Goal: Task Accomplishment & Management: Complete application form

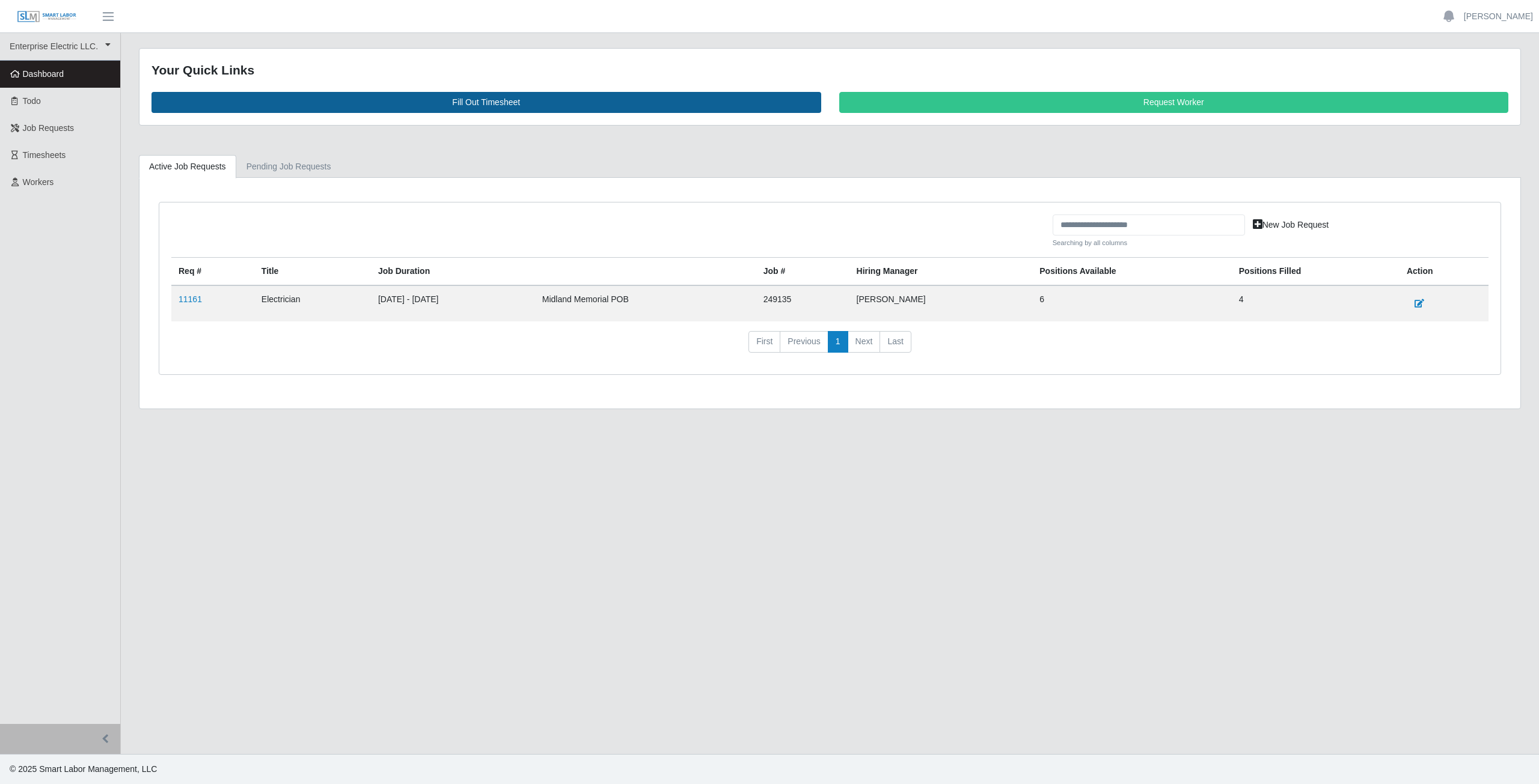
click at [478, 98] on link "Fill Out Timesheet" at bounding box center [486, 102] width 670 height 21
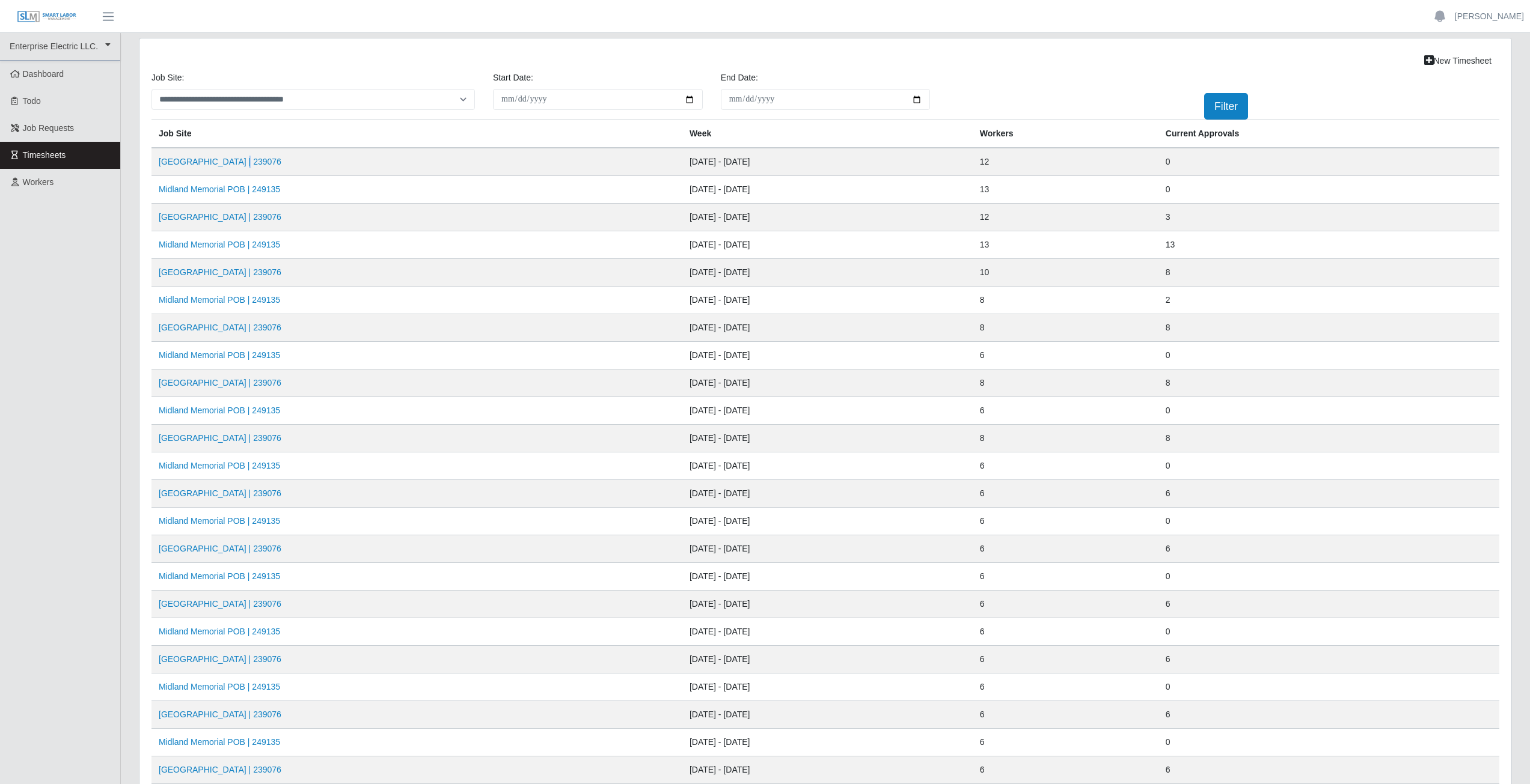
click at [238, 168] on td "Midland Memorial INFILL | 239076" at bounding box center [417, 162] width 531 height 28
click at [212, 172] on td "Midland Memorial INFILL | 239076" at bounding box center [417, 162] width 531 height 28
click at [218, 164] on link "Midland Memorial INFILL | 239076" at bounding box center [220, 161] width 122 height 10
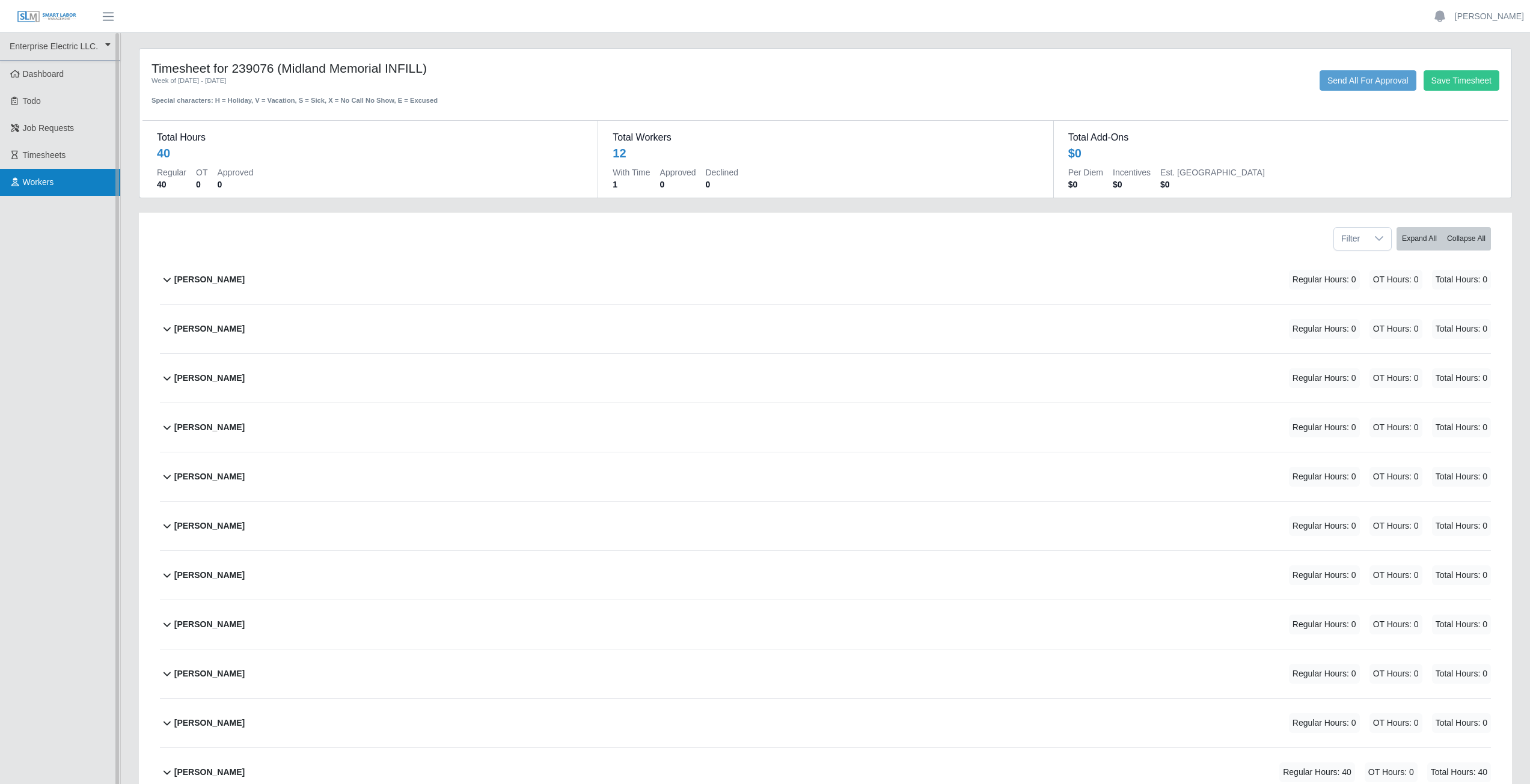
click at [14, 184] on icon at bounding box center [15, 182] width 11 height 8
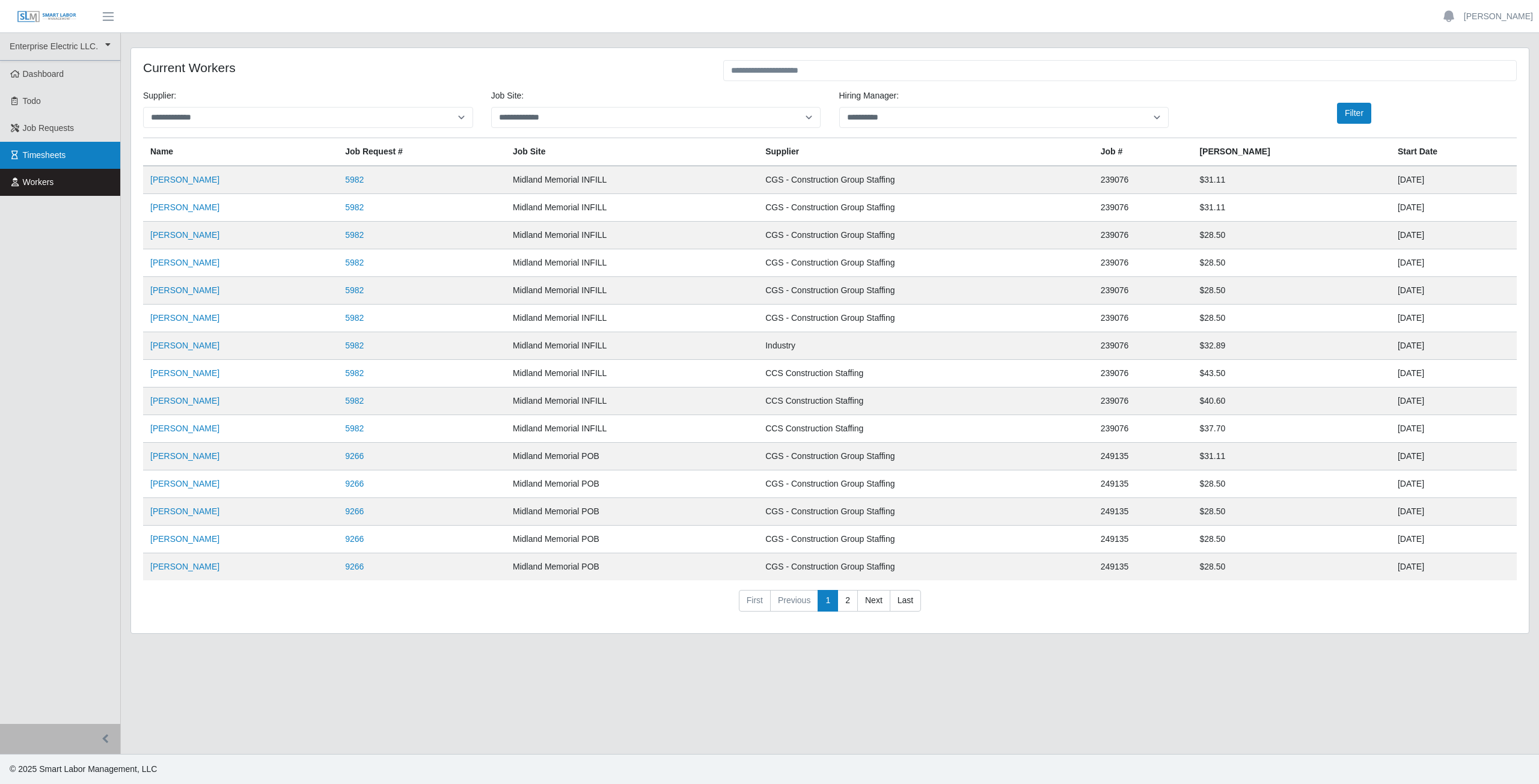
click at [13, 155] on icon at bounding box center [15, 154] width 11 height 8
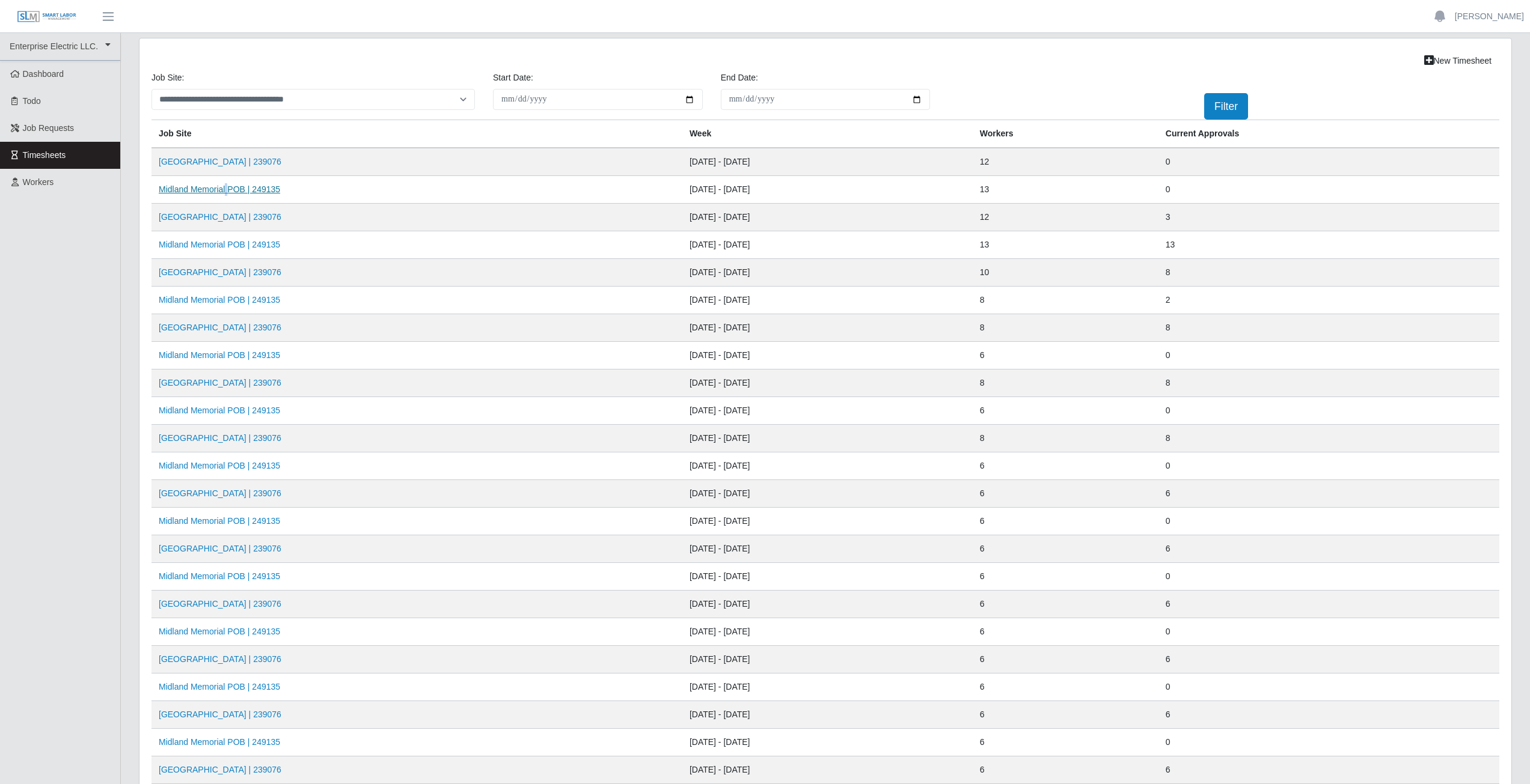
click at [231, 195] on td "Midland Memorial POB | 249135" at bounding box center [417, 189] width 531 height 28
click at [219, 201] on td "Midland Memorial POB | 249135" at bounding box center [417, 189] width 531 height 28
click at [339, 196] on td "Midland Memorial POB | 249135" at bounding box center [417, 189] width 531 height 28
click at [228, 200] on td "Midland Memorial POB | 249135" at bounding box center [417, 189] width 531 height 28
click at [228, 192] on link "Midland Memorial POB | 249135" at bounding box center [219, 189] width 122 height 10
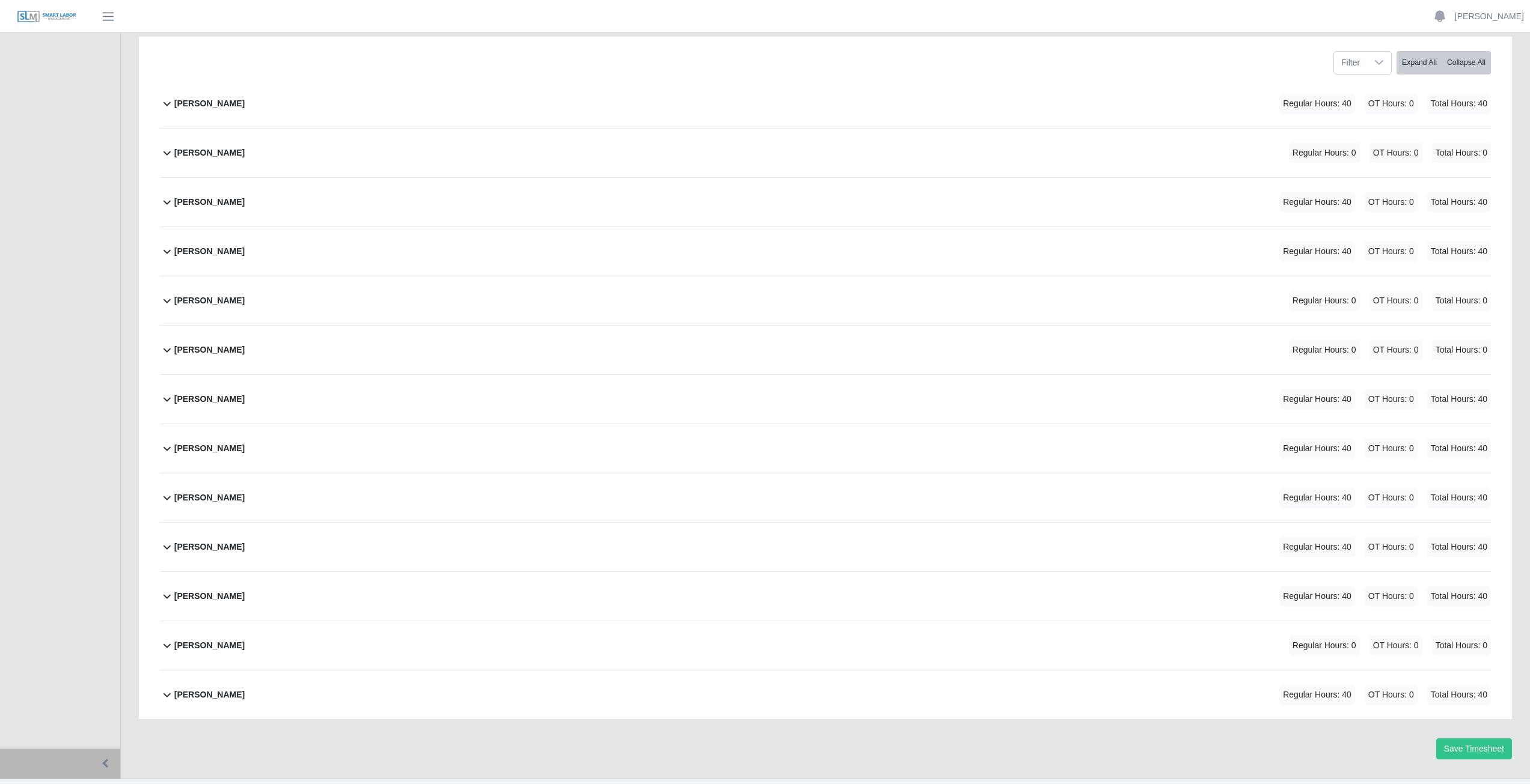
scroll to position [200, 0]
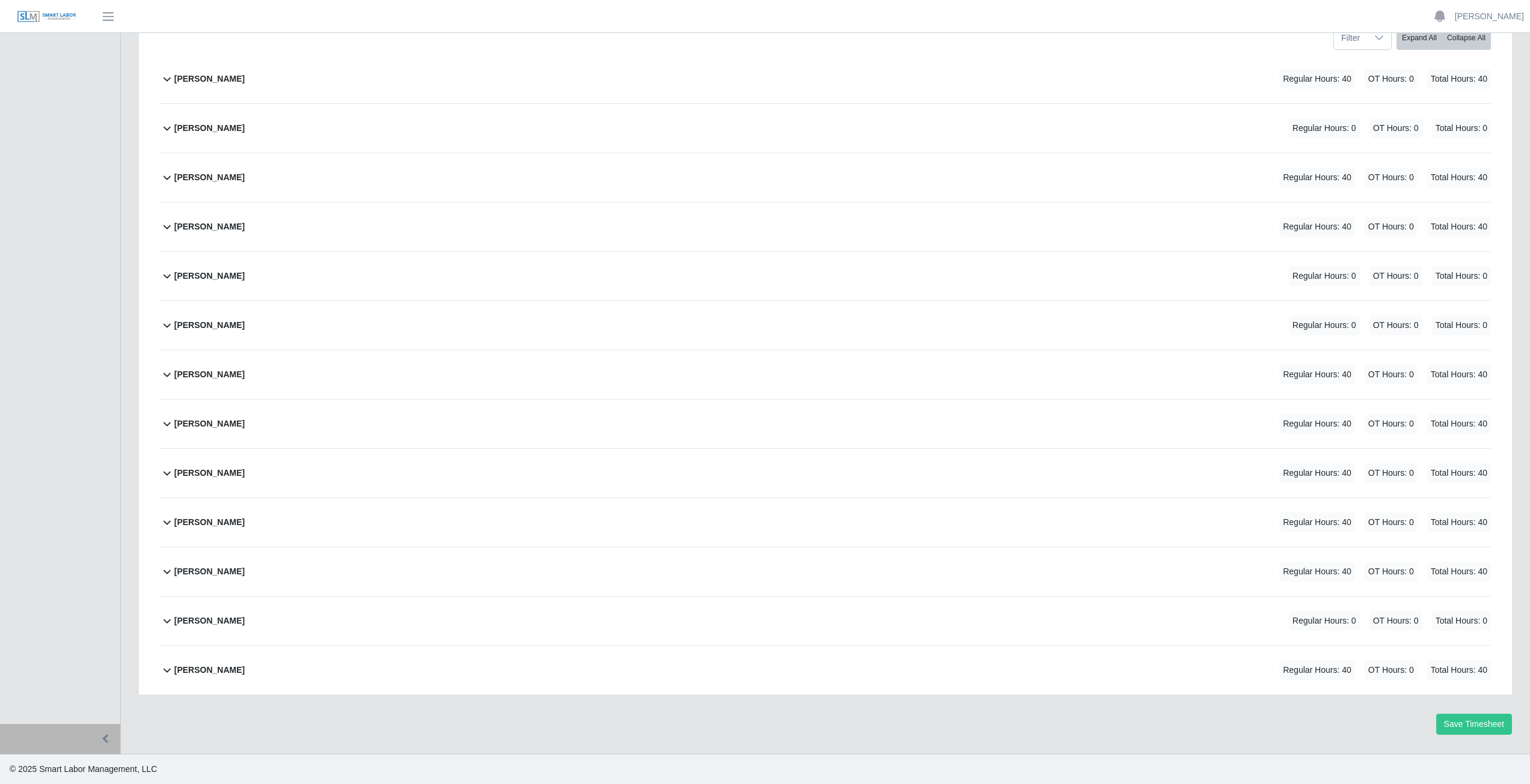
click at [163, 621] on icon at bounding box center [166, 620] width 14 height 14
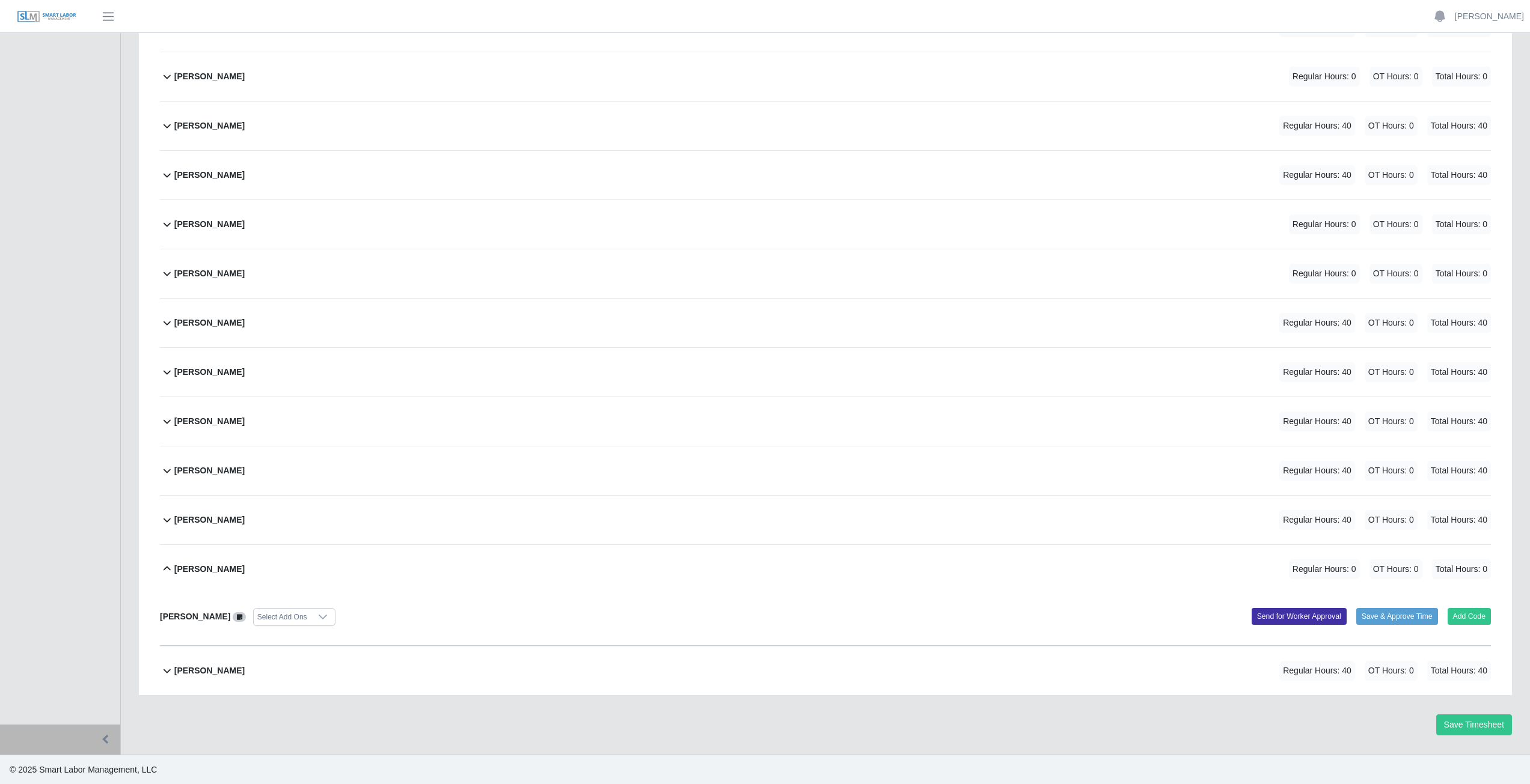
scroll to position [253, 0]
click at [166, 569] on icon at bounding box center [166, 568] width 14 height 14
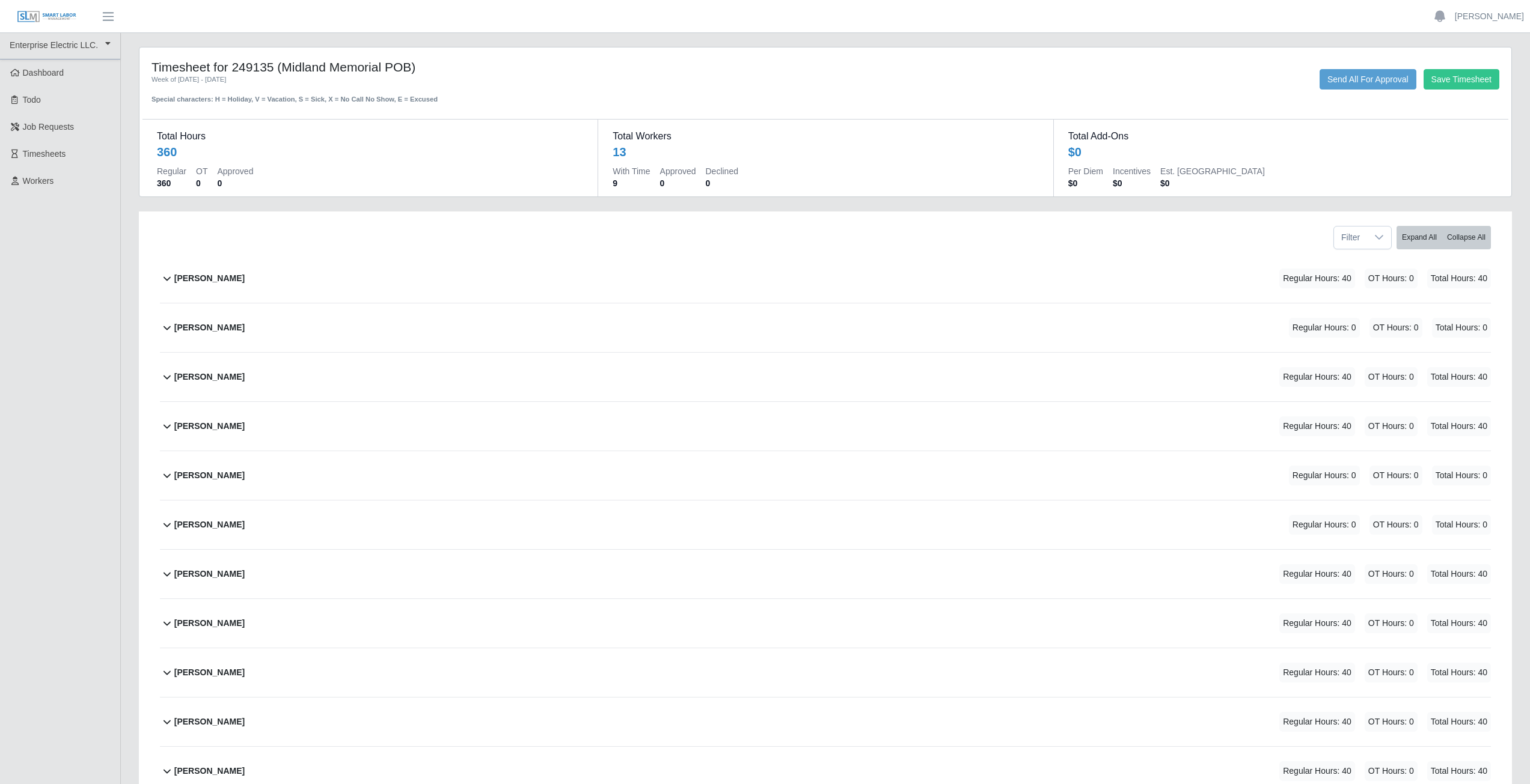
scroll to position [0, 0]
click at [1487, 17] on link "[PERSON_NAME]" at bounding box center [1489, 16] width 69 height 13
click at [1461, 91] on link "Logout" at bounding box center [1475, 83] width 108 height 25
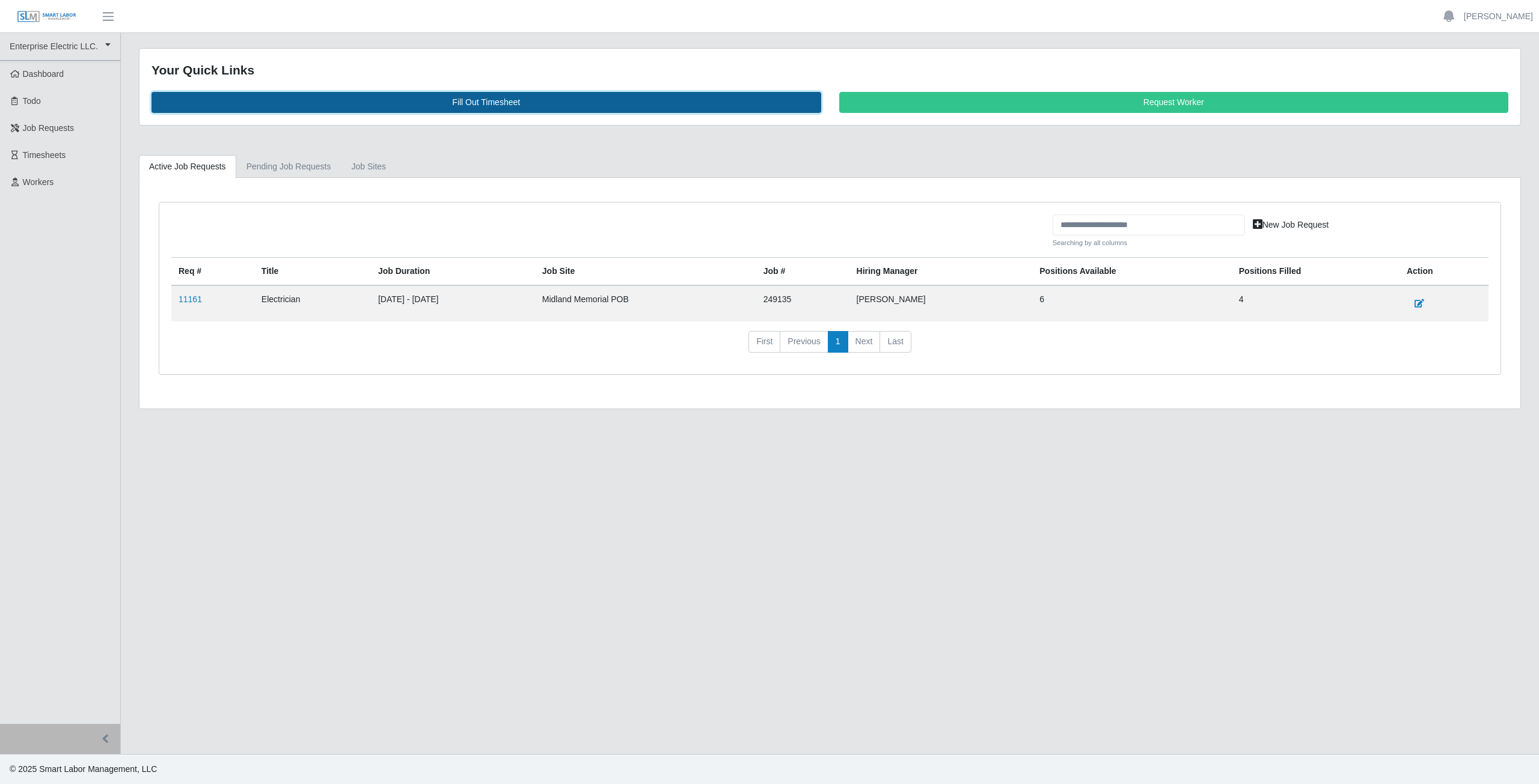
click at [487, 105] on link "Fill Out Timesheet" at bounding box center [486, 102] width 670 height 21
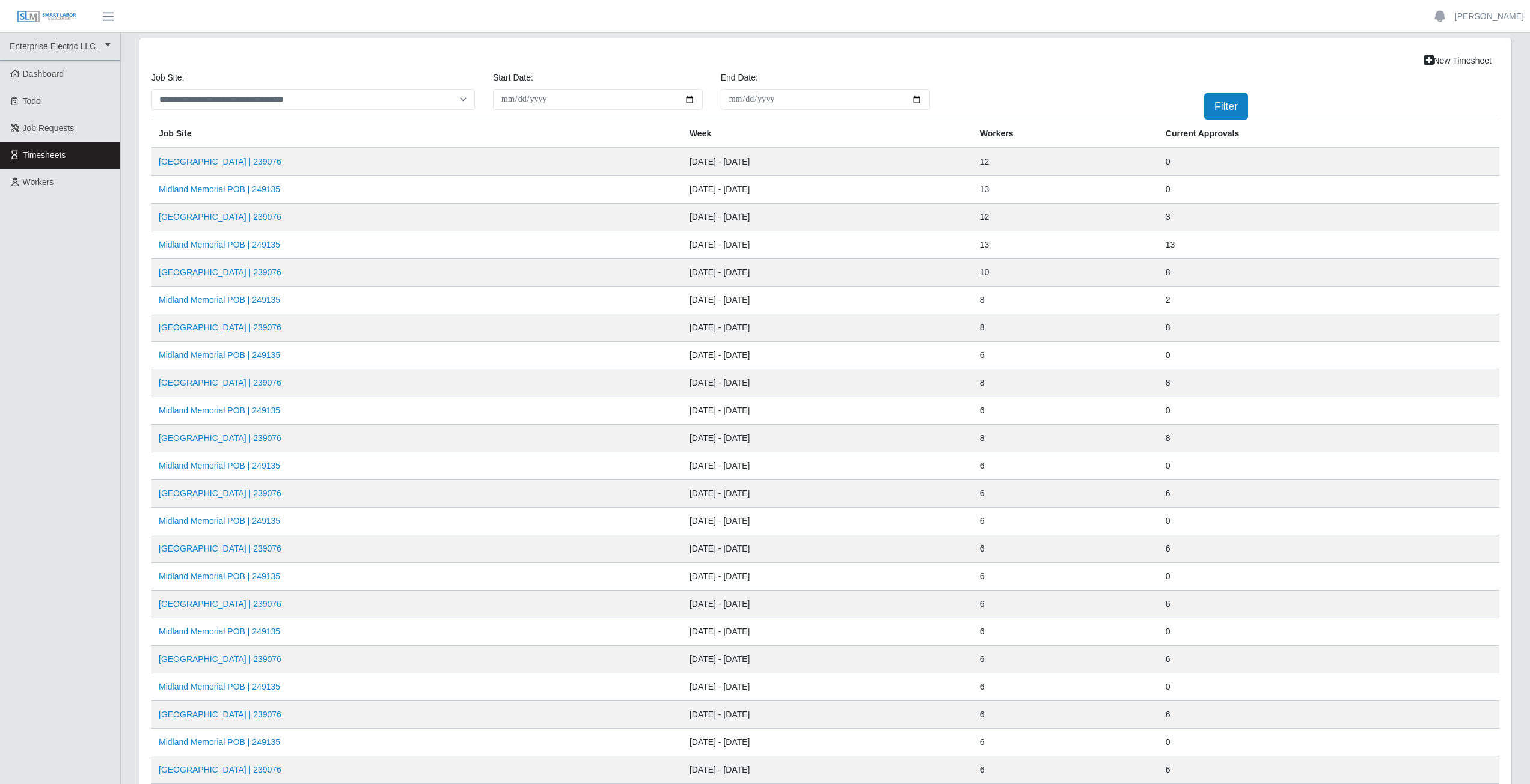
click at [210, 195] on td "Midland Memorial POB | 249135" at bounding box center [417, 189] width 531 height 28
click at [220, 192] on link "Midland Memorial POB | 249135" at bounding box center [219, 189] width 122 height 10
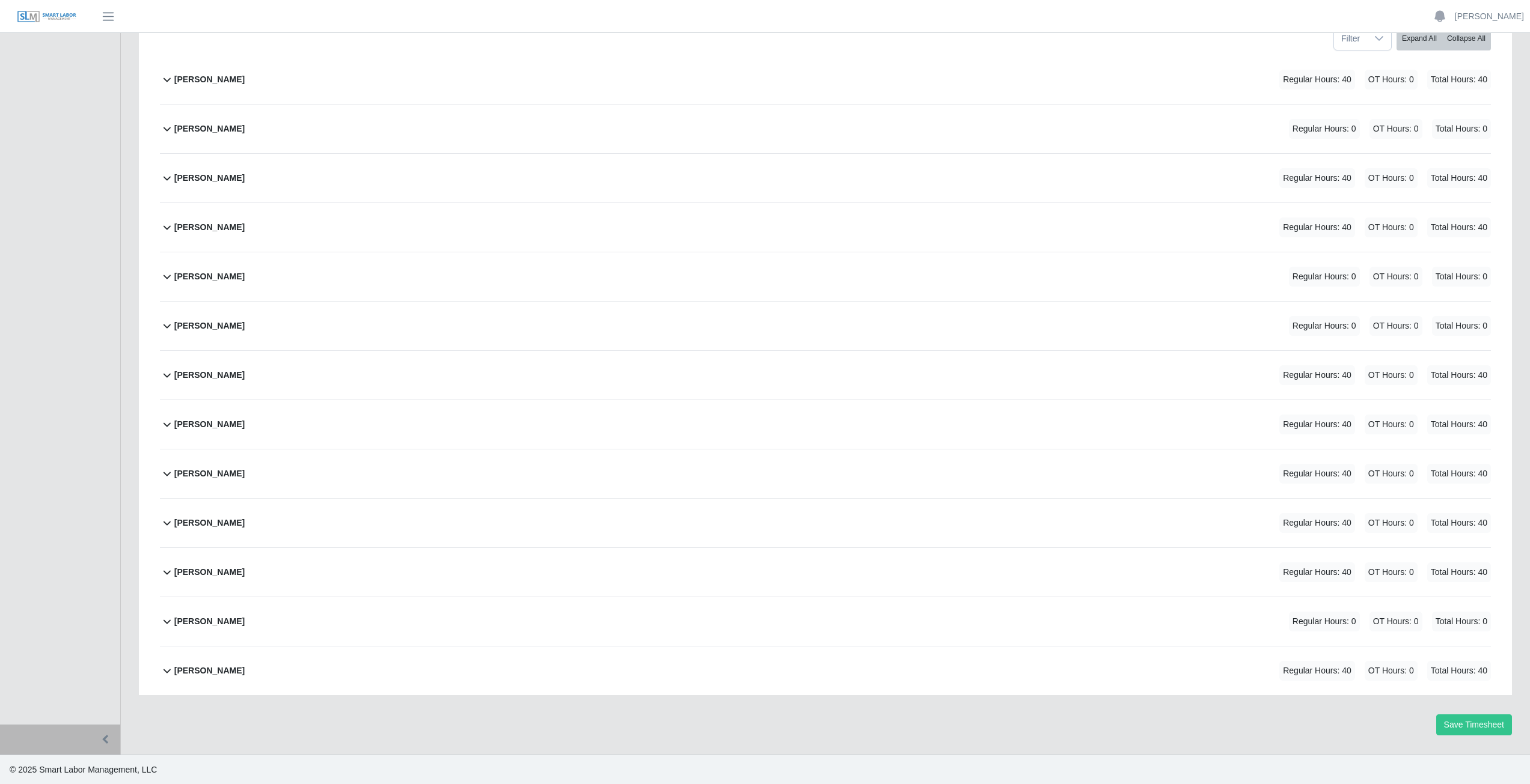
scroll to position [200, 0]
click at [170, 83] on icon at bounding box center [166, 78] width 14 height 14
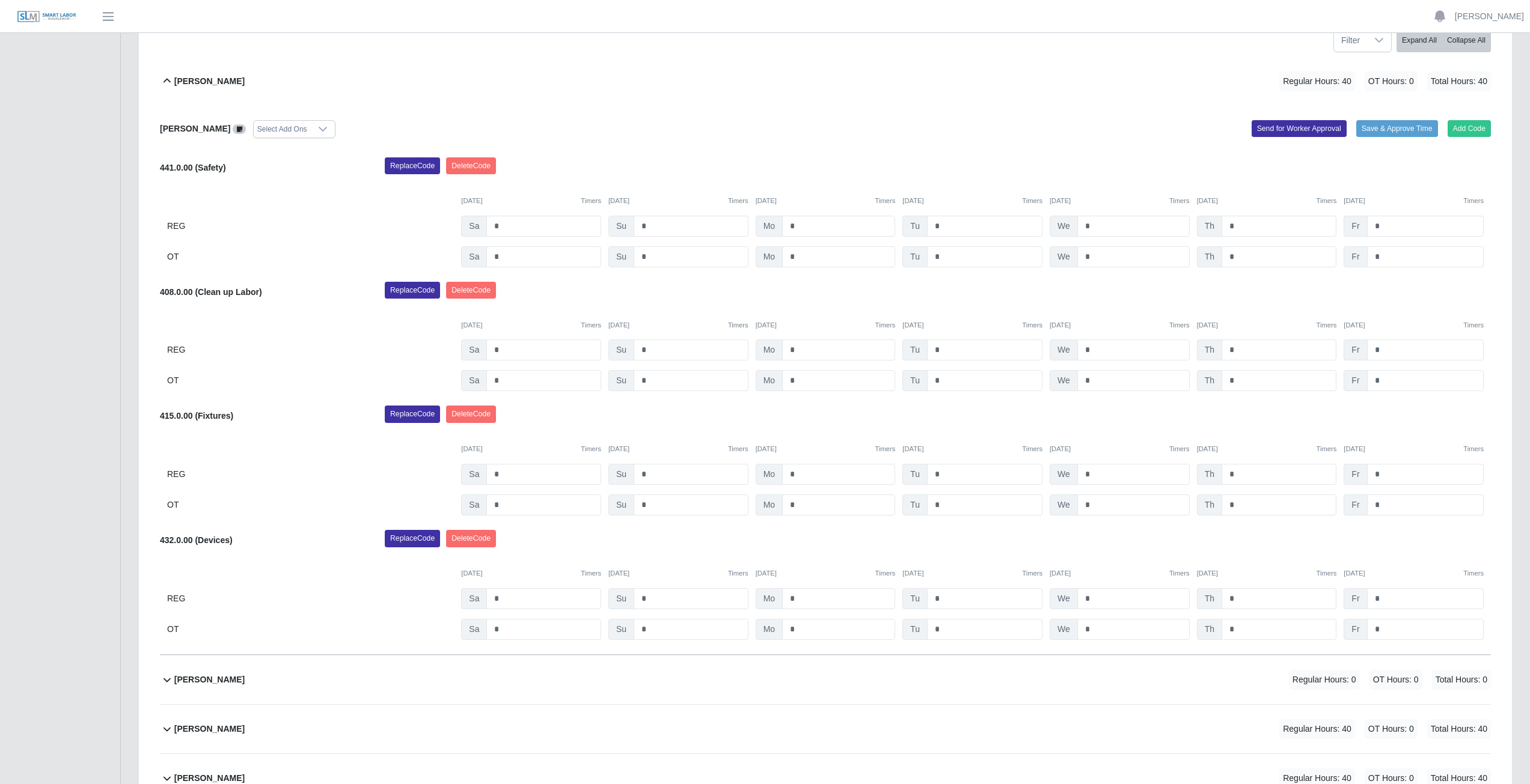
scroll to position [180, 0]
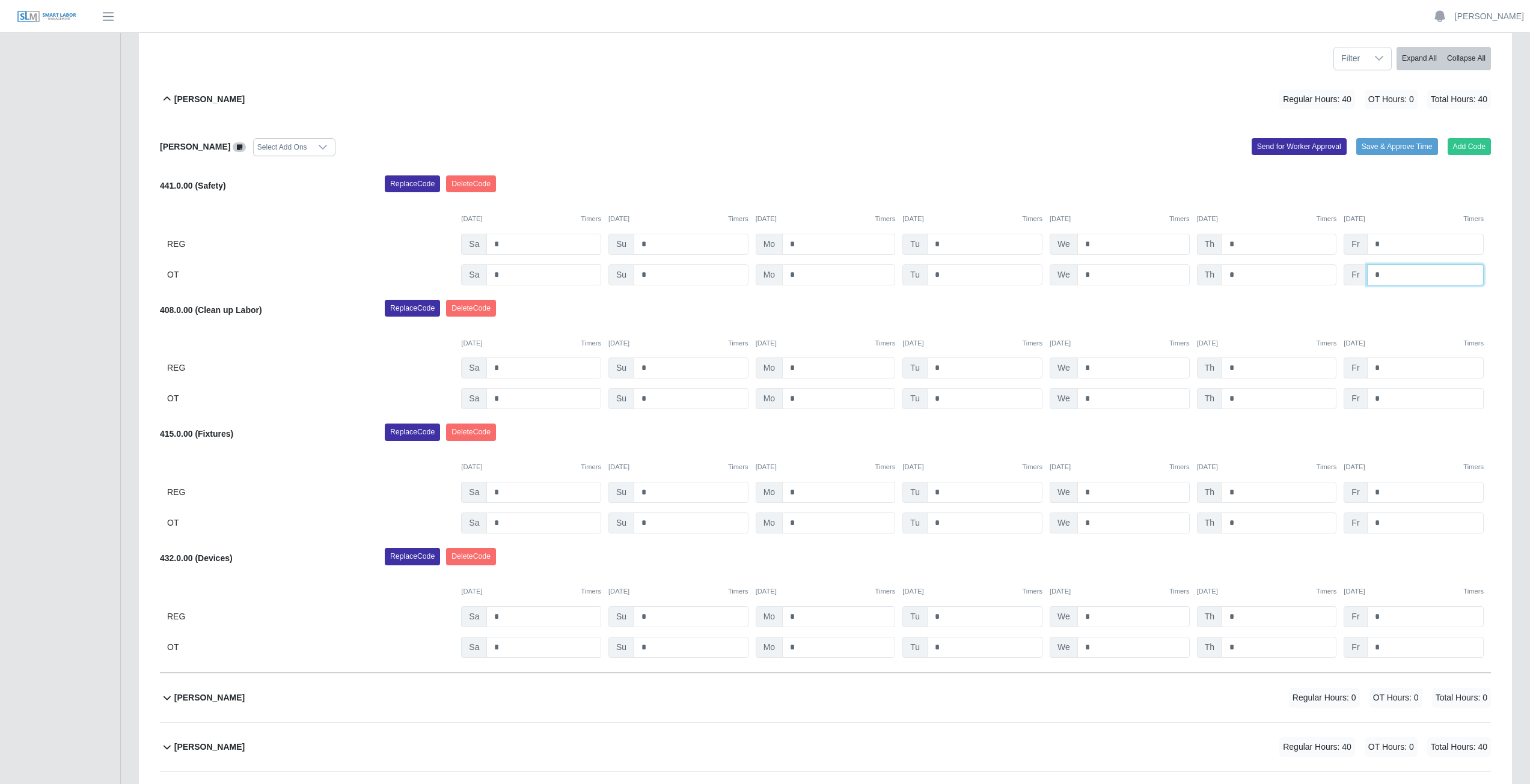
click at [1387, 275] on input "*" at bounding box center [1425, 275] width 116 height 21
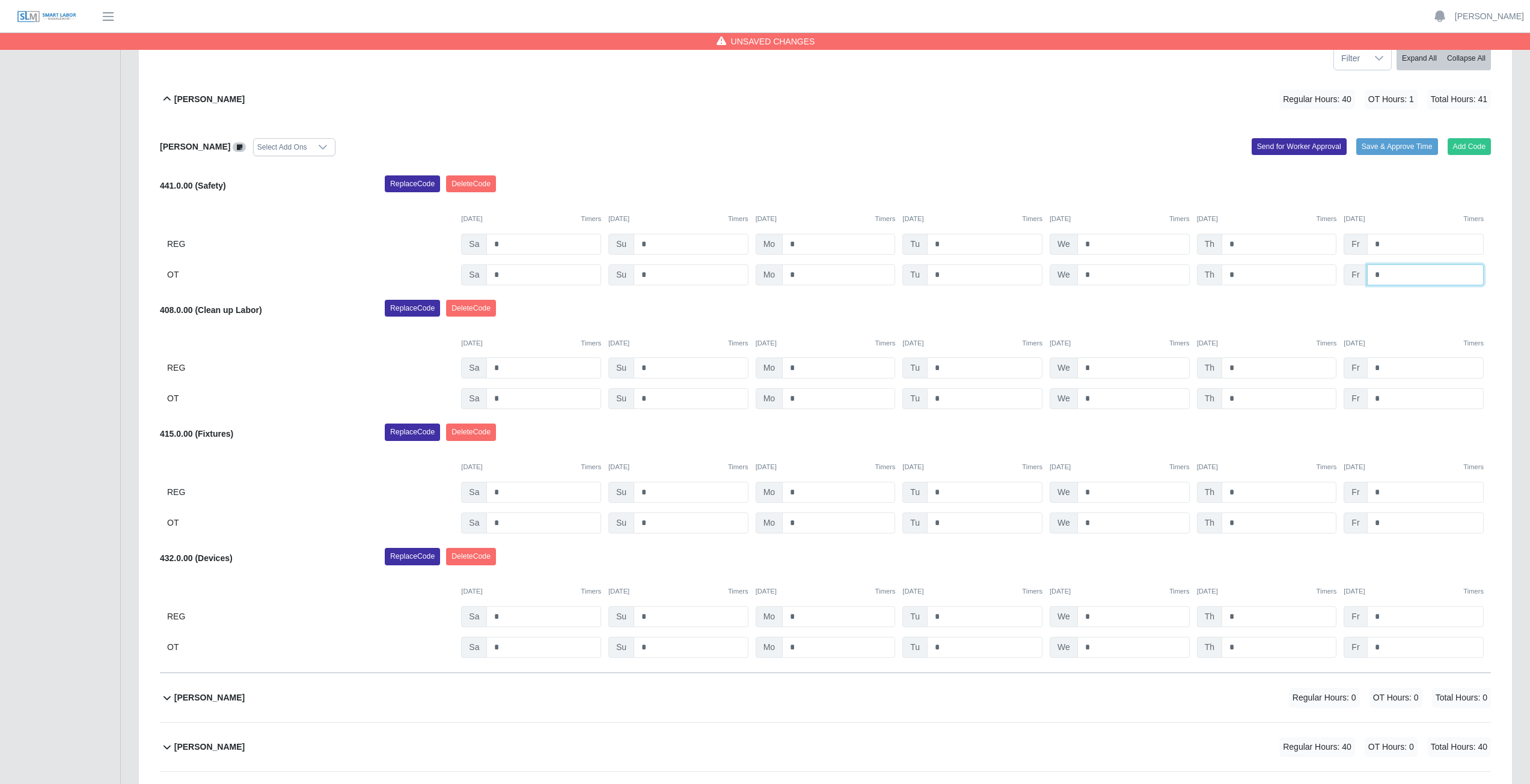
type input "*"
click at [1386, 398] on input "*" at bounding box center [1425, 399] width 116 height 21
type input "*"
drag, startPoint x: 1309, startPoint y: 445, endPoint x: 1309, endPoint y: 437, distance: 8.0
click at [1309, 438] on div "Replace Code [GEOGRAPHIC_DATA] Code" at bounding box center [938, 435] width 1124 height 24
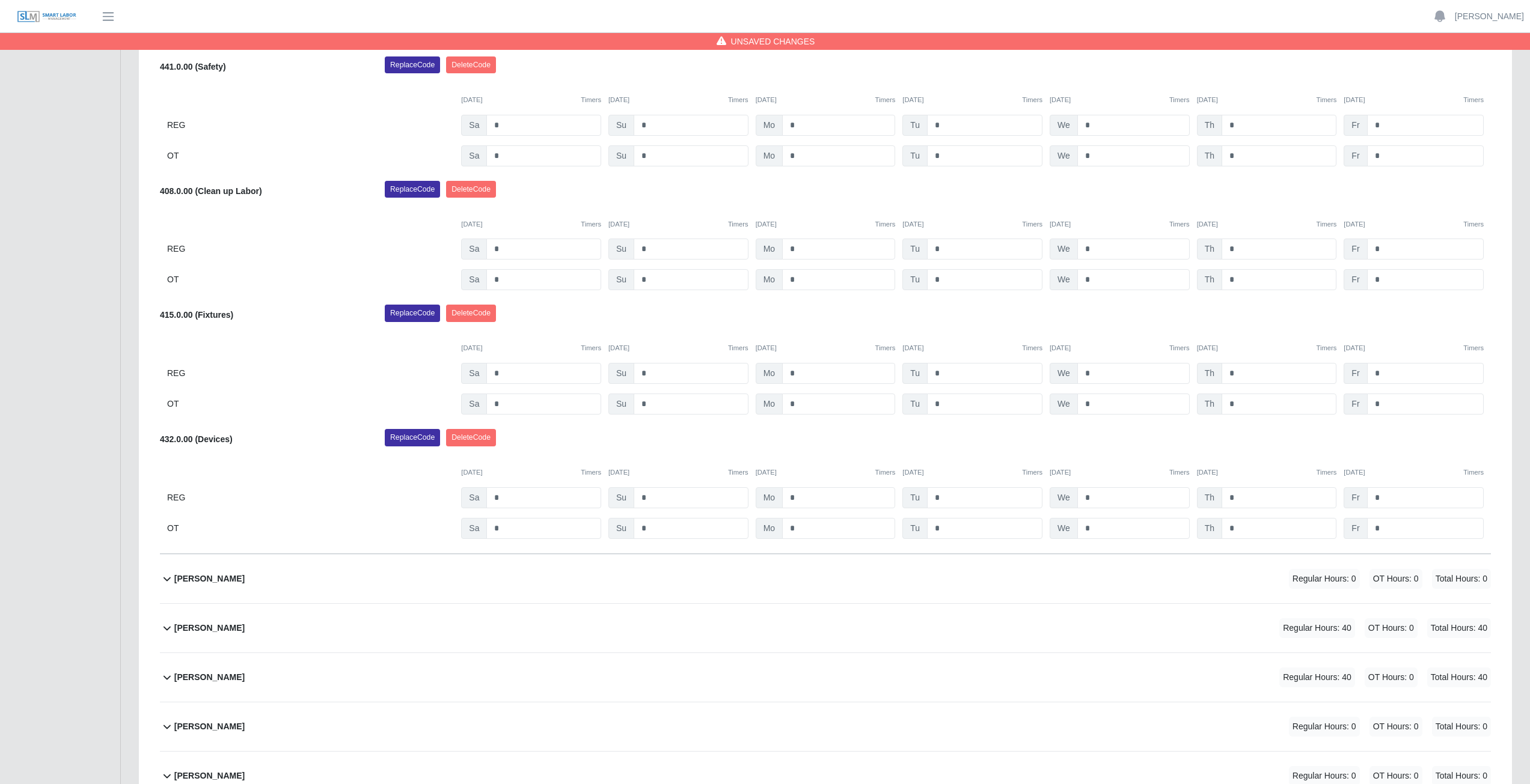
scroll to position [300, 0]
click at [1388, 405] on input "*" at bounding box center [1425, 402] width 116 height 21
type input "*"
click at [1409, 337] on div "[DATE] Timers [DATE] Timers [DATE] Timers [DATE] Timers [DATE] Timers [DATE] Ti…" at bounding box center [825, 339] width 1331 height 25
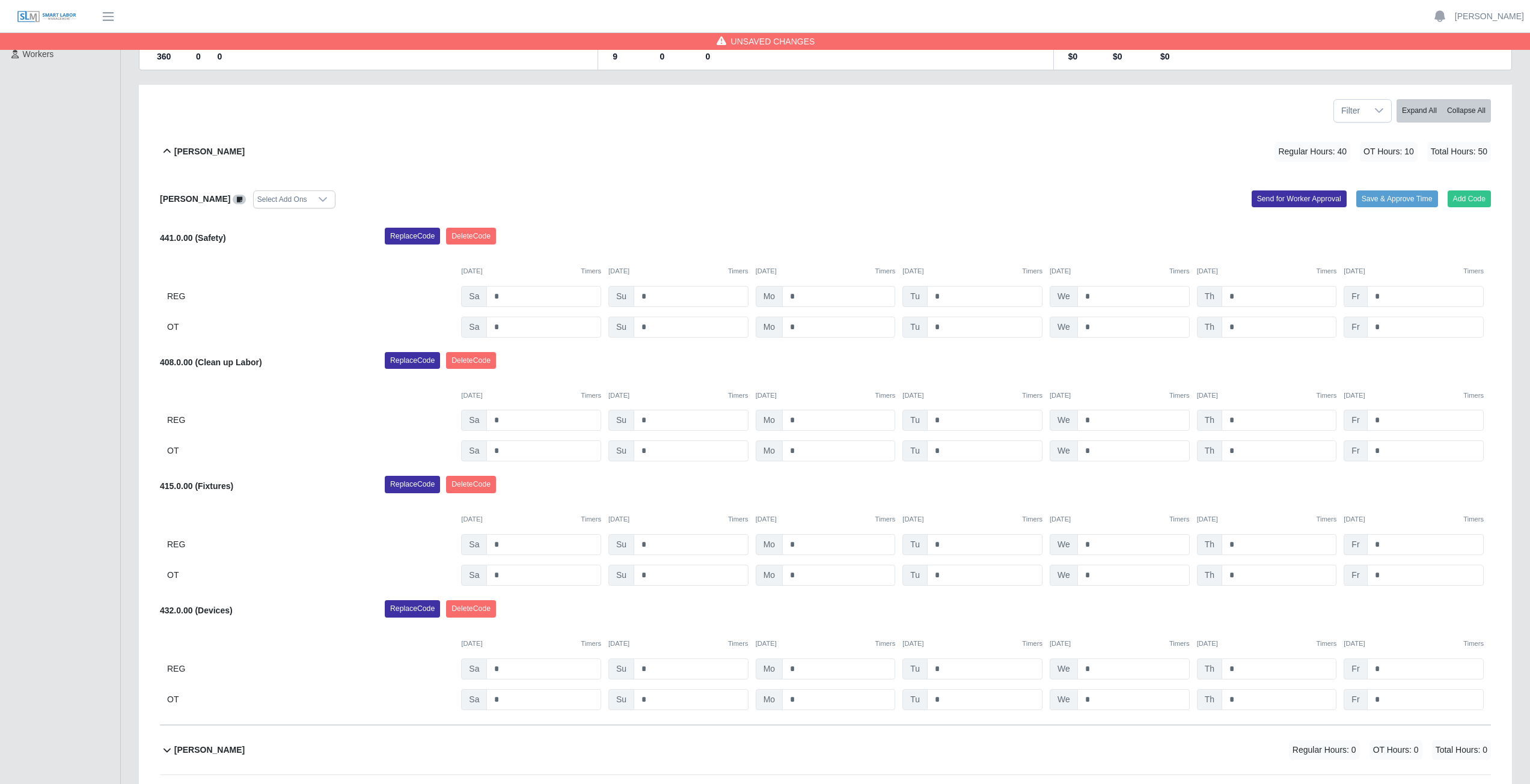
scroll to position [0, 0]
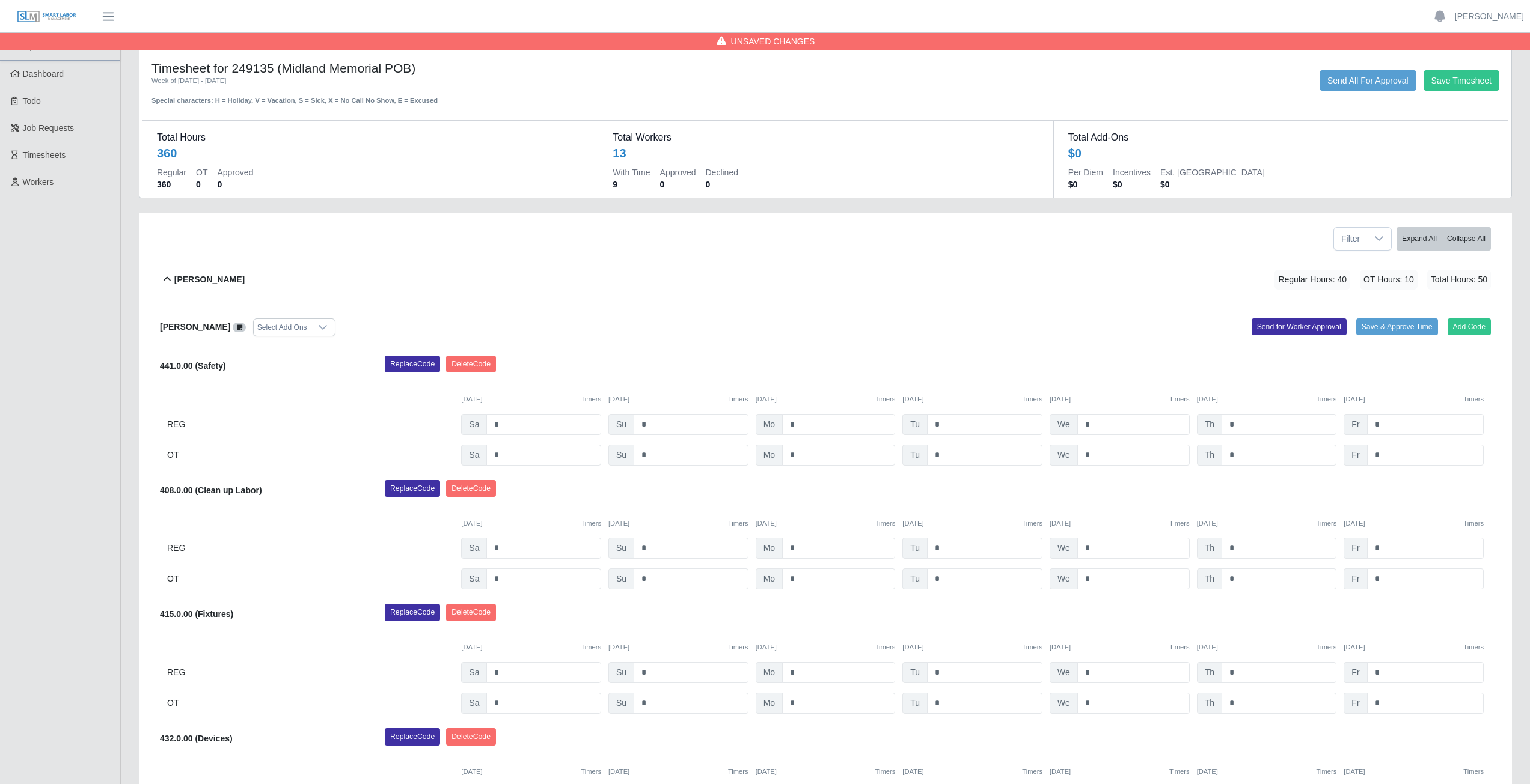
click at [169, 278] on icon at bounding box center [167, 279] width 7 height 4
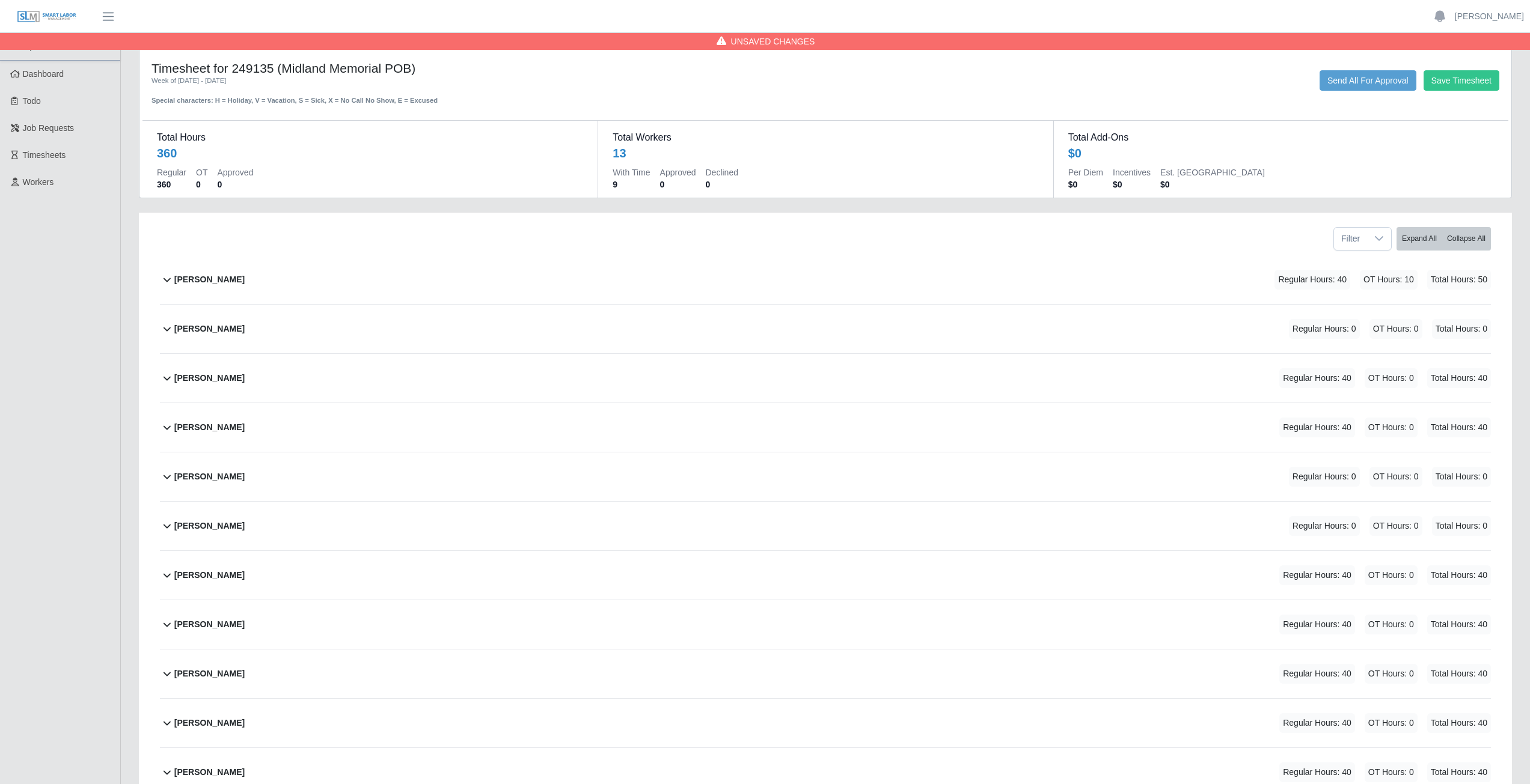
click at [166, 381] on icon at bounding box center [166, 377] width 14 height 14
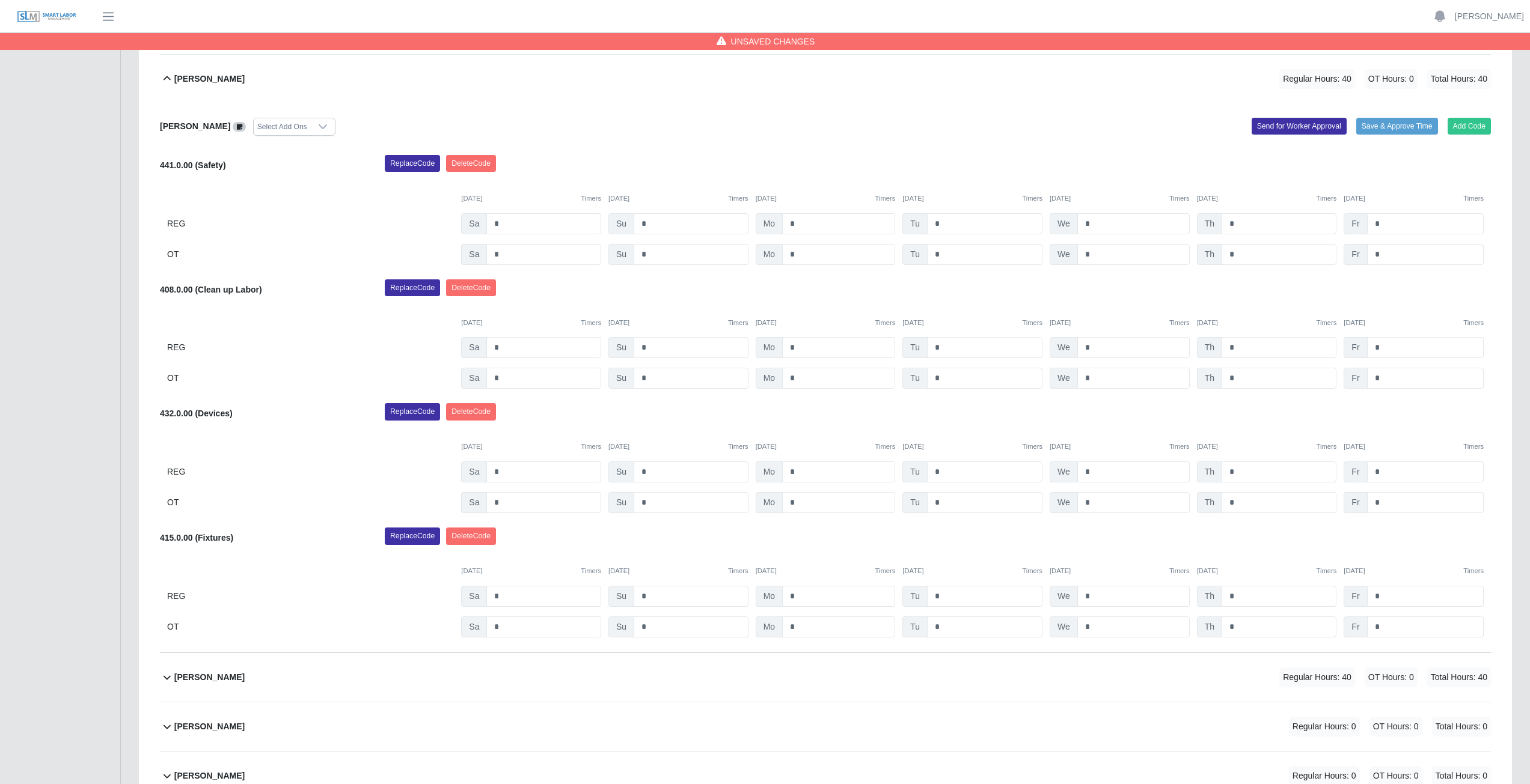
scroll to position [300, 0]
click at [1385, 254] on input "*" at bounding box center [1425, 253] width 116 height 21
type input "*"
click at [1391, 386] on input "*" at bounding box center [1425, 377] width 116 height 21
type input "*"
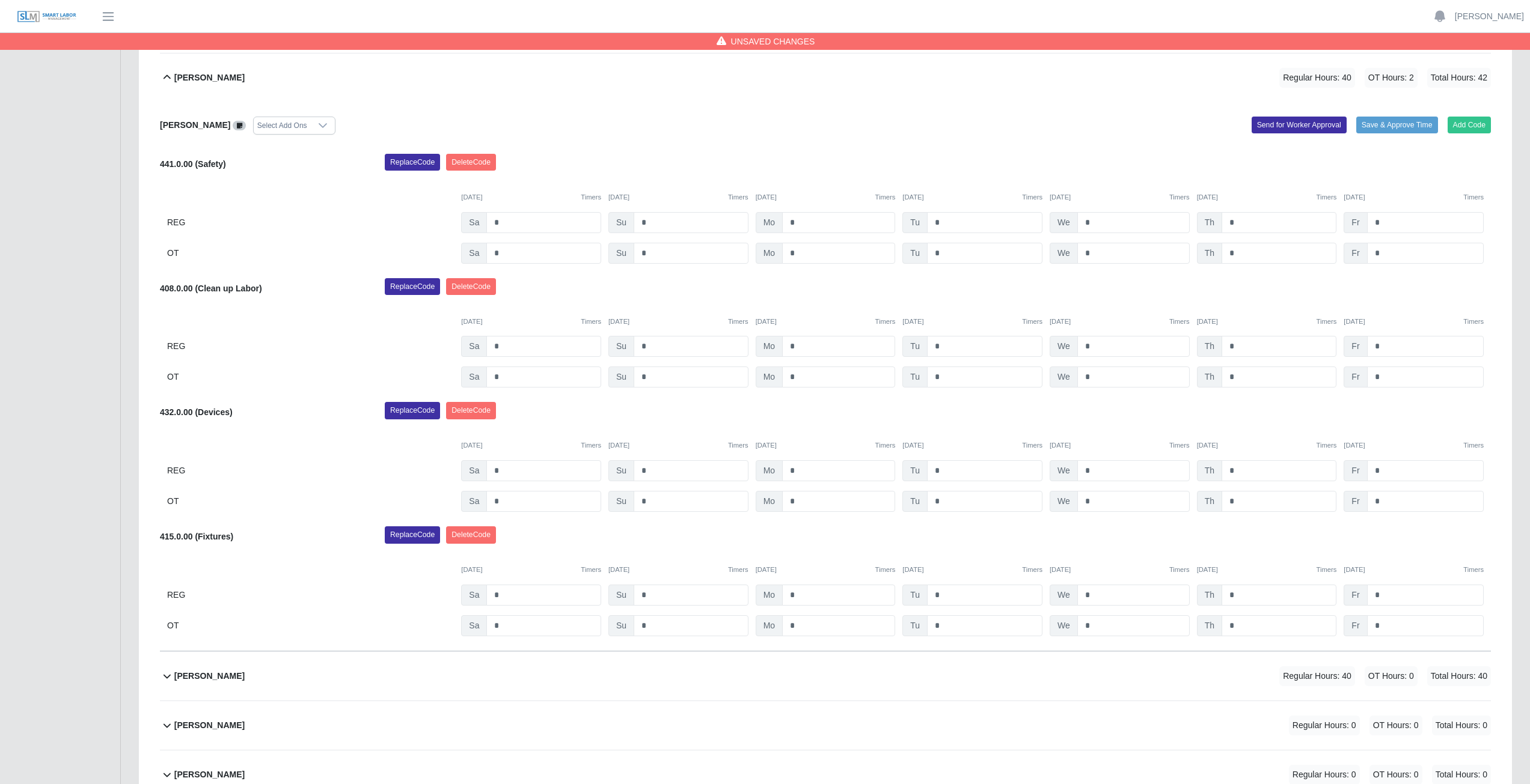
click at [1391, 292] on div "Replace Code [GEOGRAPHIC_DATA] Code" at bounding box center [938, 290] width 1124 height 24
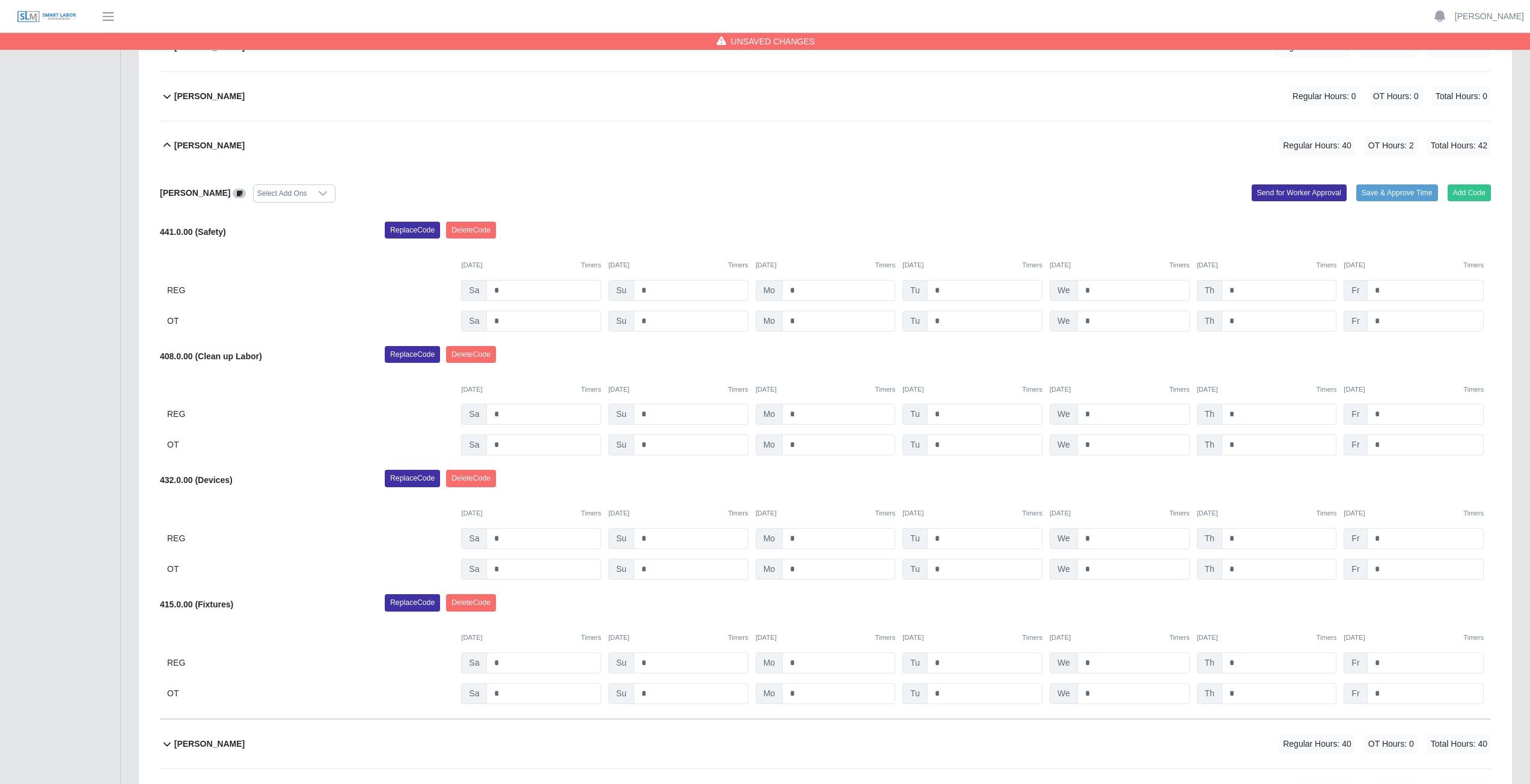
scroll to position [180, 0]
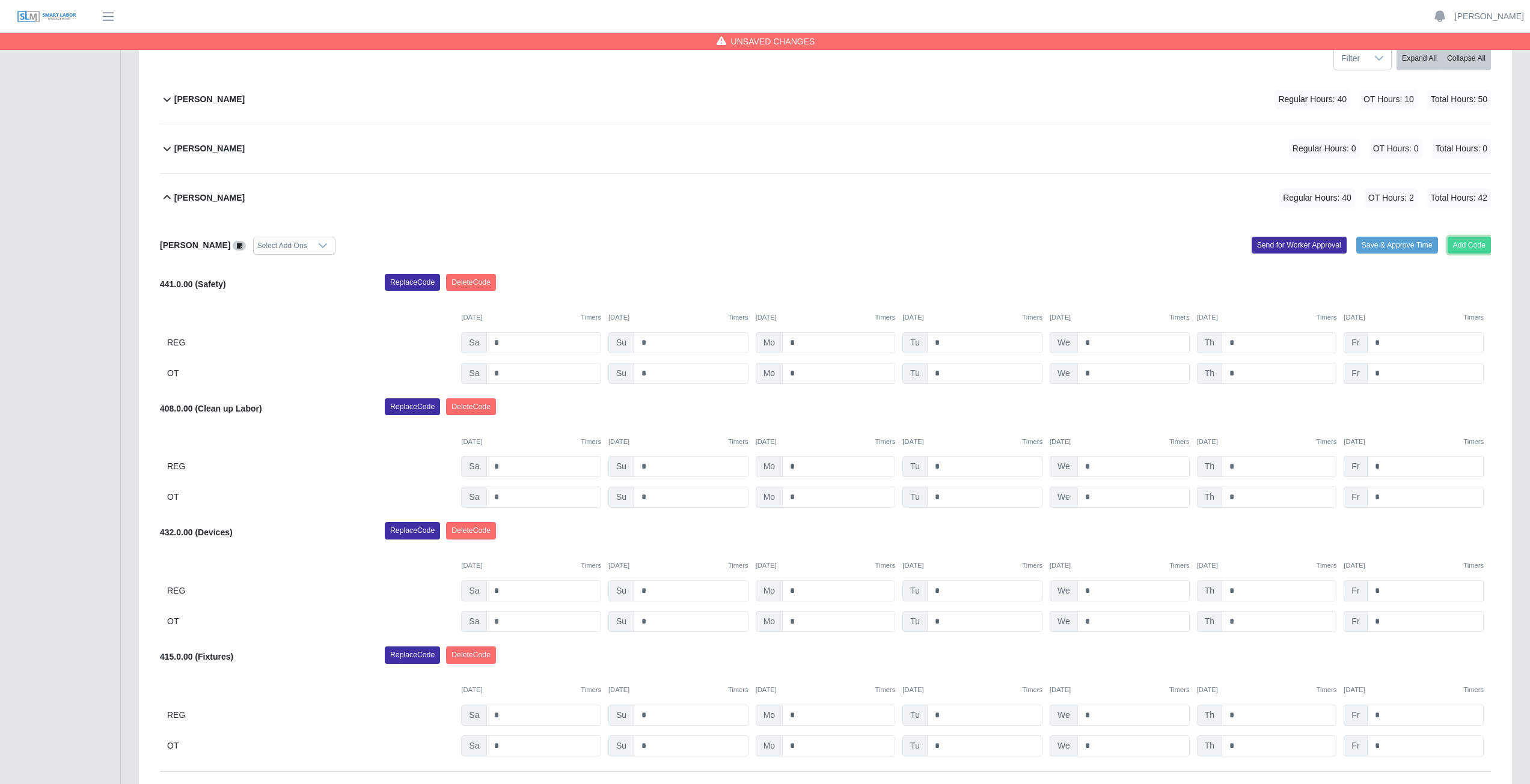
click at [1468, 243] on button "Add Code" at bounding box center [1469, 245] width 44 height 17
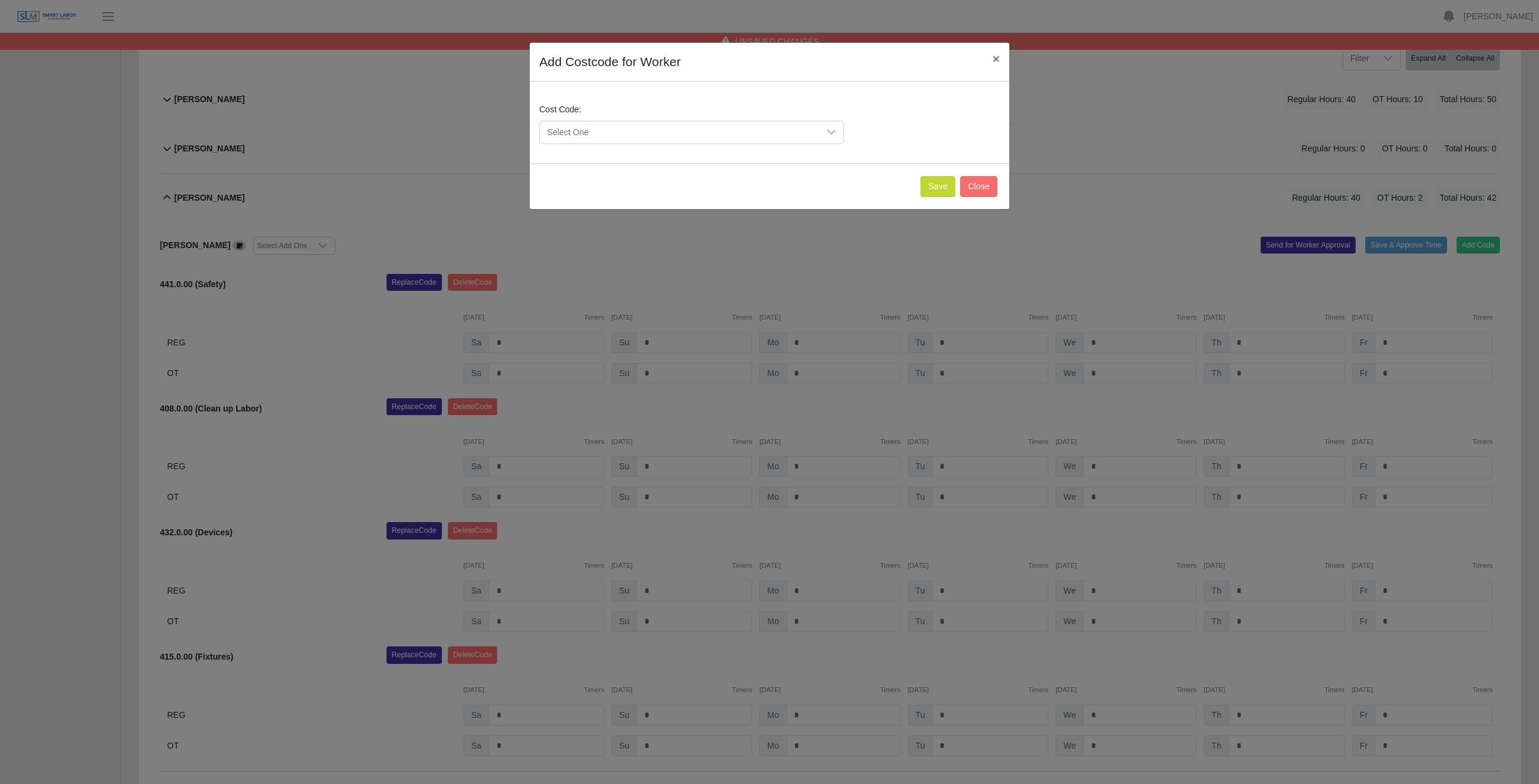
click at [638, 129] on span "Select One" at bounding box center [679, 133] width 280 height 22
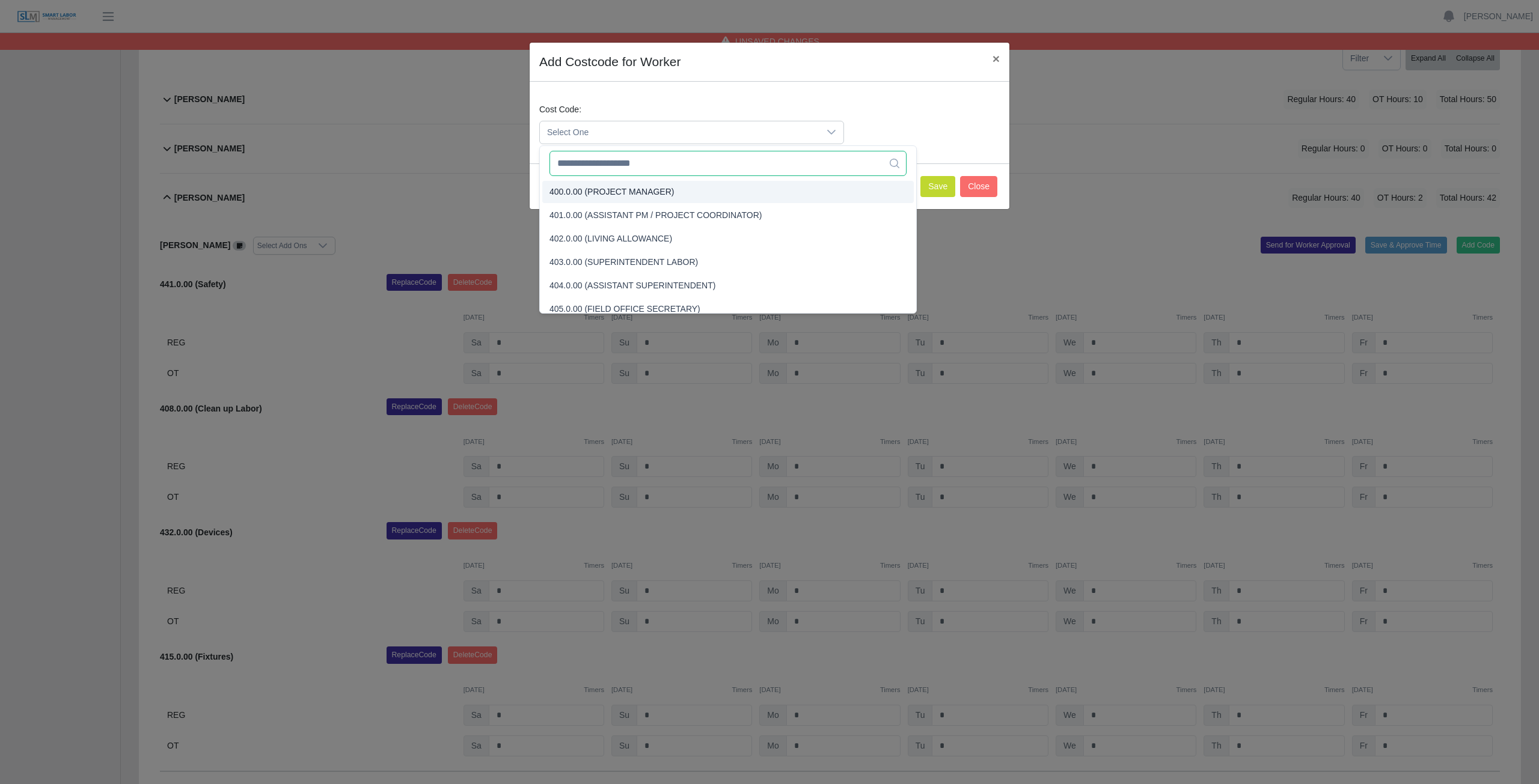
click at [641, 166] on input "text" at bounding box center [728, 163] width 357 height 25
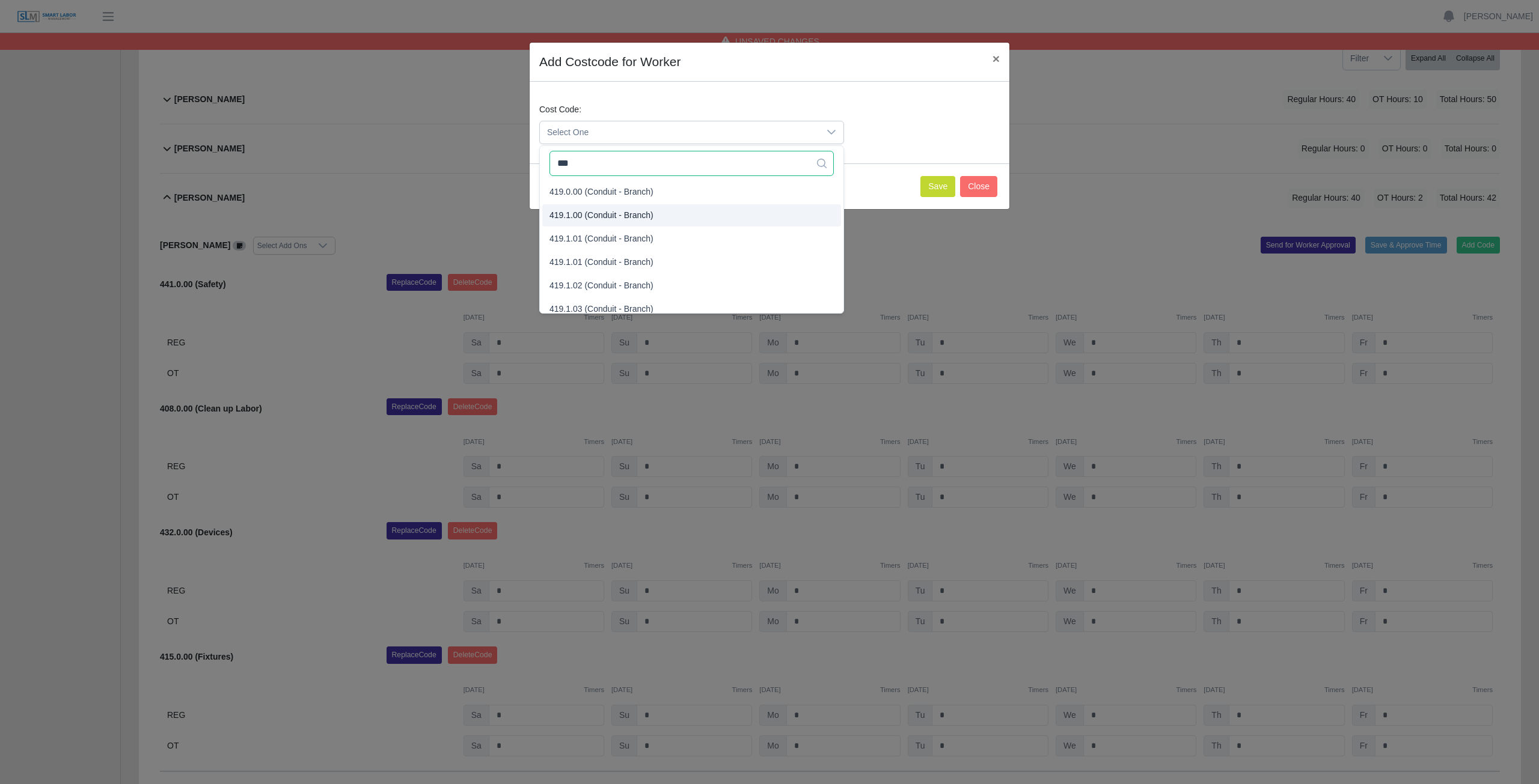
type input "***"
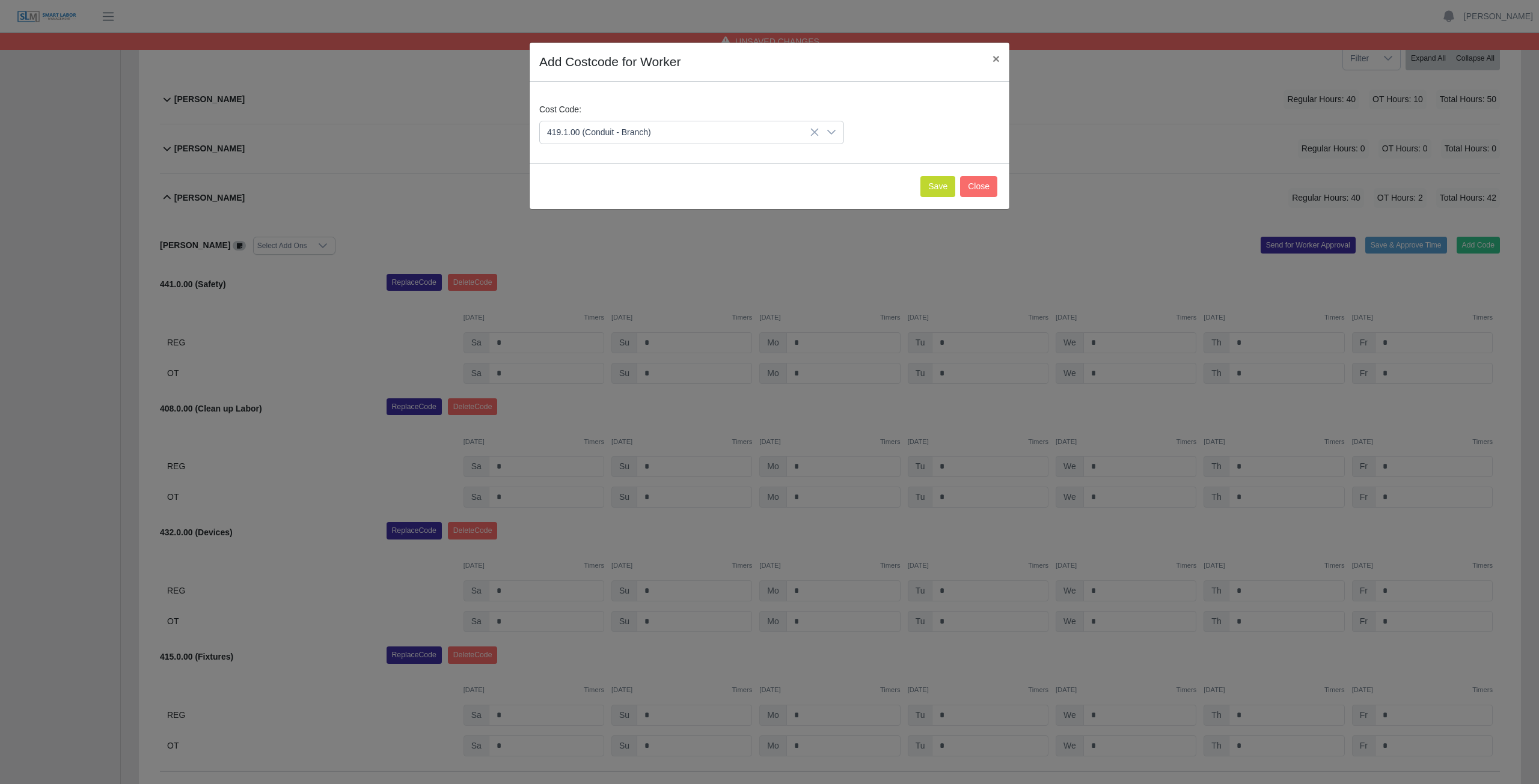
click at [622, 216] on span "419.1.00 (Conduit - Branch)" at bounding box center [601, 215] width 104 height 13
click at [938, 191] on button "Save" at bounding box center [937, 186] width 35 height 21
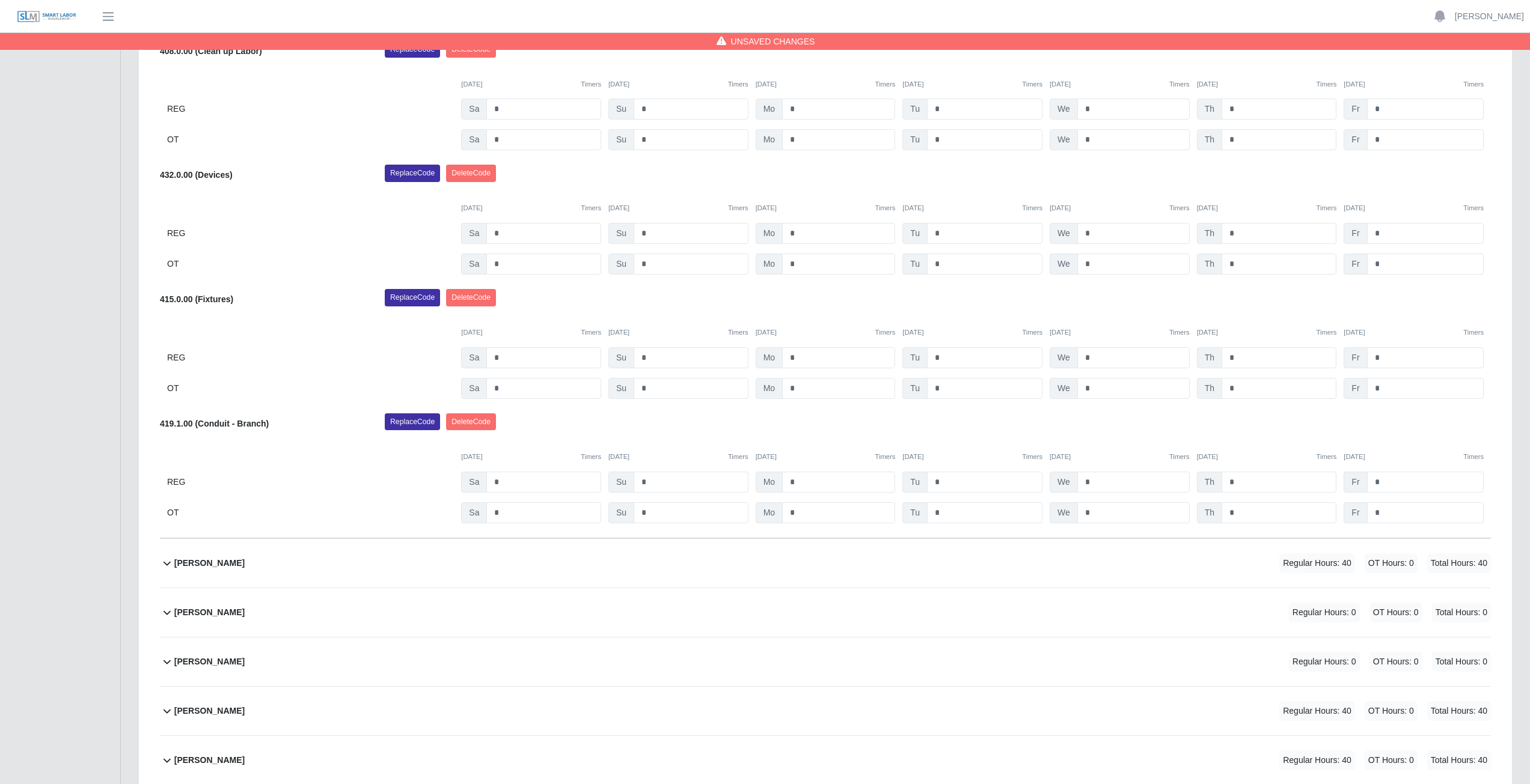
scroll to position [541, 0]
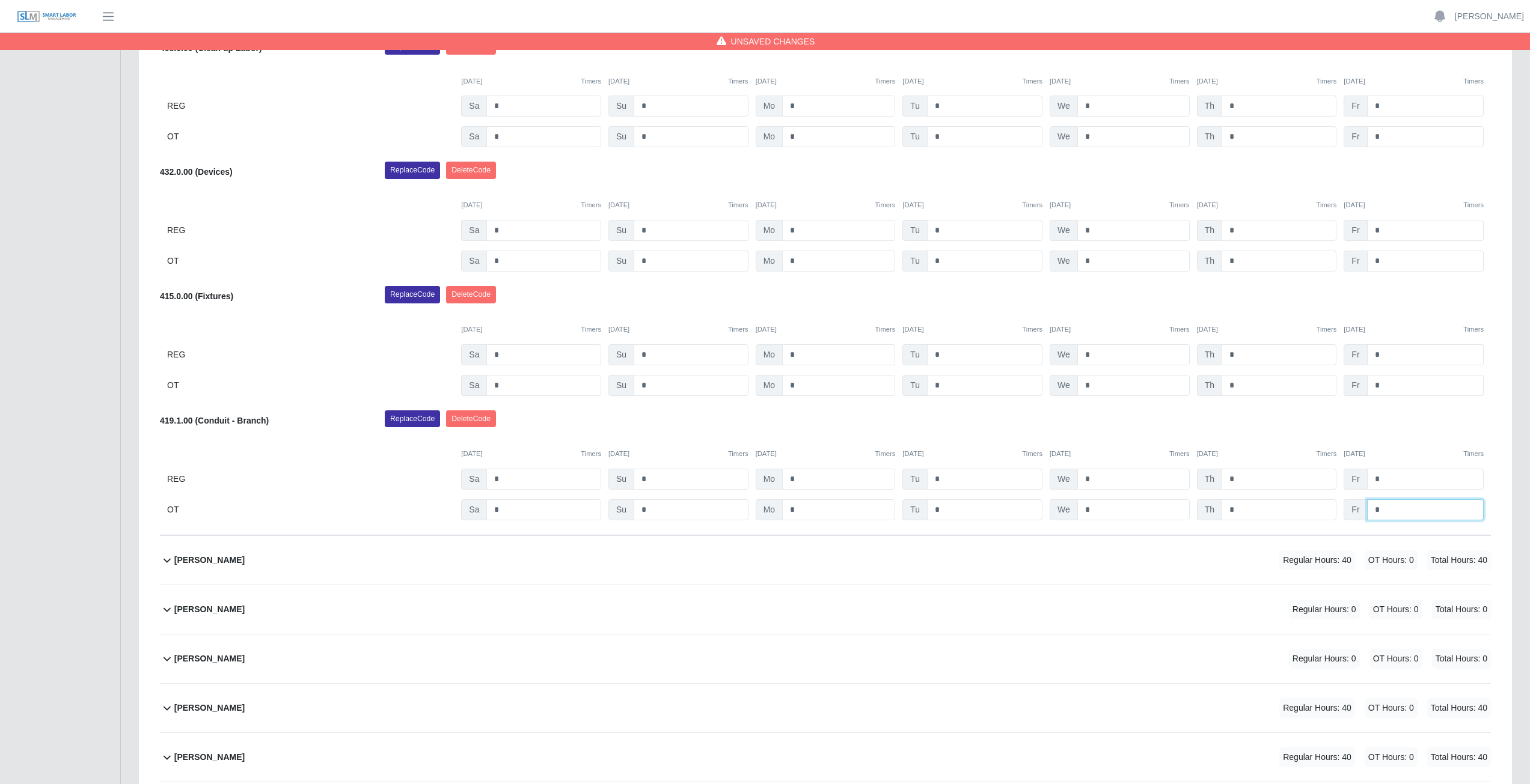
click at [1386, 508] on input "*" at bounding box center [1425, 510] width 116 height 21
type input "*"
click at [1403, 432] on div "419.1.00 (Conduit - Branch) Replace Code [GEOGRAPHIC_DATA] Code [DATE] Timers […" at bounding box center [825, 466] width 1331 height 110
drag, startPoint x: 929, startPoint y: 639, endPoint x: 930, endPoint y: 622, distance: 17.0
click at [931, 626] on div "[PERSON_NAME] Regular Hours: 40 OT Hours: 10 Total Hours: 50 [PERSON_NAME] Sele…" at bounding box center [825, 371] width 1349 height 1313
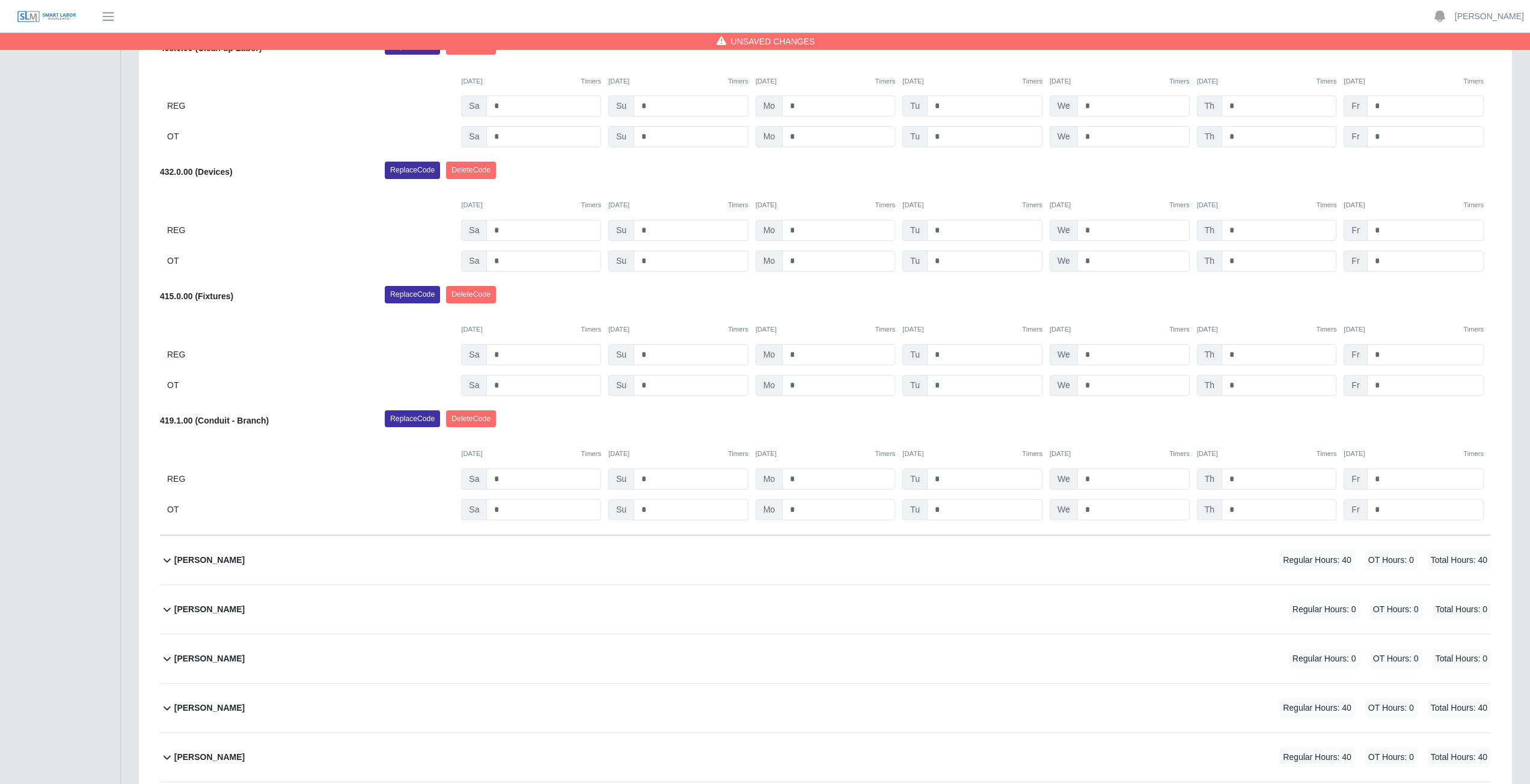
click at [1391, 419] on div "Replace Code [GEOGRAPHIC_DATA] Code" at bounding box center [938, 423] width 1124 height 24
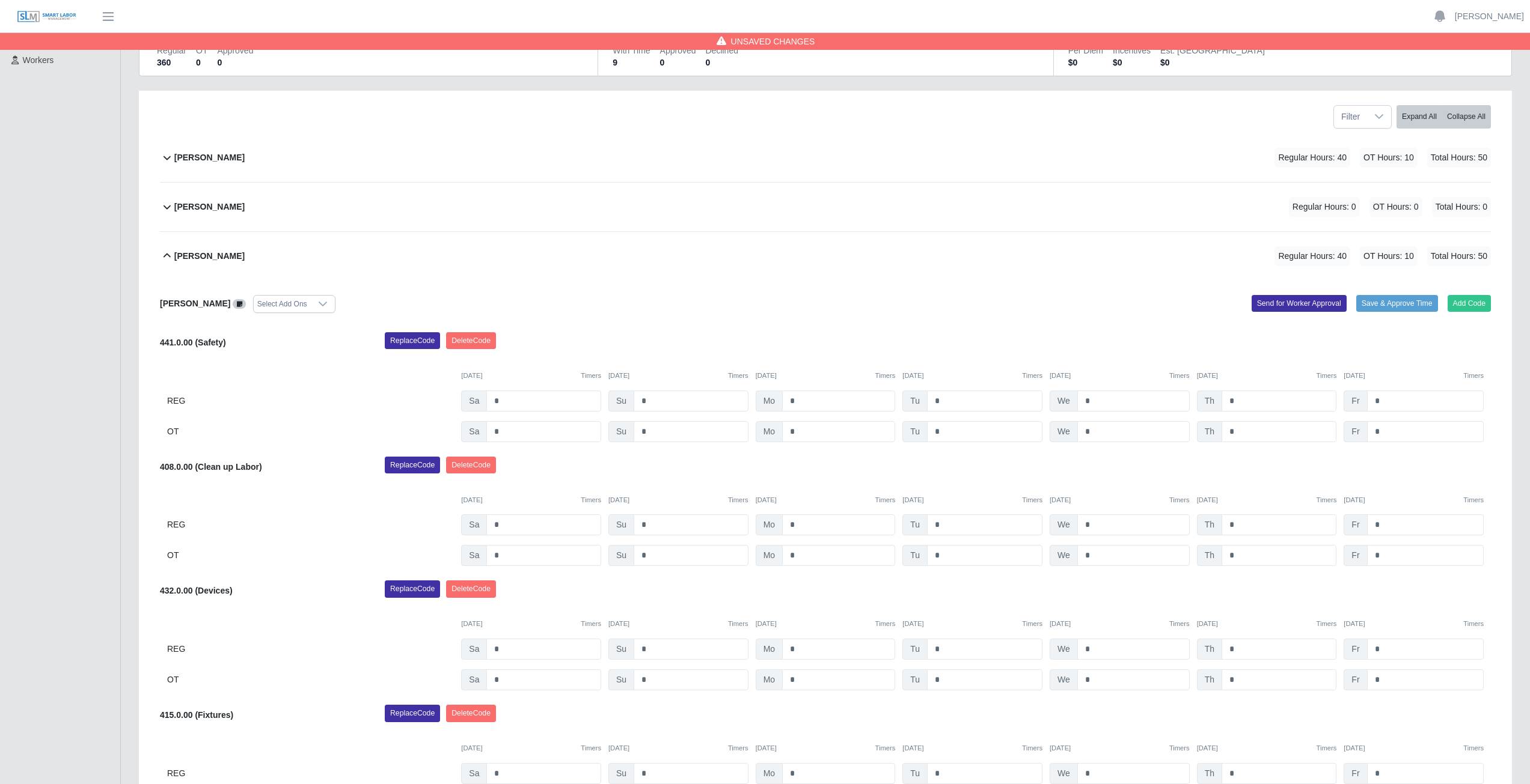
scroll to position [120, 0]
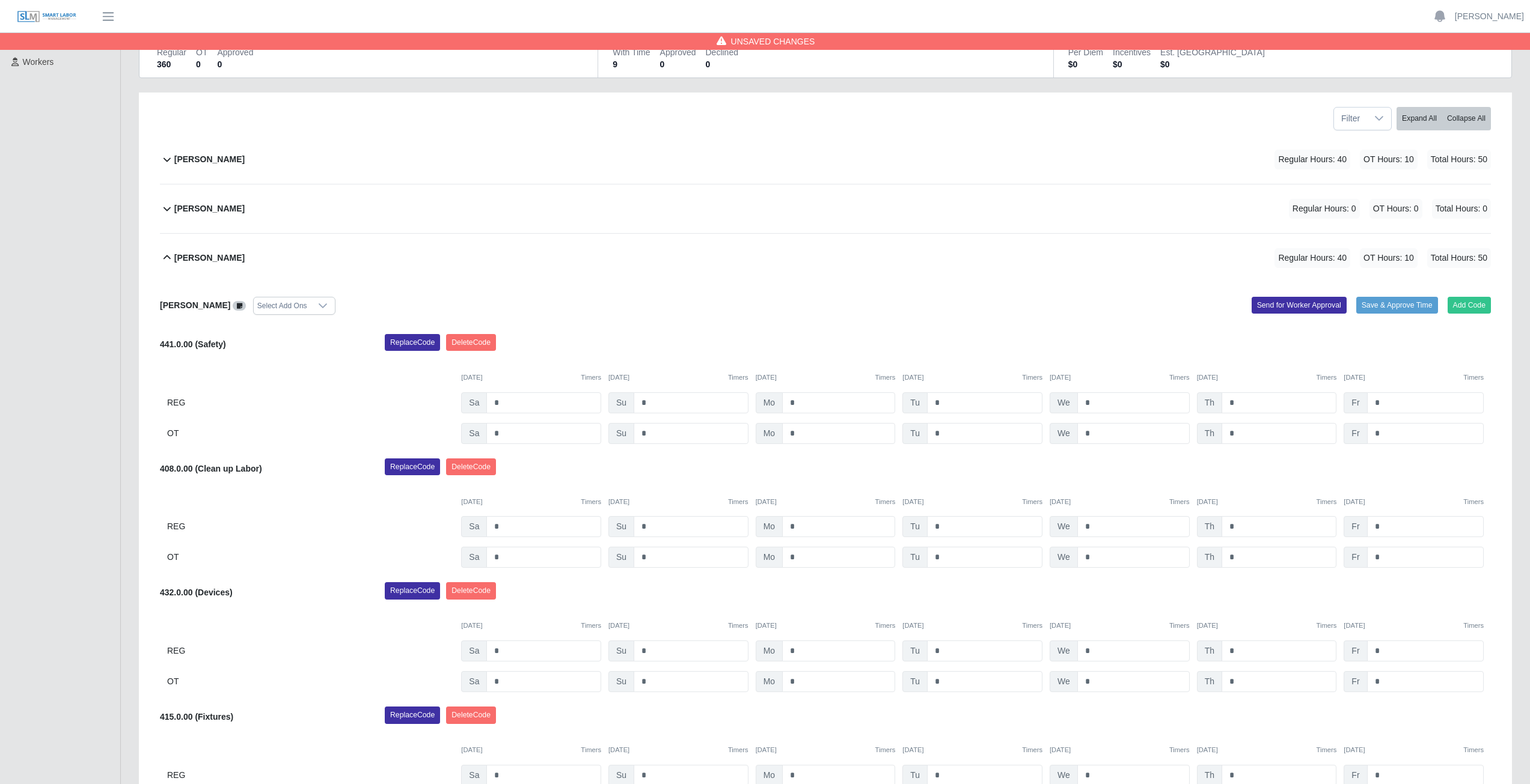
click at [163, 259] on icon at bounding box center [166, 257] width 14 height 14
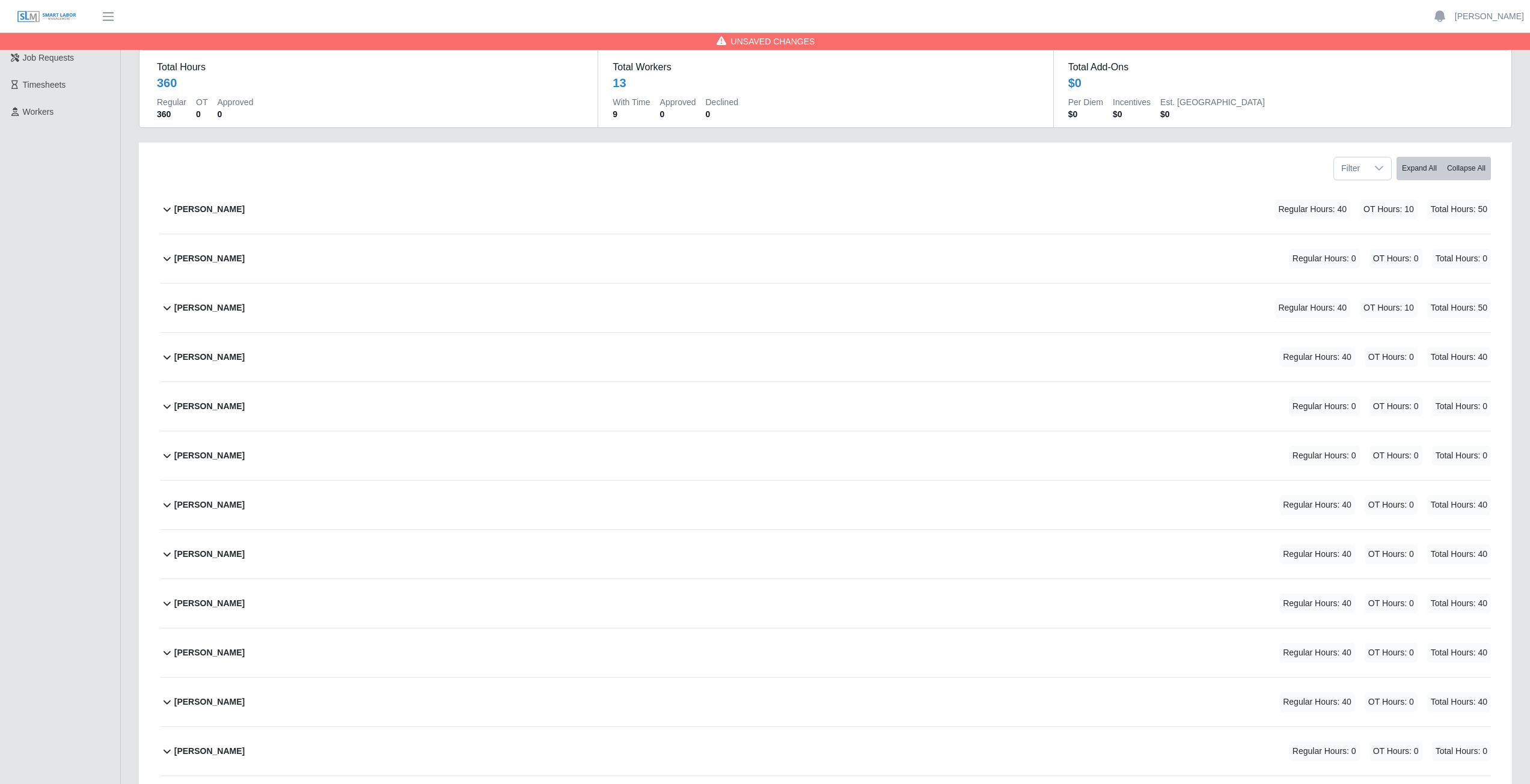
scroll to position [60, 0]
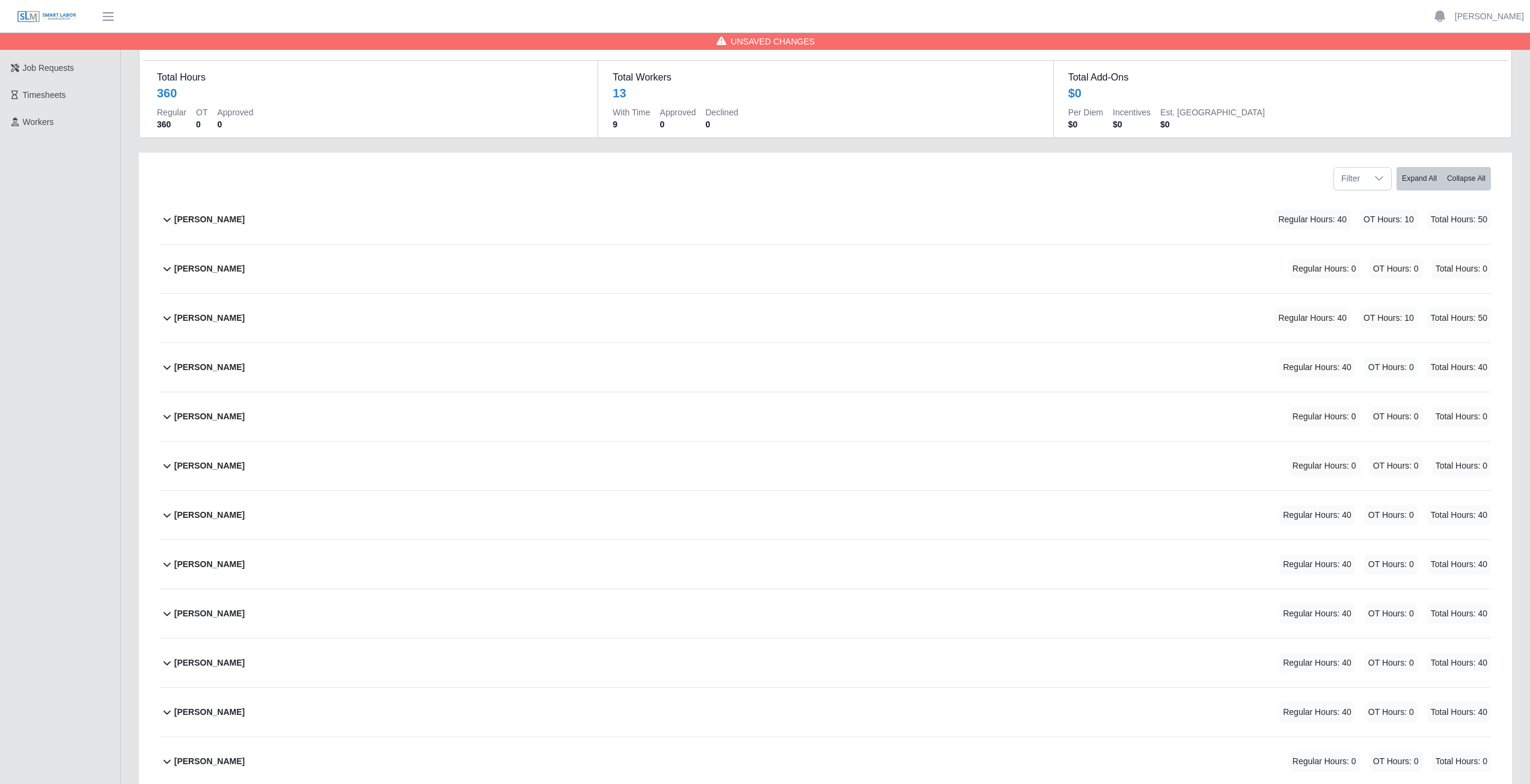
click at [166, 370] on icon at bounding box center [166, 367] width 14 height 14
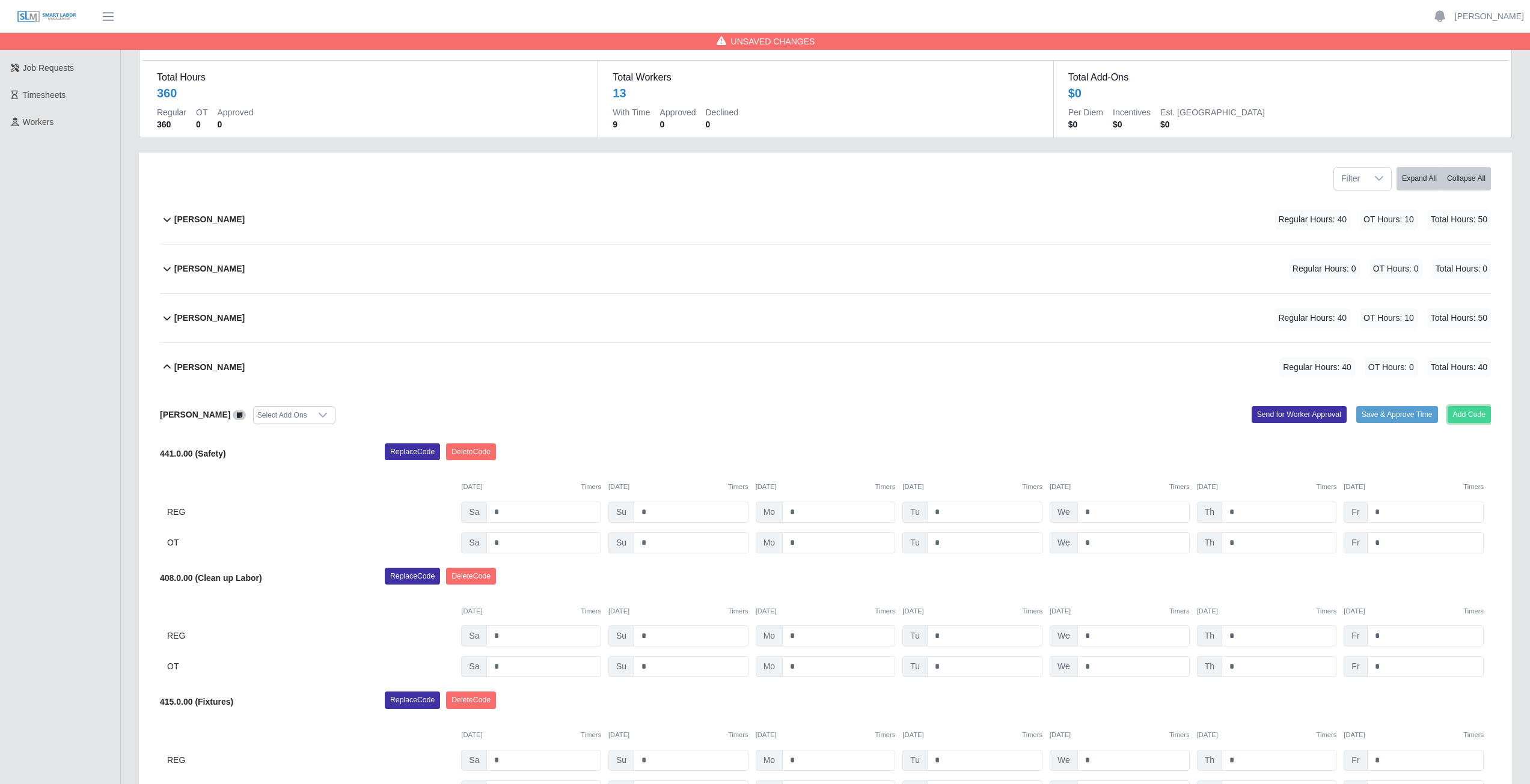
click at [1467, 415] on button "Add Code" at bounding box center [1469, 414] width 44 height 17
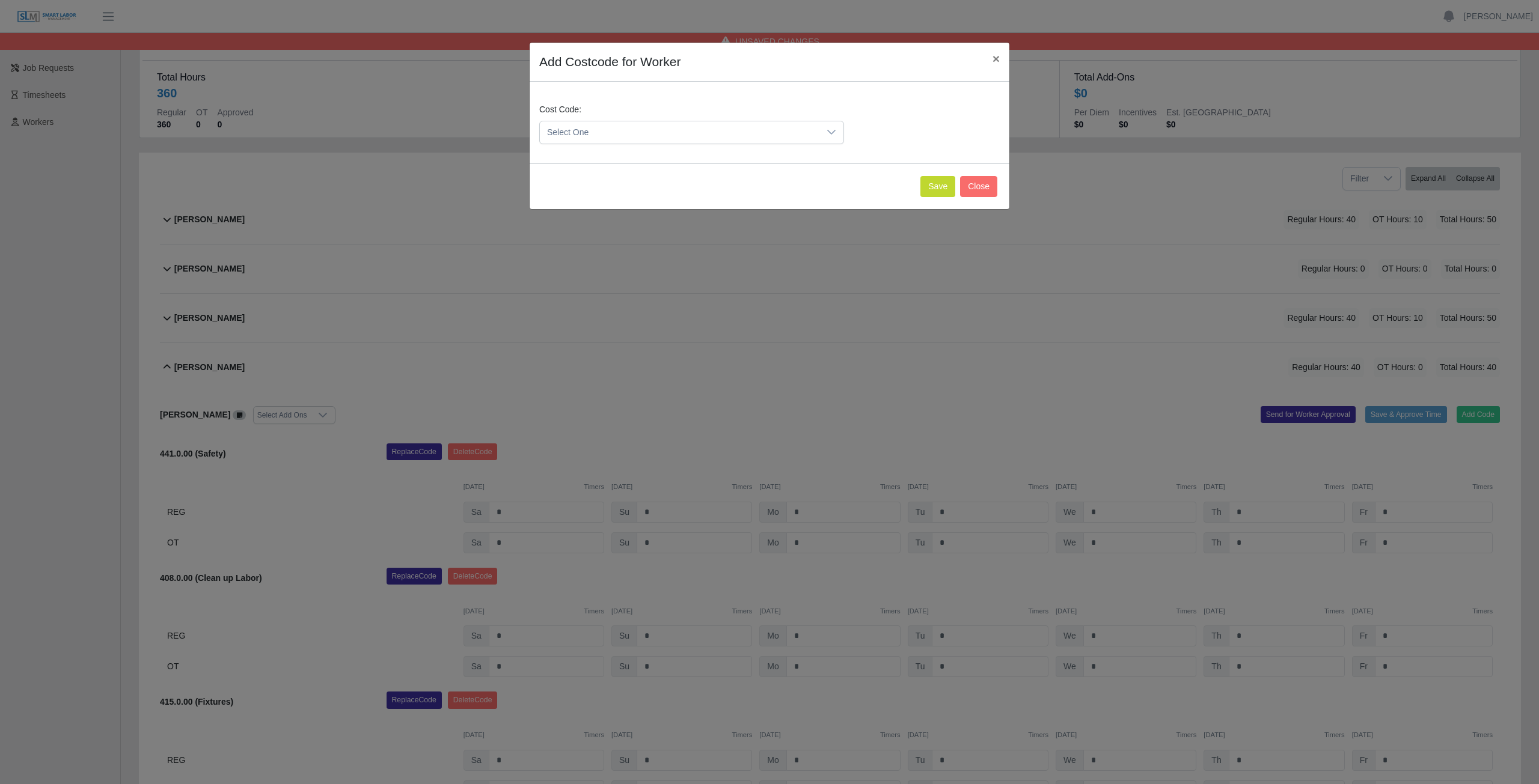
click at [608, 132] on span "Select One" at bounding box center [679, 133] width 280 height 22
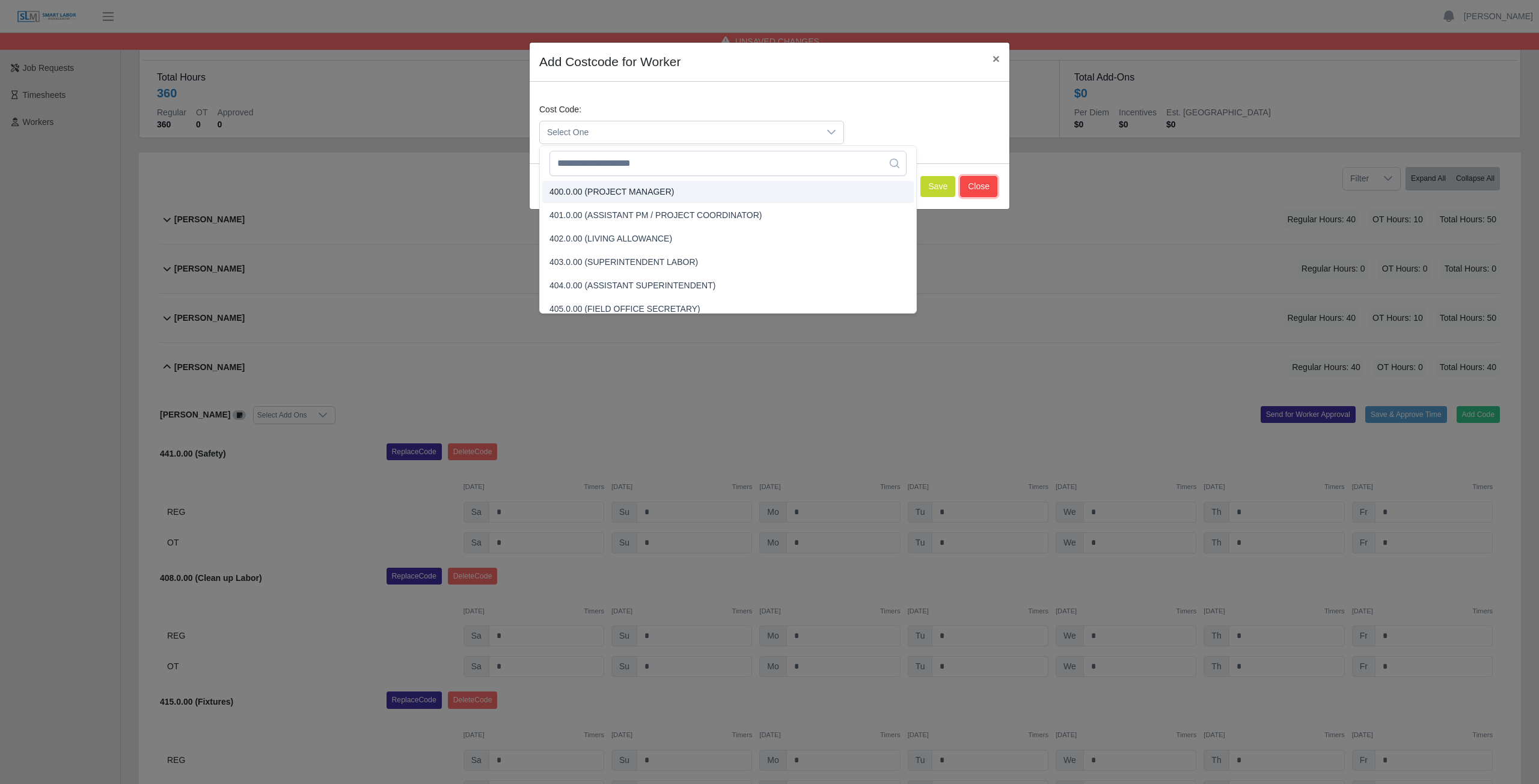
click at [978, 188] on button "Close" at bounding box center [978, 186] width 37 height 21
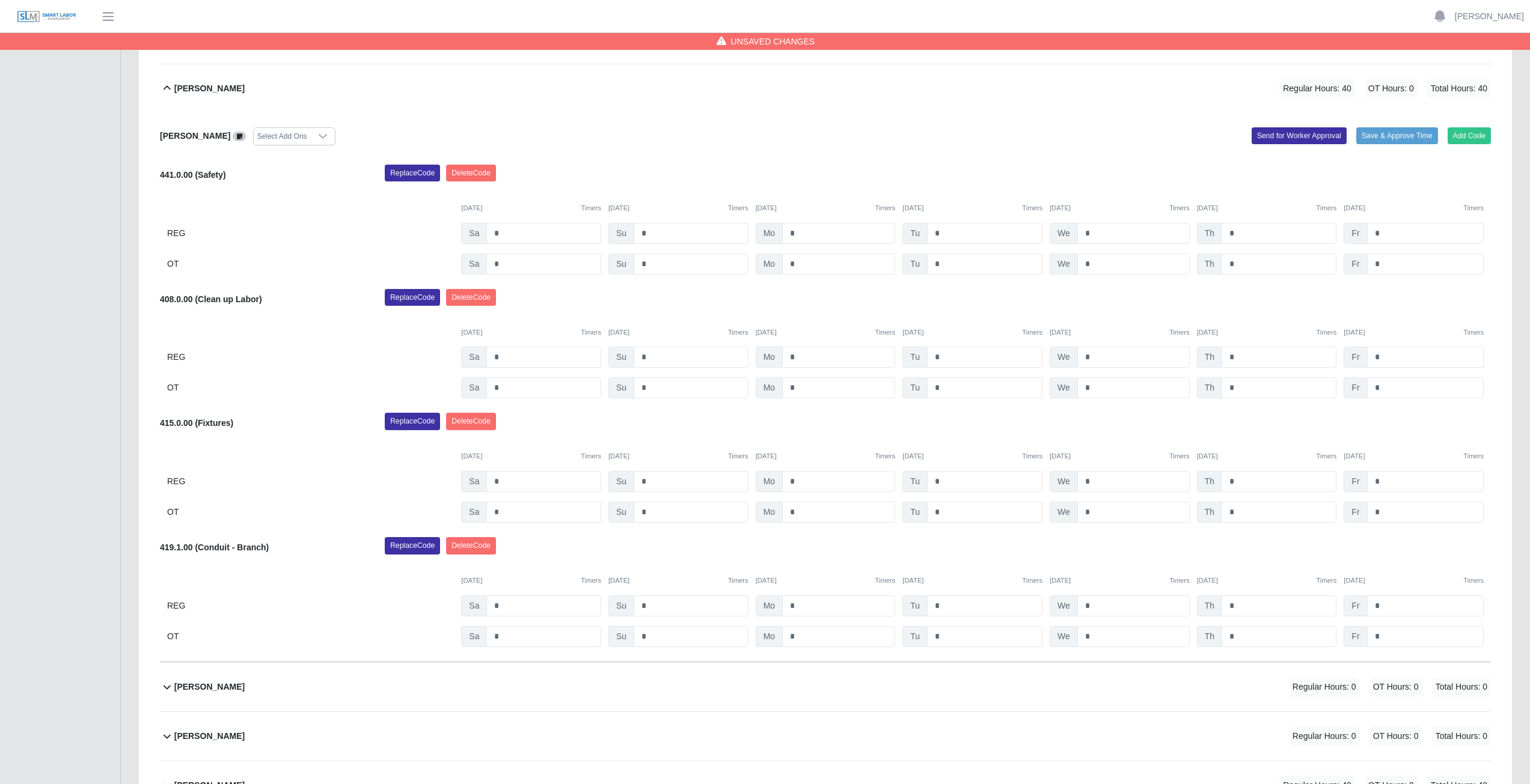
scroll to position [361, 0]
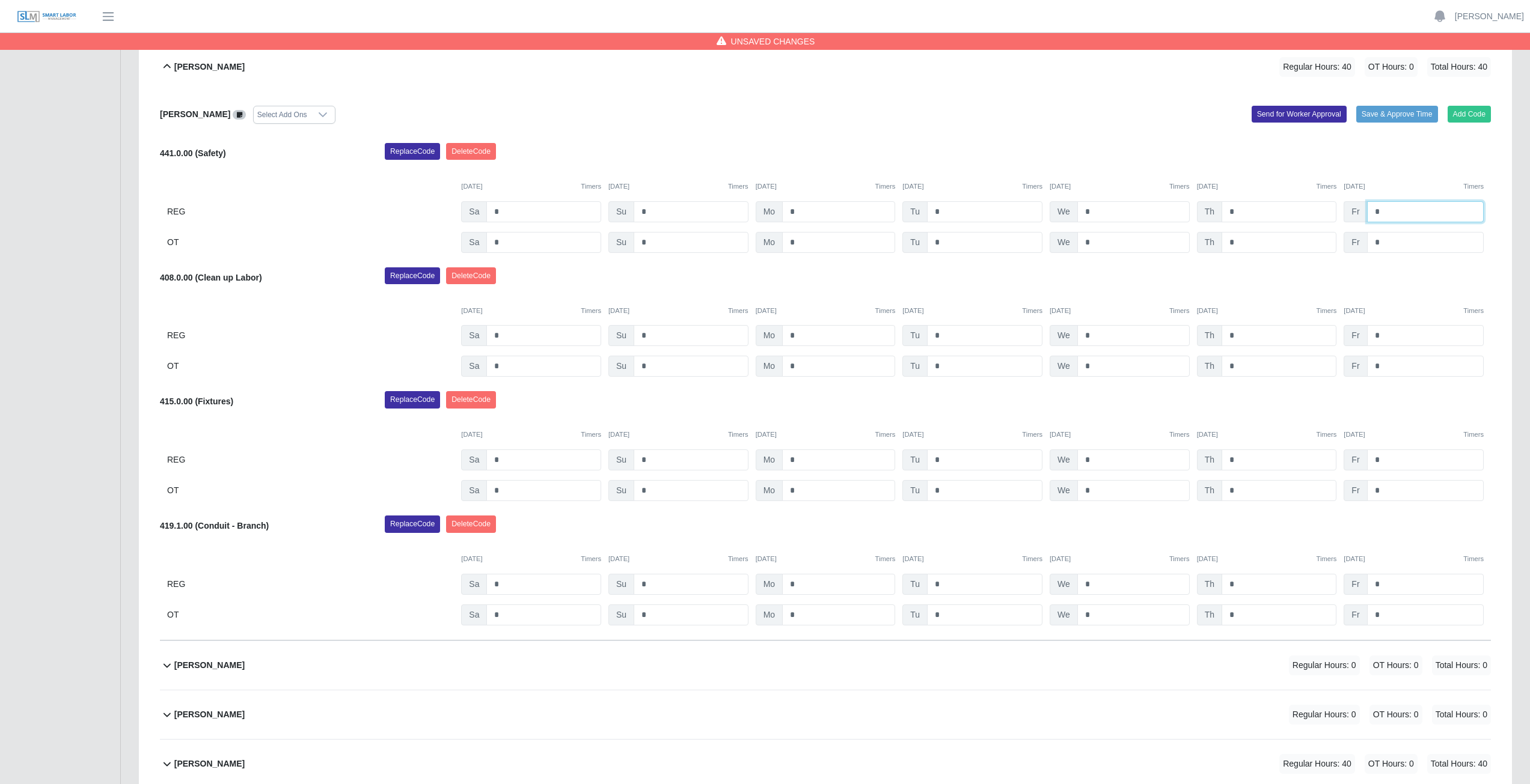
click at [1380, 211] on input "*" at bounding box center [1425, 212] width 116 height 21
type input "*"
click at [1387, 242] on input "*" at bounding box center [1425, 242] width 116 height 21
type input "*"
click at [1383, 368] on input "*" at bounding box center [1425, 366] width 116 height 21
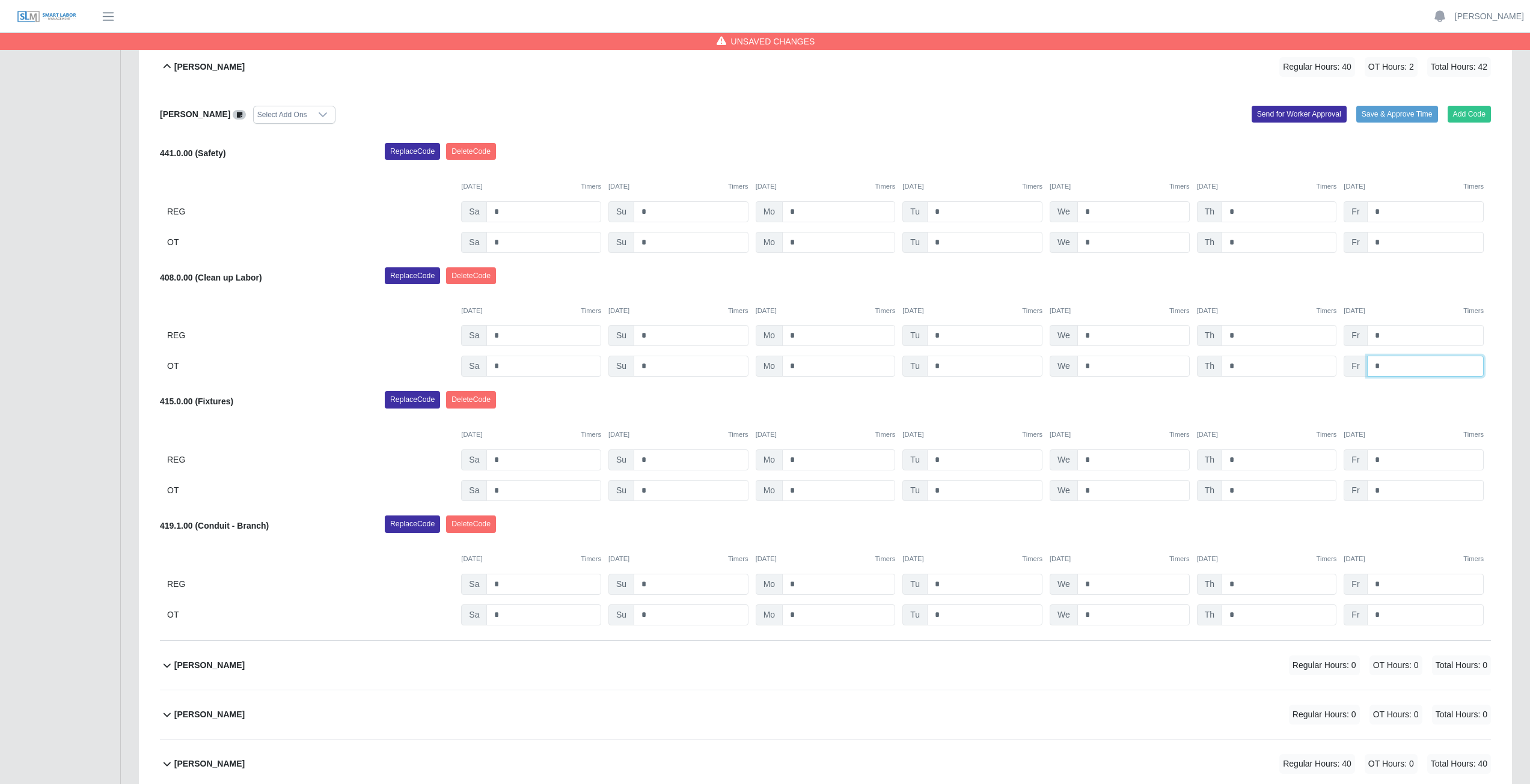
type input "*"
click at [1426, 401] on div "Replace Code [GEOGRAPHIC_DATA] Code" at bounding box center [938, 403] width 1124 height 24
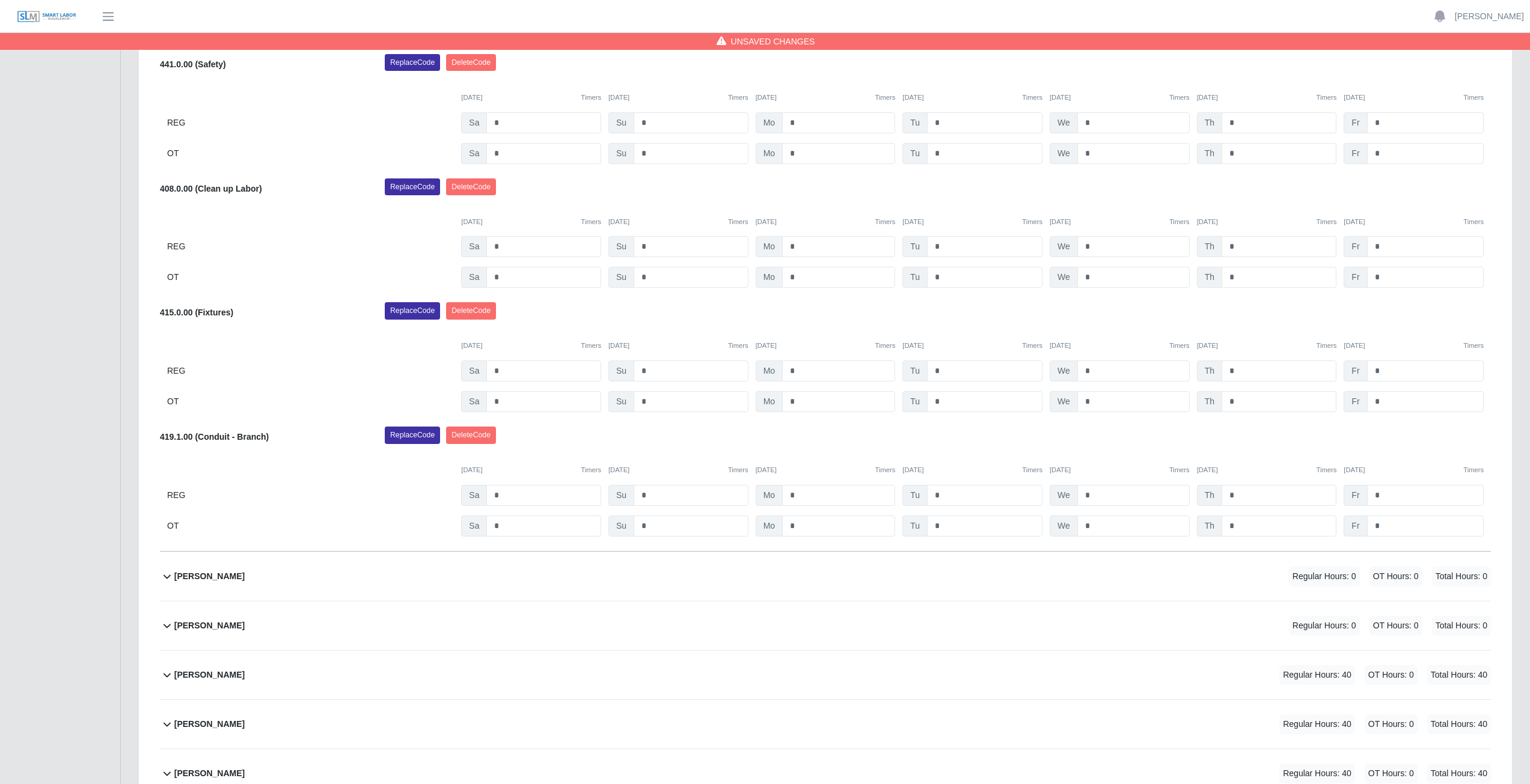
scroll to position [481, 0]
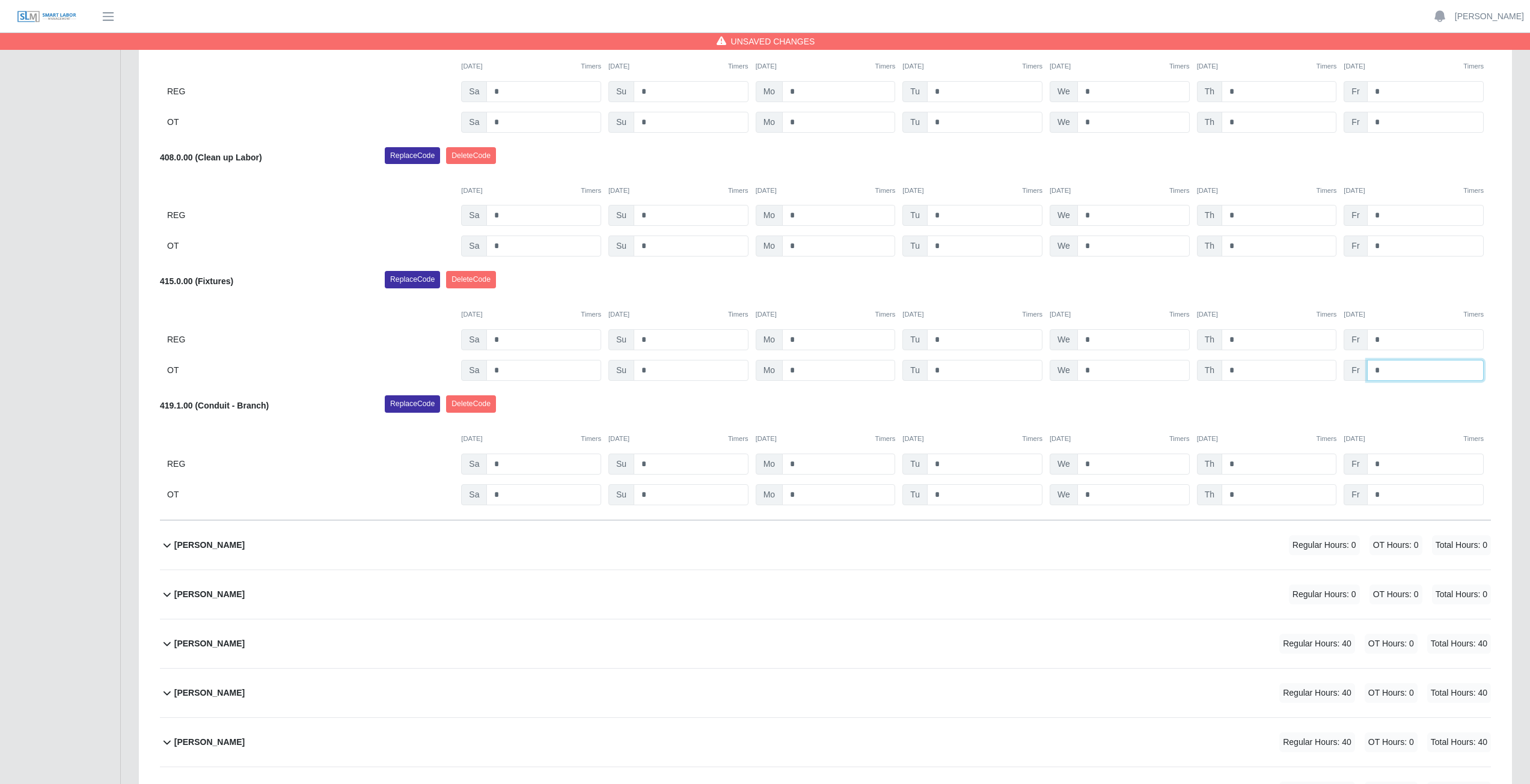
click at [1384, 371] on input "*" at bounding box center [1425, 370] width 116 height 21
type input "*"
click at [1294, 284] on div "Replace Code [GEOGRAPHIC_DATA] Code" at bounding box center [938, 283] width 1124 height 24
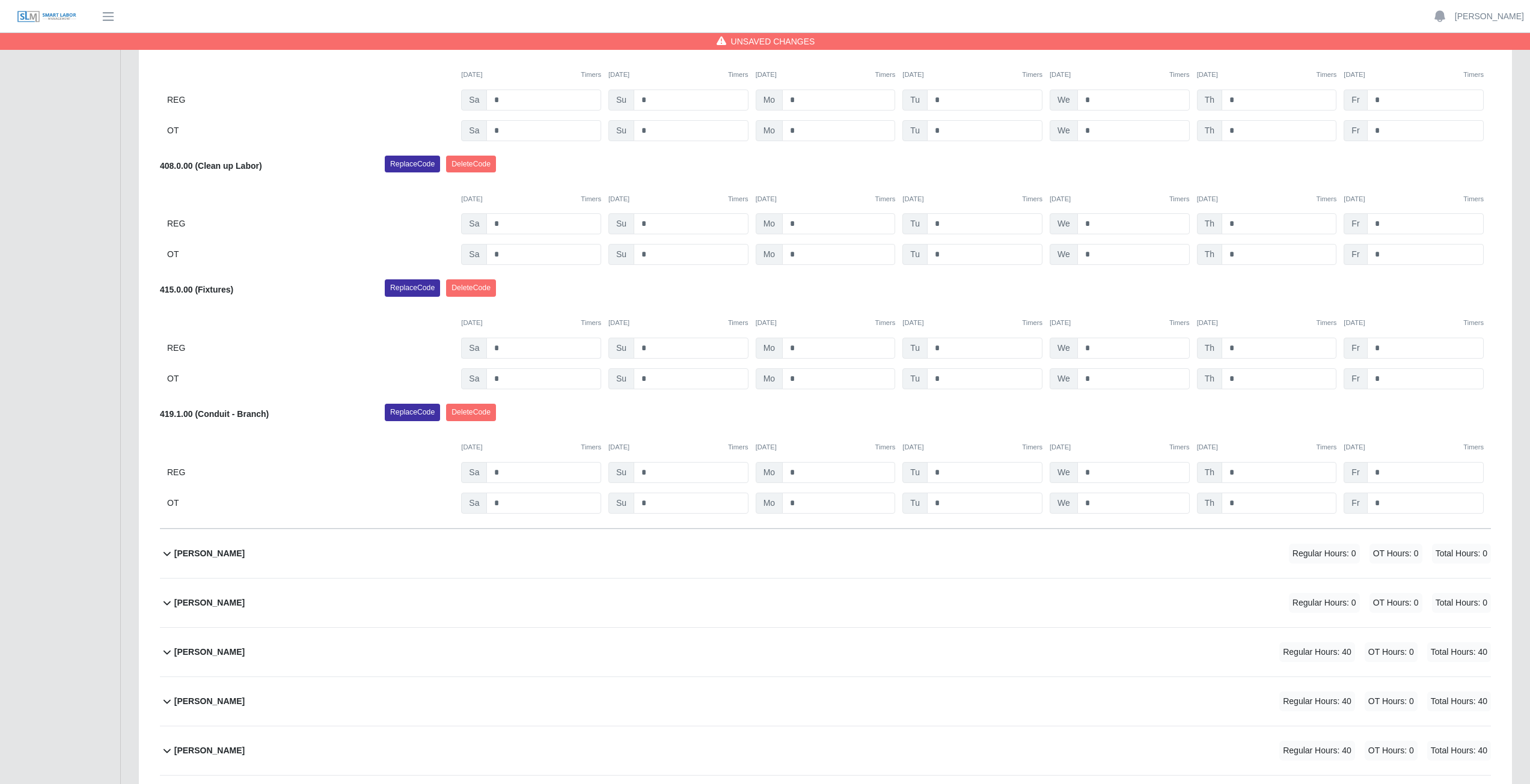
scroll to position [240, 0]
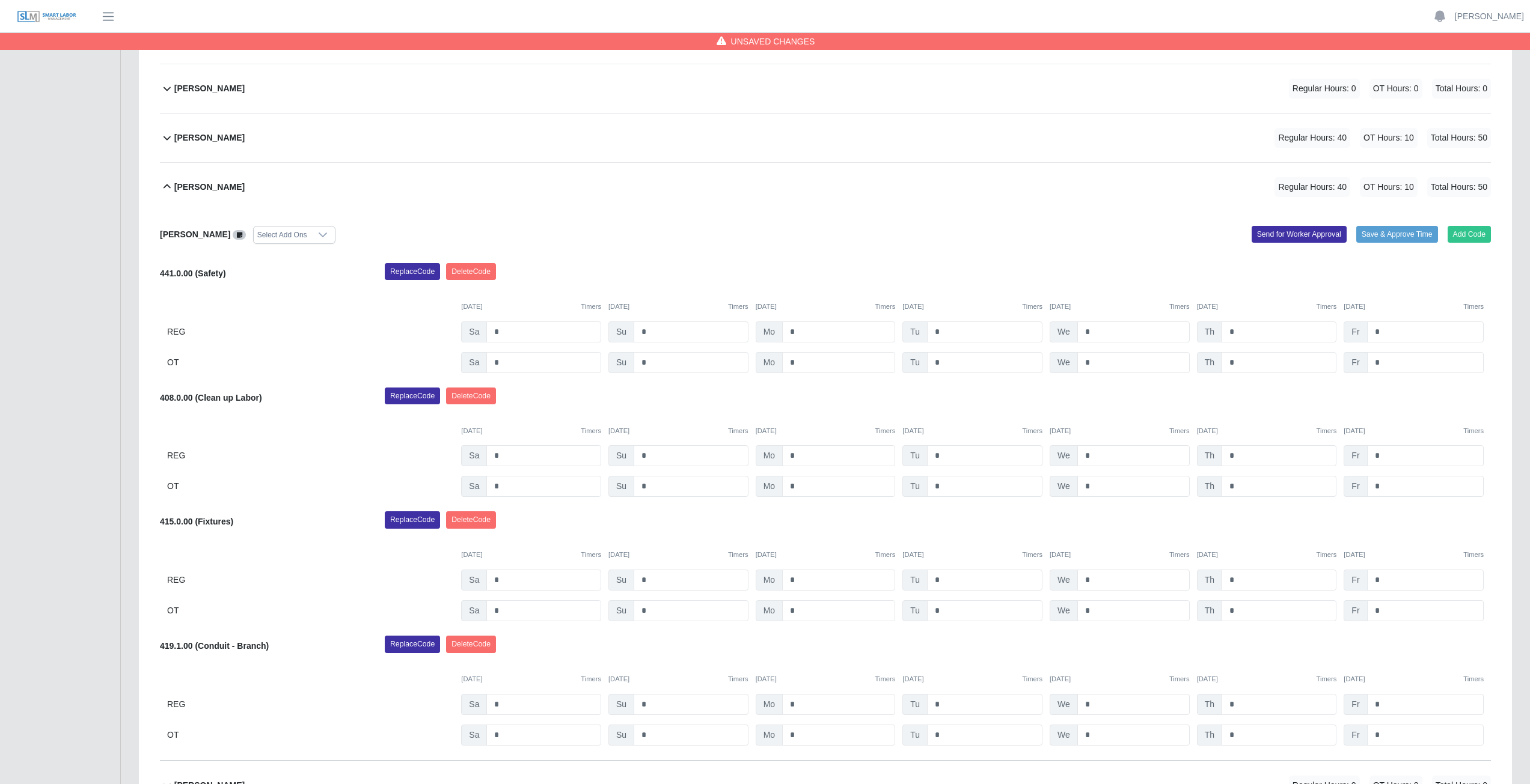
click at [169, 186] on icon at bounding box center [167, 186] width 7 height 4
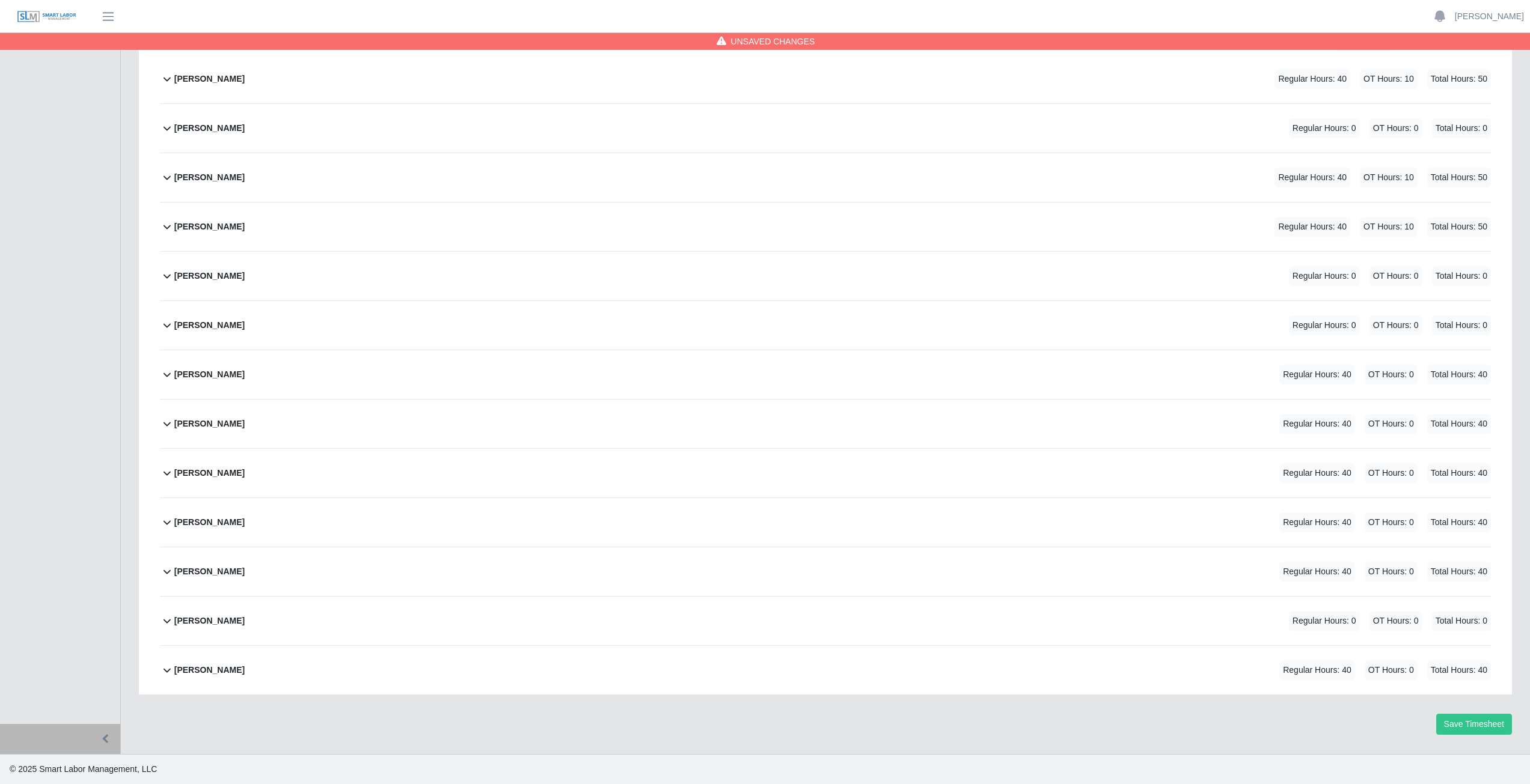
scroll to position [200, 0]
click at [163, 428] on icon at bounding box center [166, 423] width 14 height 14
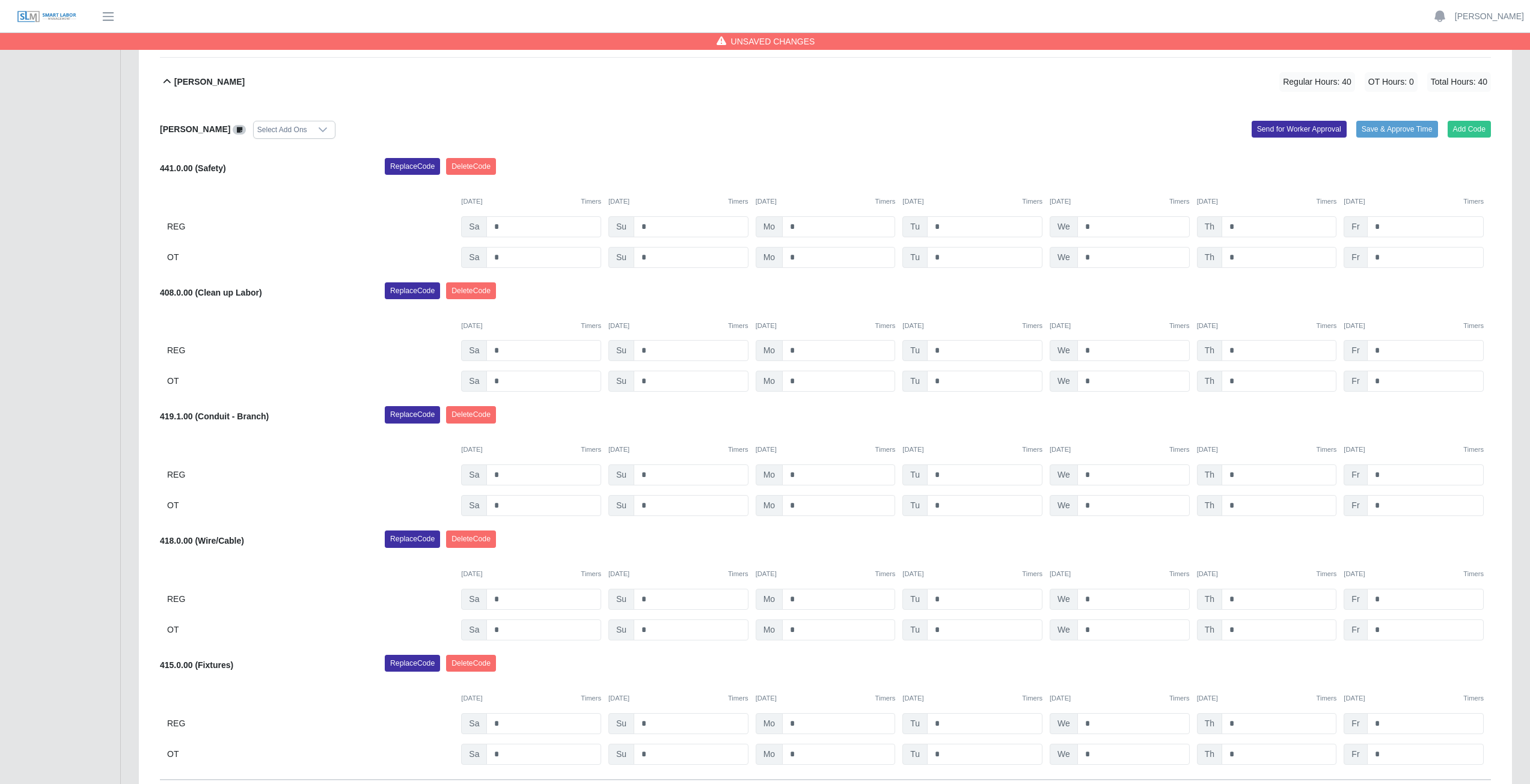
scroll to position [454, 0]
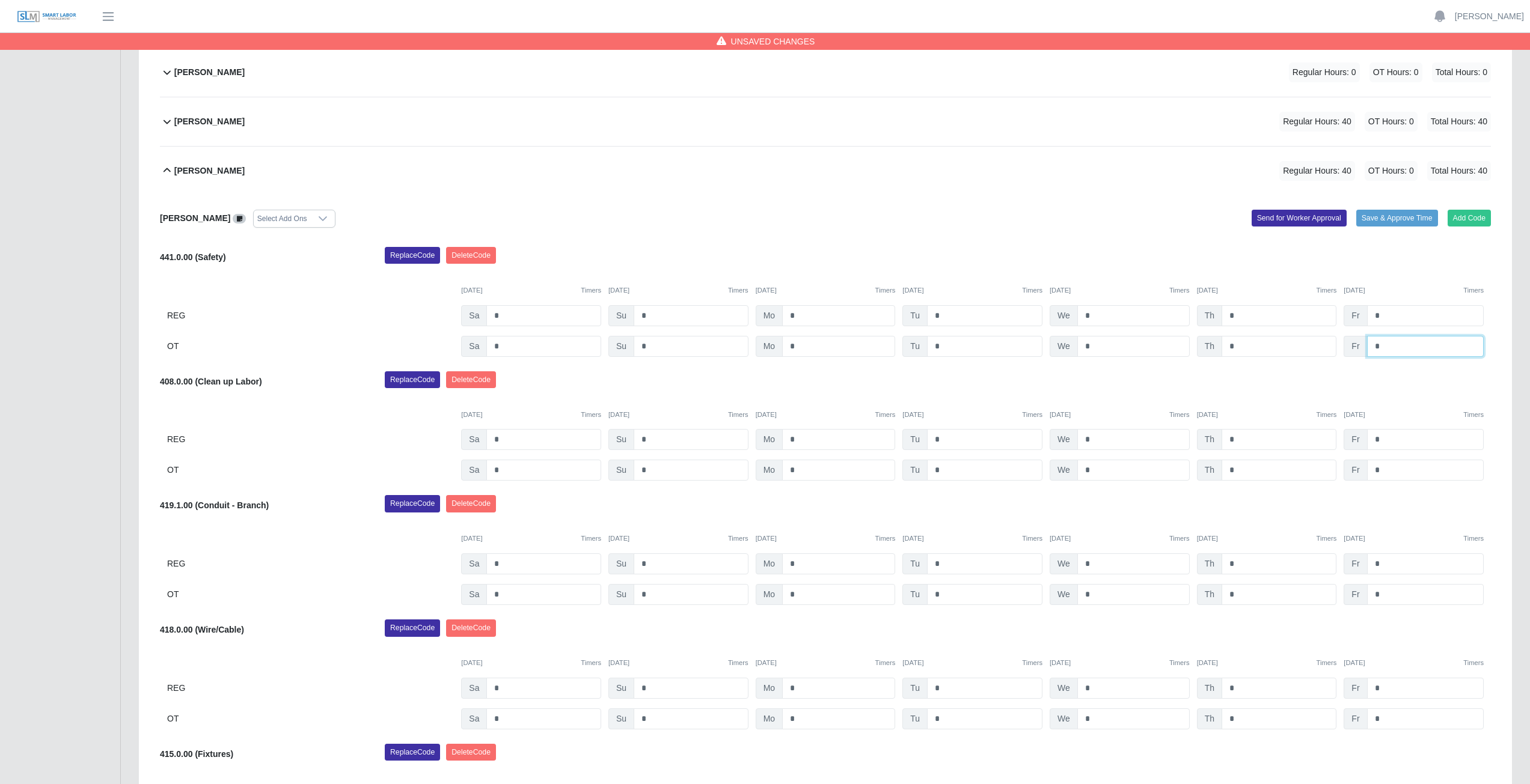
click at [1388, 347] on input "*" at bounding box center [1425, 347] width 116 height 21
type input "*"
click at [1388, 470] on input "*" at bounding box center [1425, 470] width 116 height 21
type input "*"
click at [1406, 414] on div "[DATE] Timers" at bounding box center [1414, 415] width 140 height 10
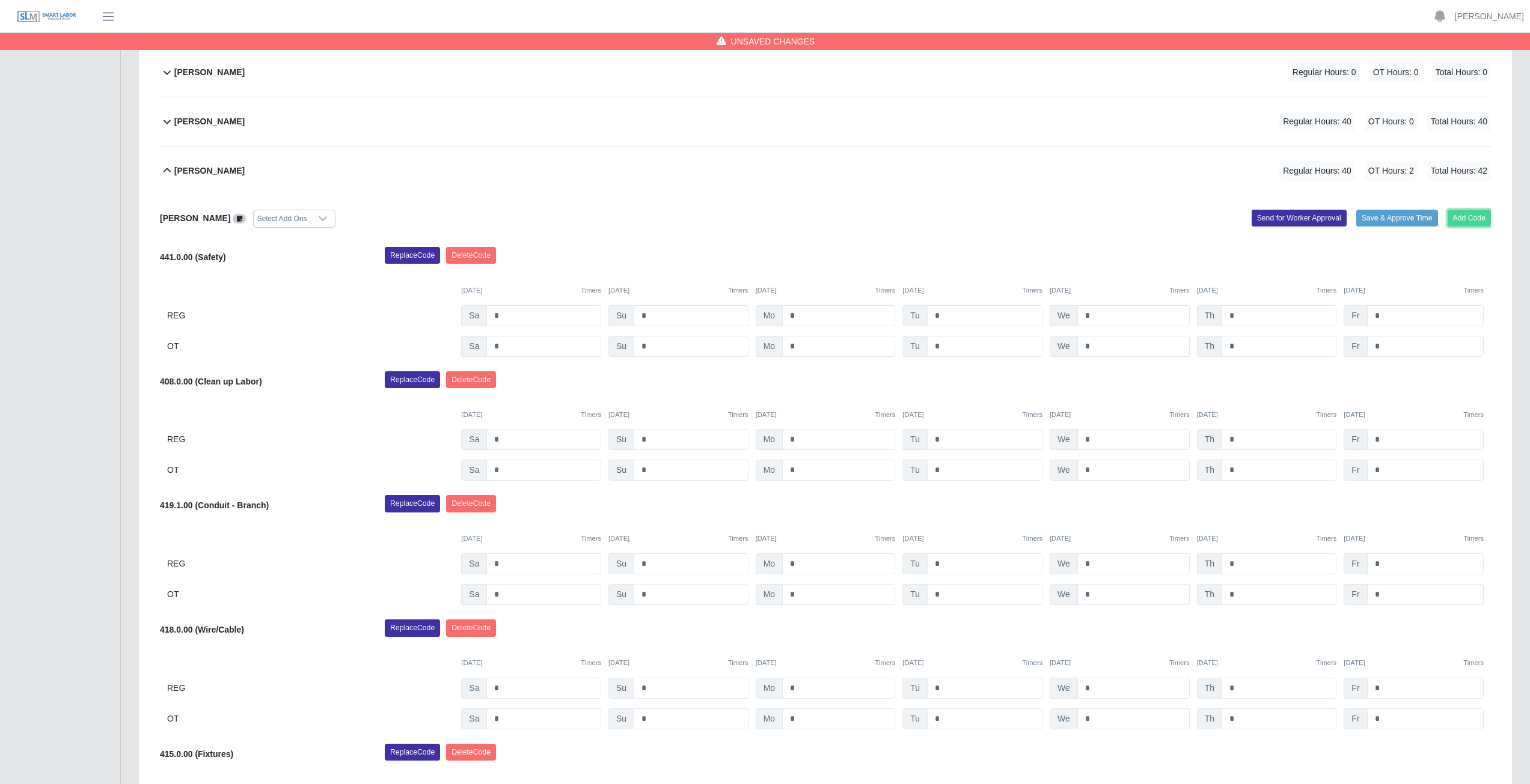
click at [1467, 220] on button "Add Code" at bounding box center [1469, 218] width 44 height 17
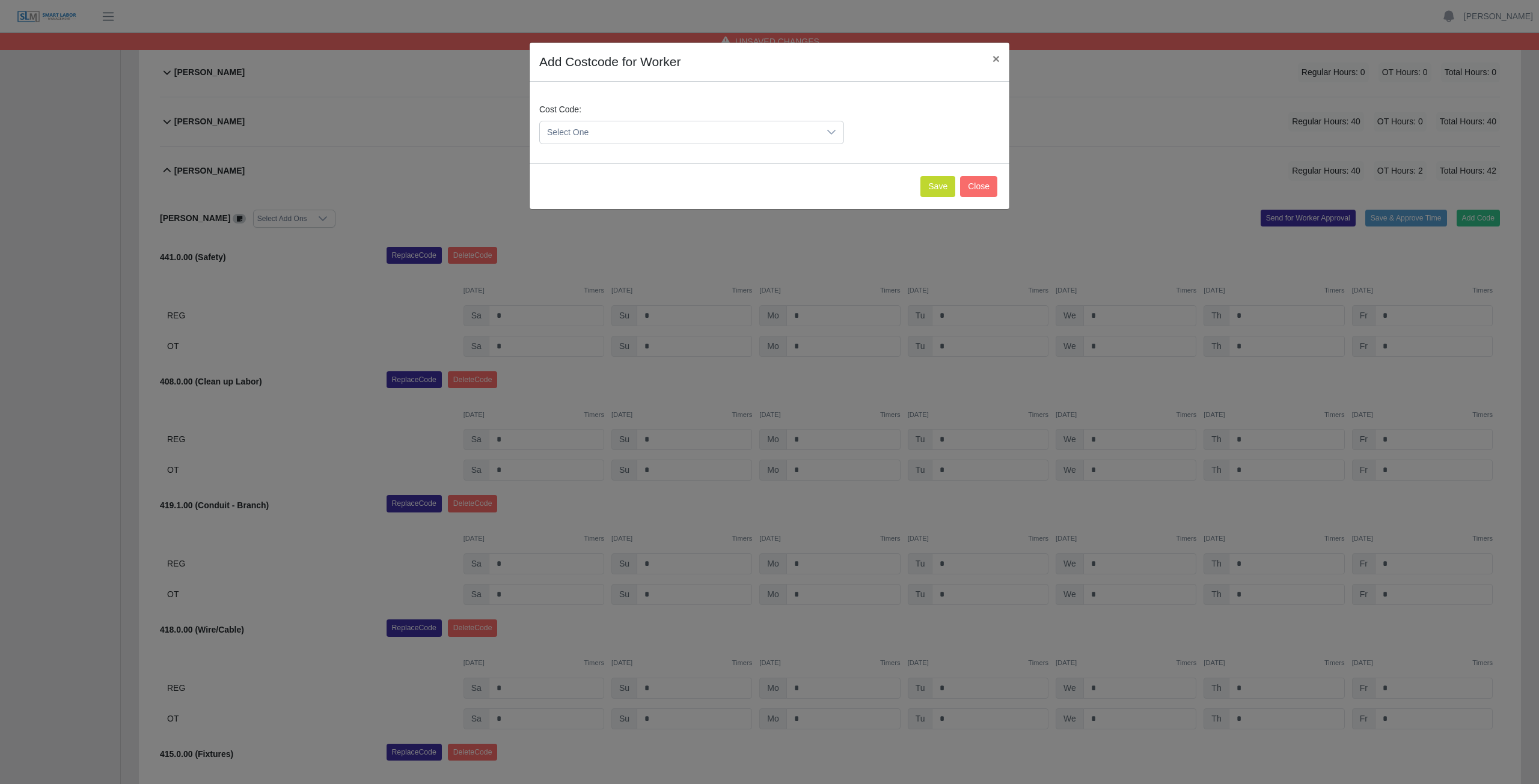
click at [628, 132] on span "Select One" at bounding box center [679, 133] width 280 height 22
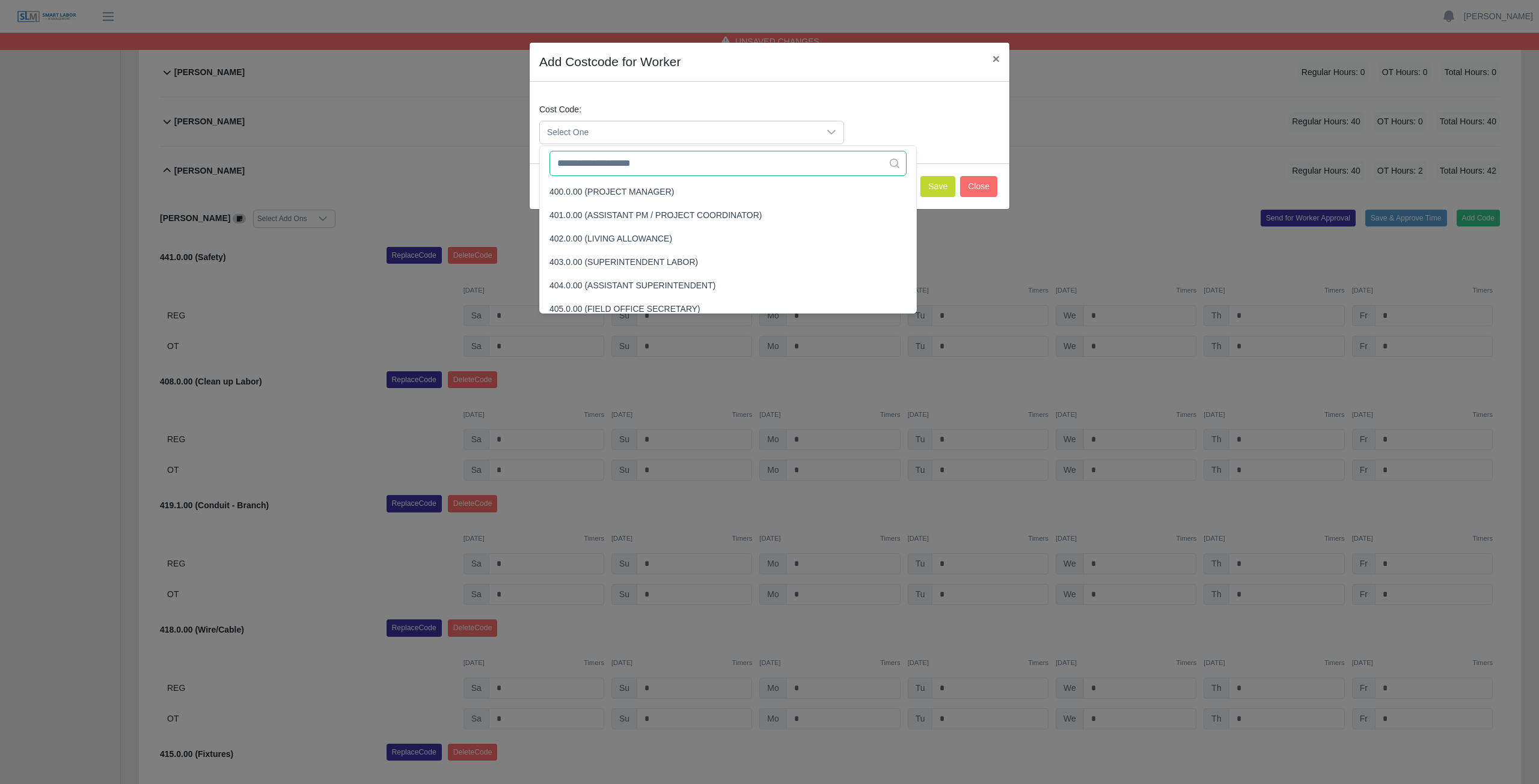
click at [616, 165] on input "text" at bounding box center [728, 163] width 357 height 25
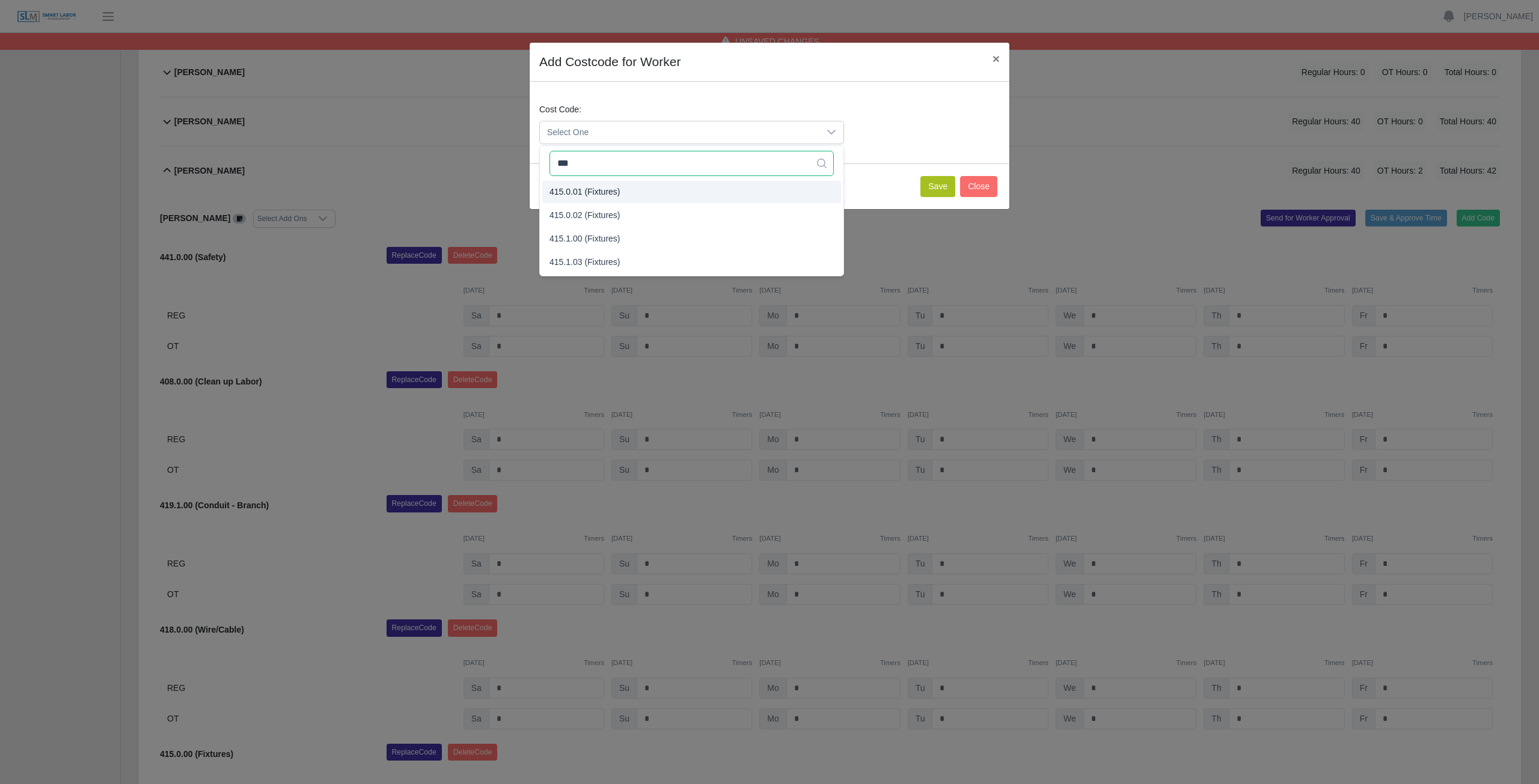
type input "***"
click at [940, 184] on button "Save" at bounding box center [937, 186] width 35 height 21
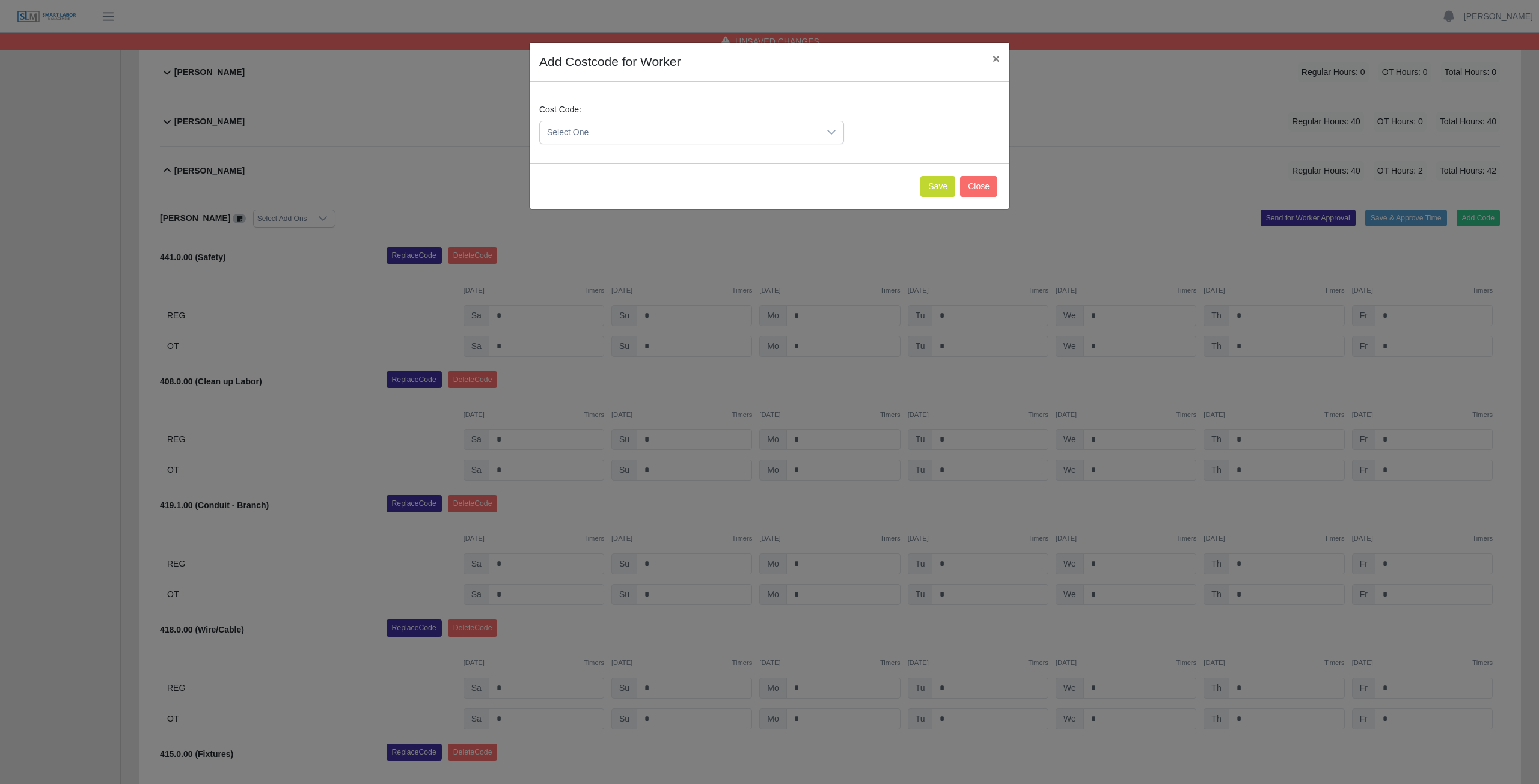
click at [619, 126] on span "Select One" at bounding box center [679, 133] width 280 height 22
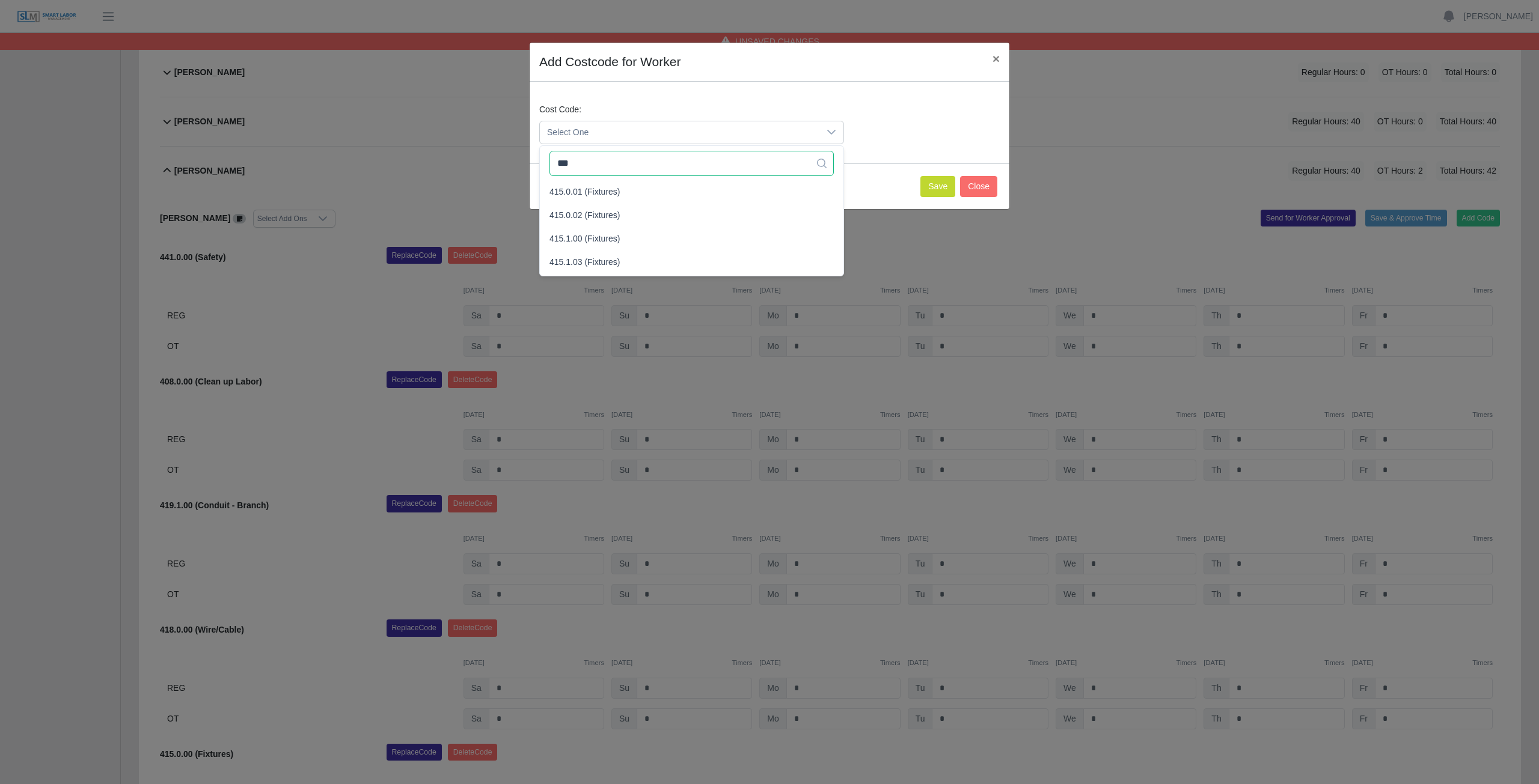
click at [614, 172] on input "***" at bounding box center [691, 163] width 284 height 25
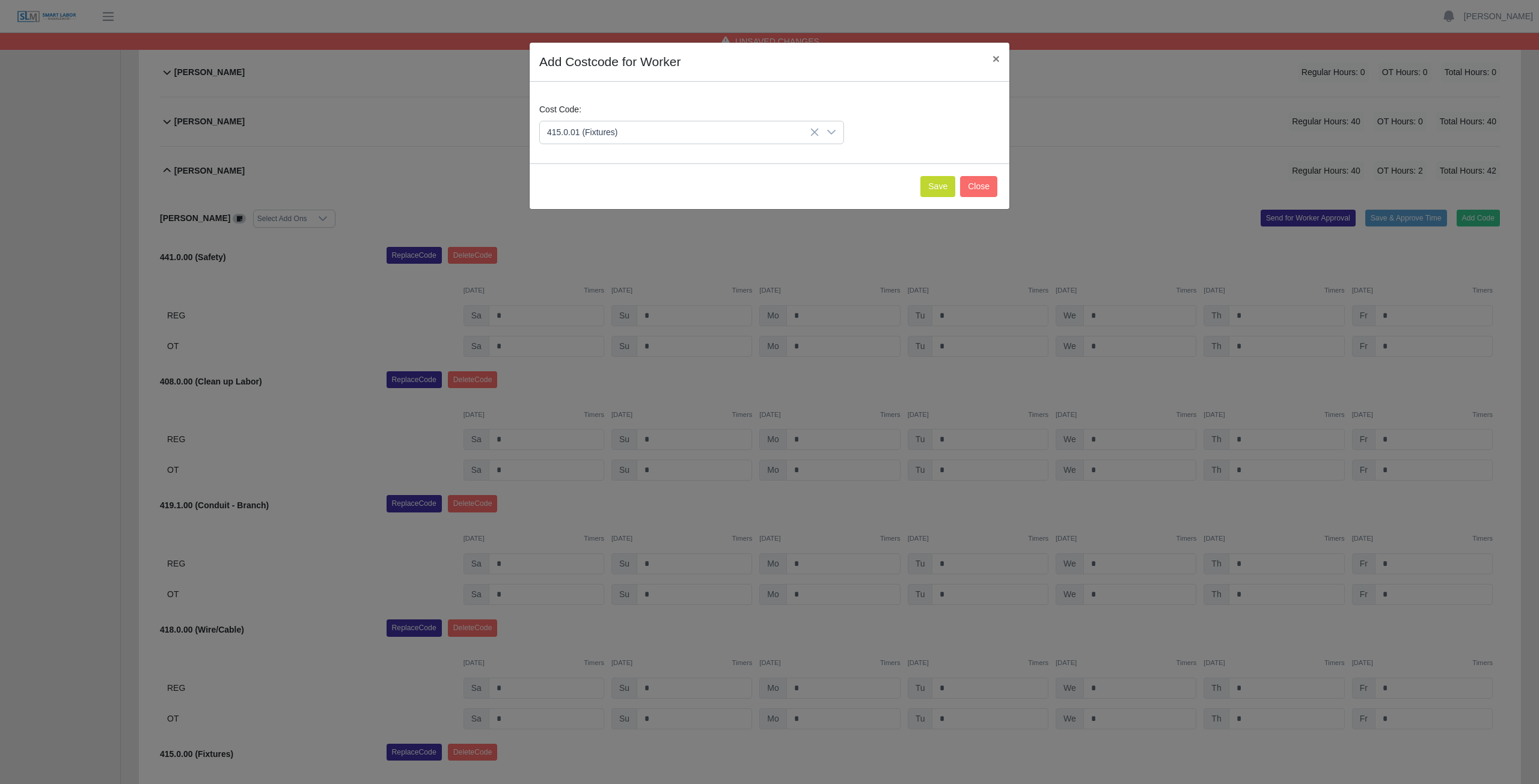
click at [597, 192] on span "415.0.01 (Fixtures)" at bounding box center [585, 192] width 71 height 13
click at [934, 188] on button "Save" at bounding box center [937, 186] width 35 height 21
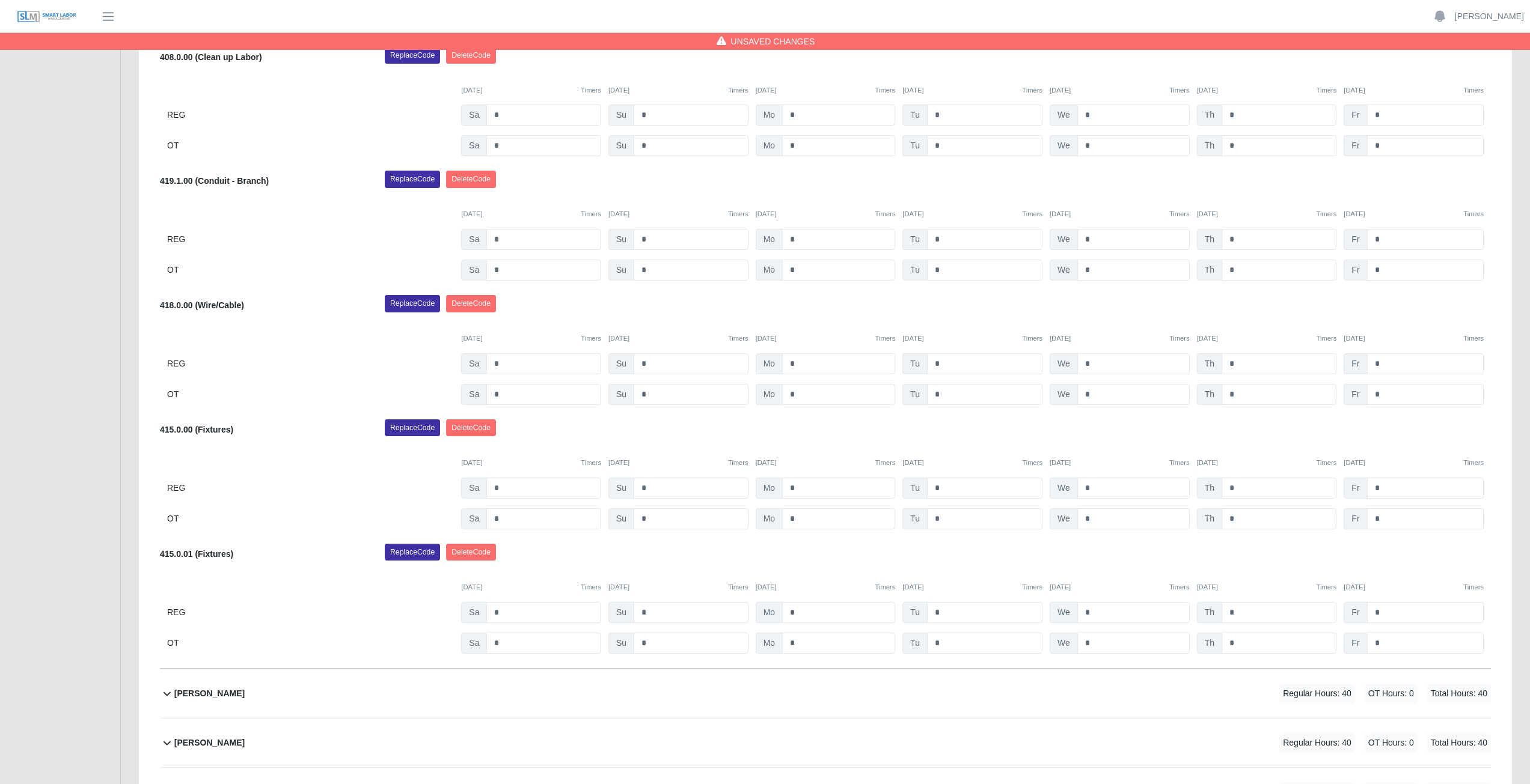
scroll to position [935, 0]
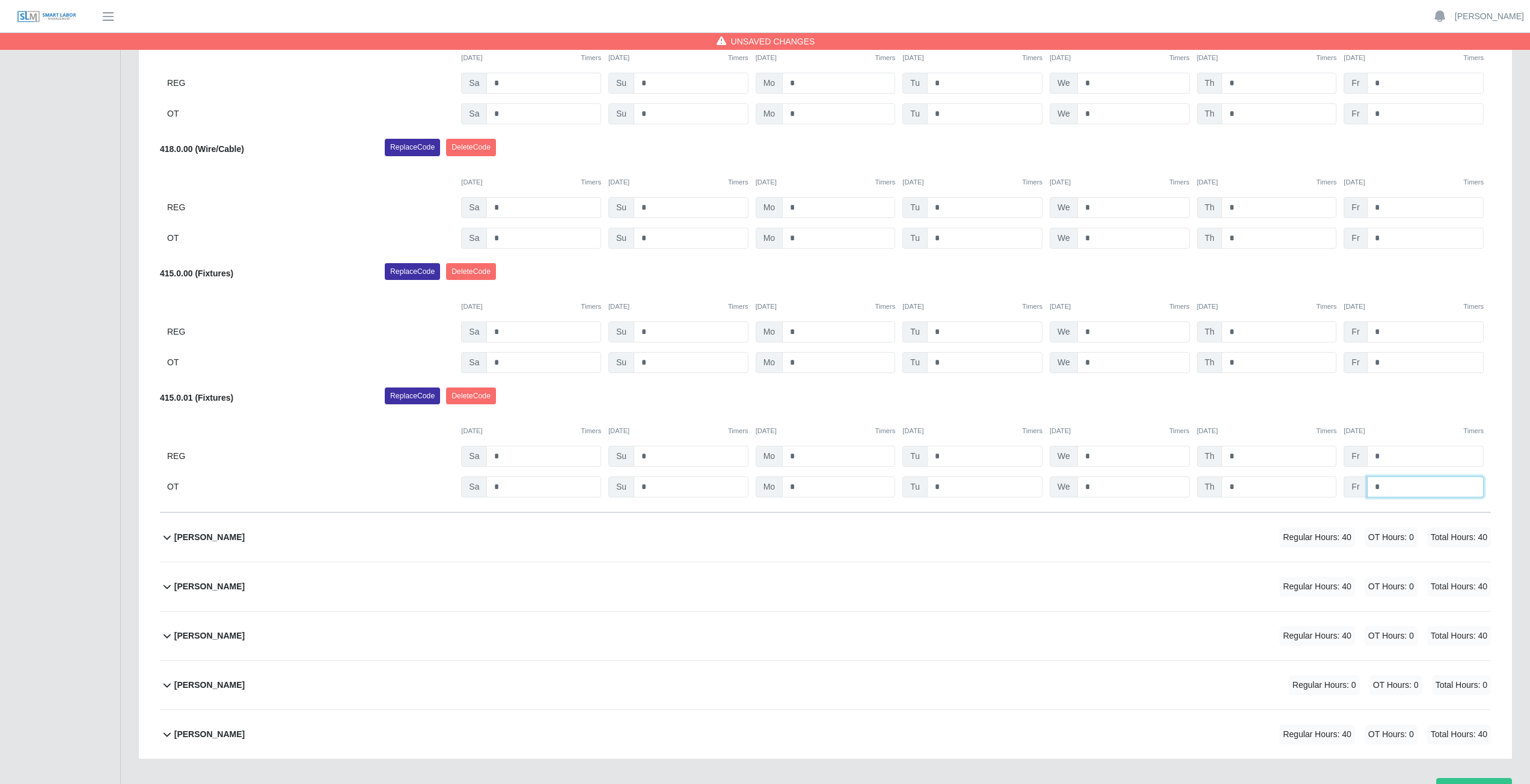
click at [1384, 488] on input "*" at bounding box center [1425, 487] width 116 height 21
type input "*"
click at [1397, 405] on div "Replace Code [GEOGRAPHIC_DATA] Code" at bounding box center [938, 399] width 1124 height 24
click at [1390, 367] on input "*" at bounding box center [1425, 362] width 116 height 21
drag, startPoint x: 470, startPoint y: 392, endPoint x: 823, endPoint y: 63, distance: 482.5
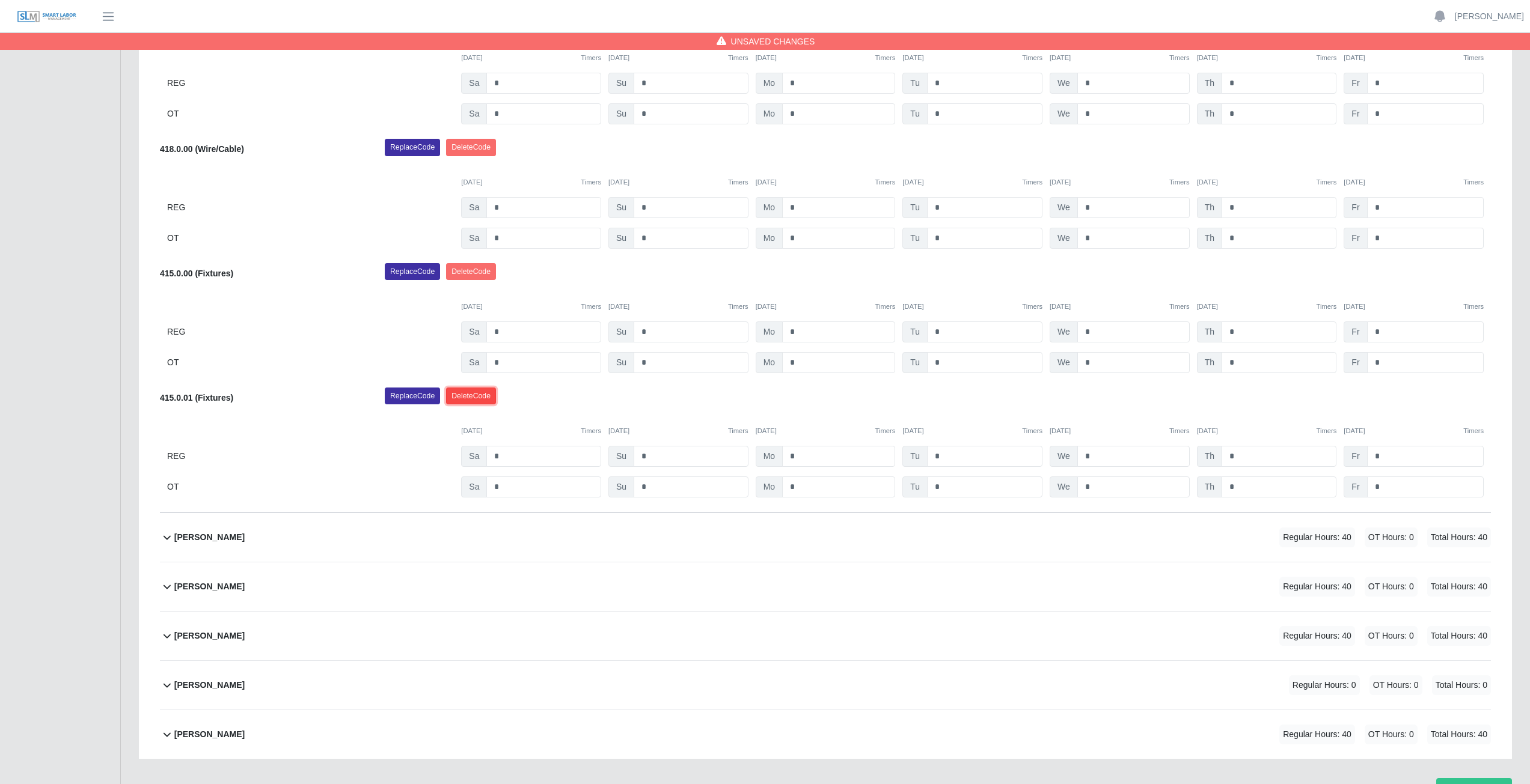
click at [473, 392] on button "Delete Code" at bounding box center [470, 396] width 50 height 17
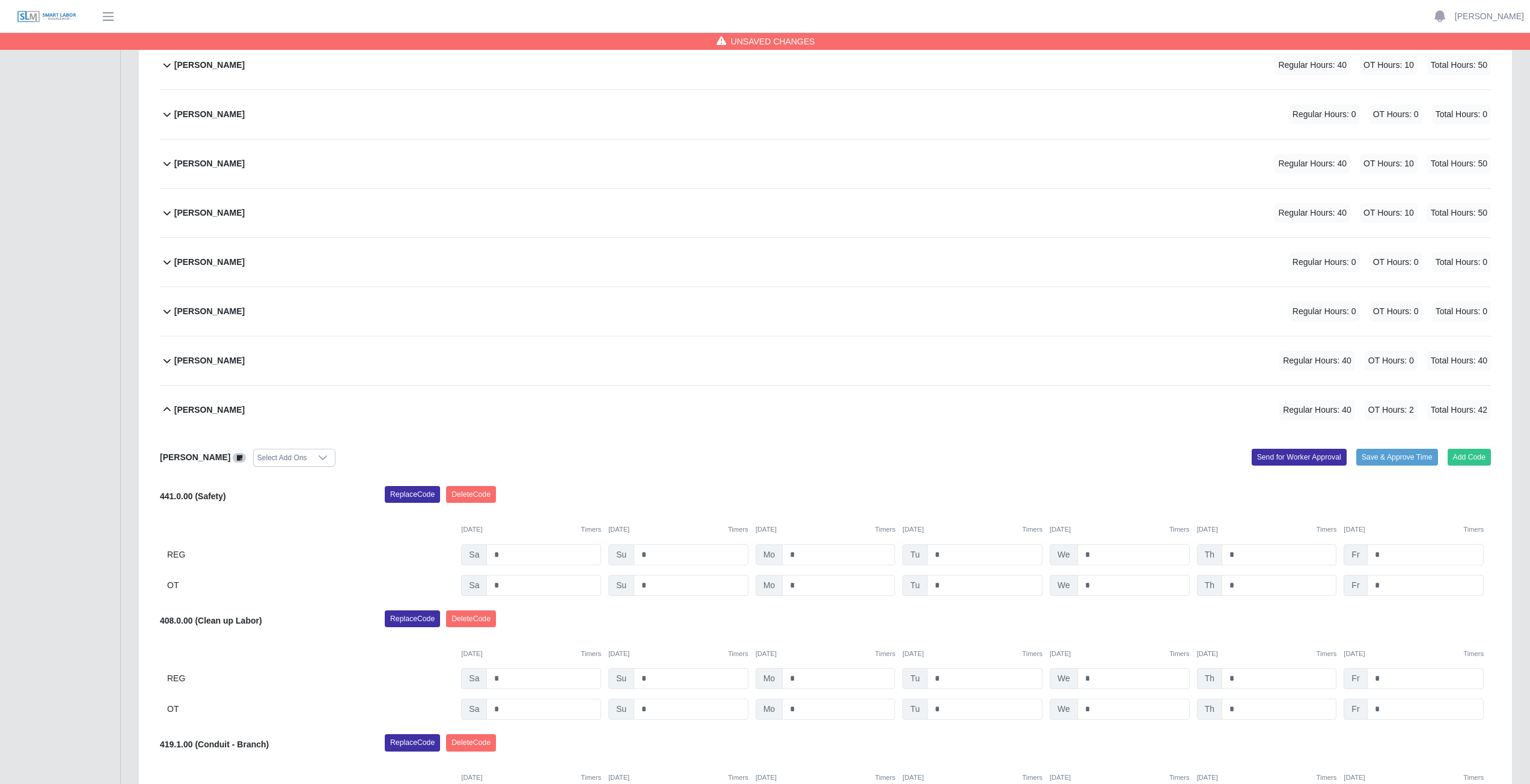
scroll to position [213, 0]
click at [1458, 461] on button "Add Code" at bounding box center [1469, 458] width 44 height 17
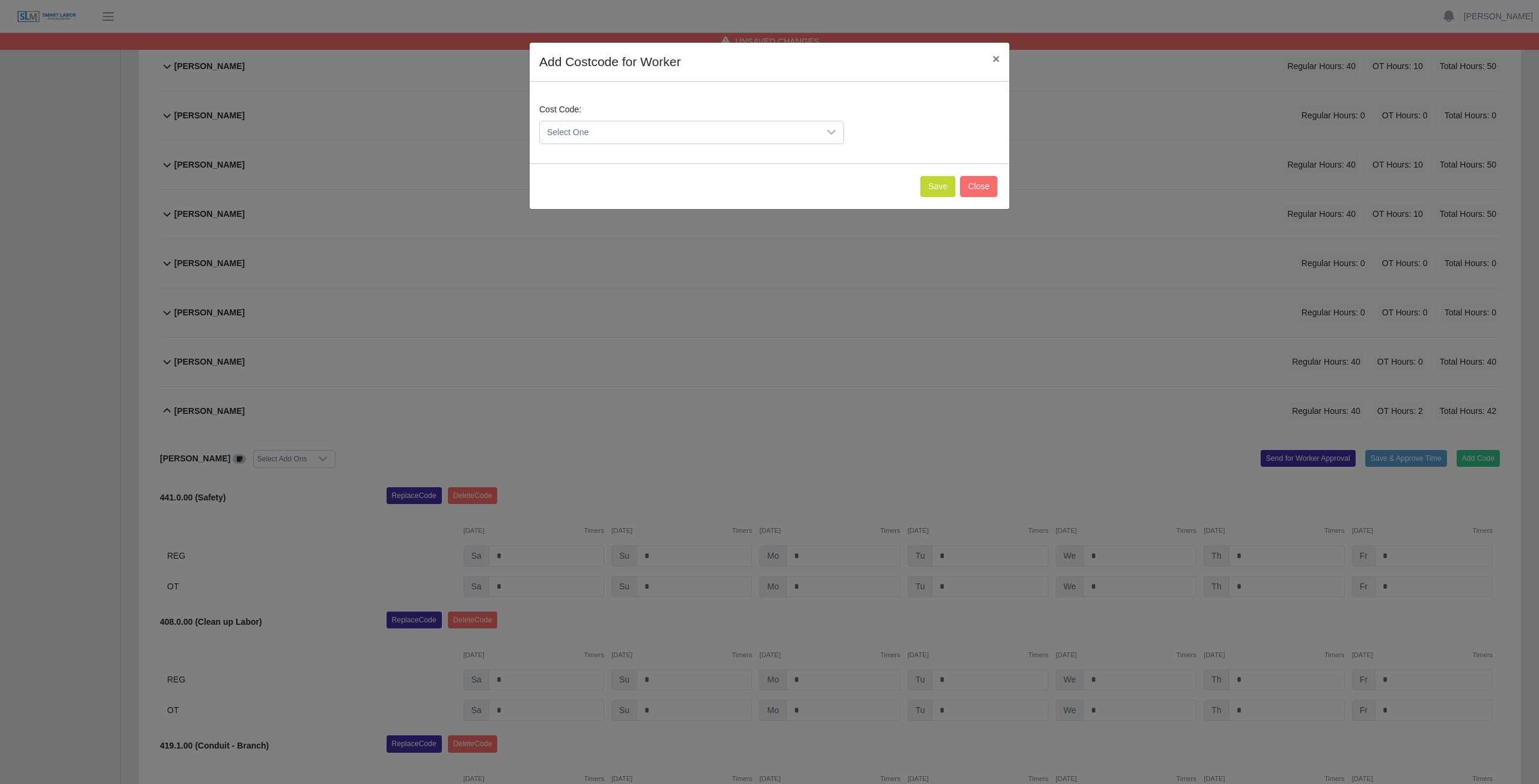
click at [641, 133] on span "Select One" at bounding box center [679, 133] width 280 height 22
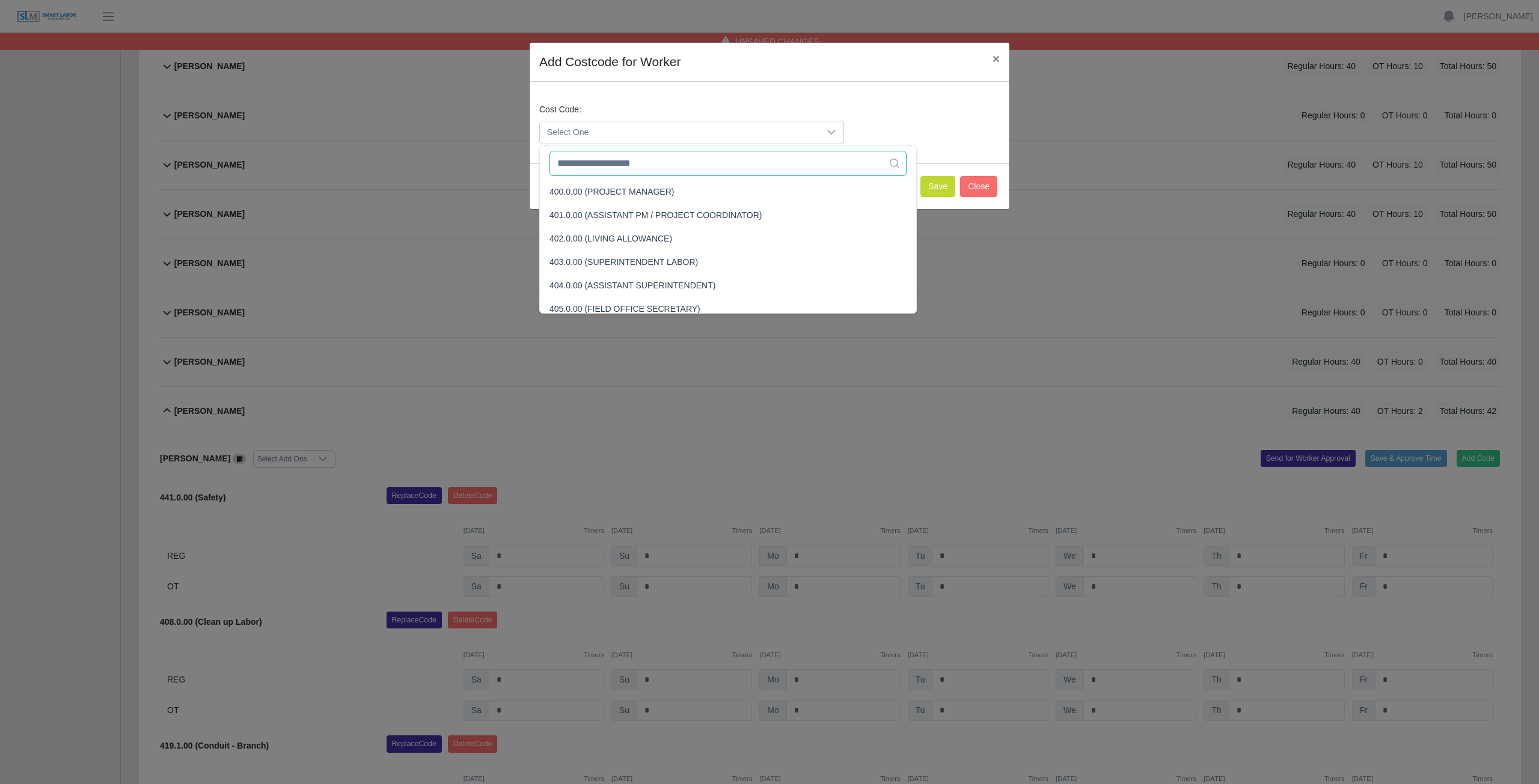
click at [638, 164] on input "text" at bounding box center [728, 163] width 357 height 25
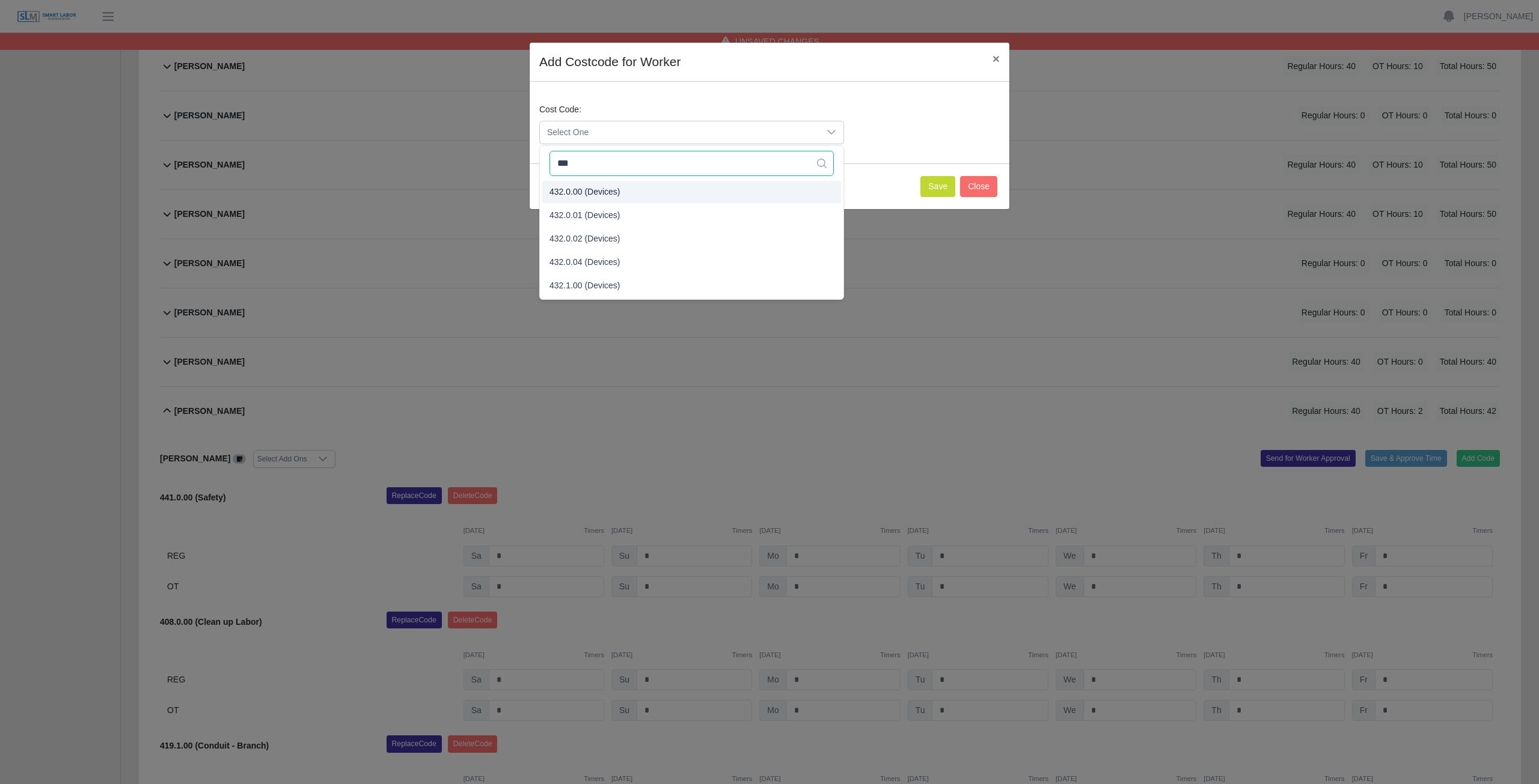
type input "***"
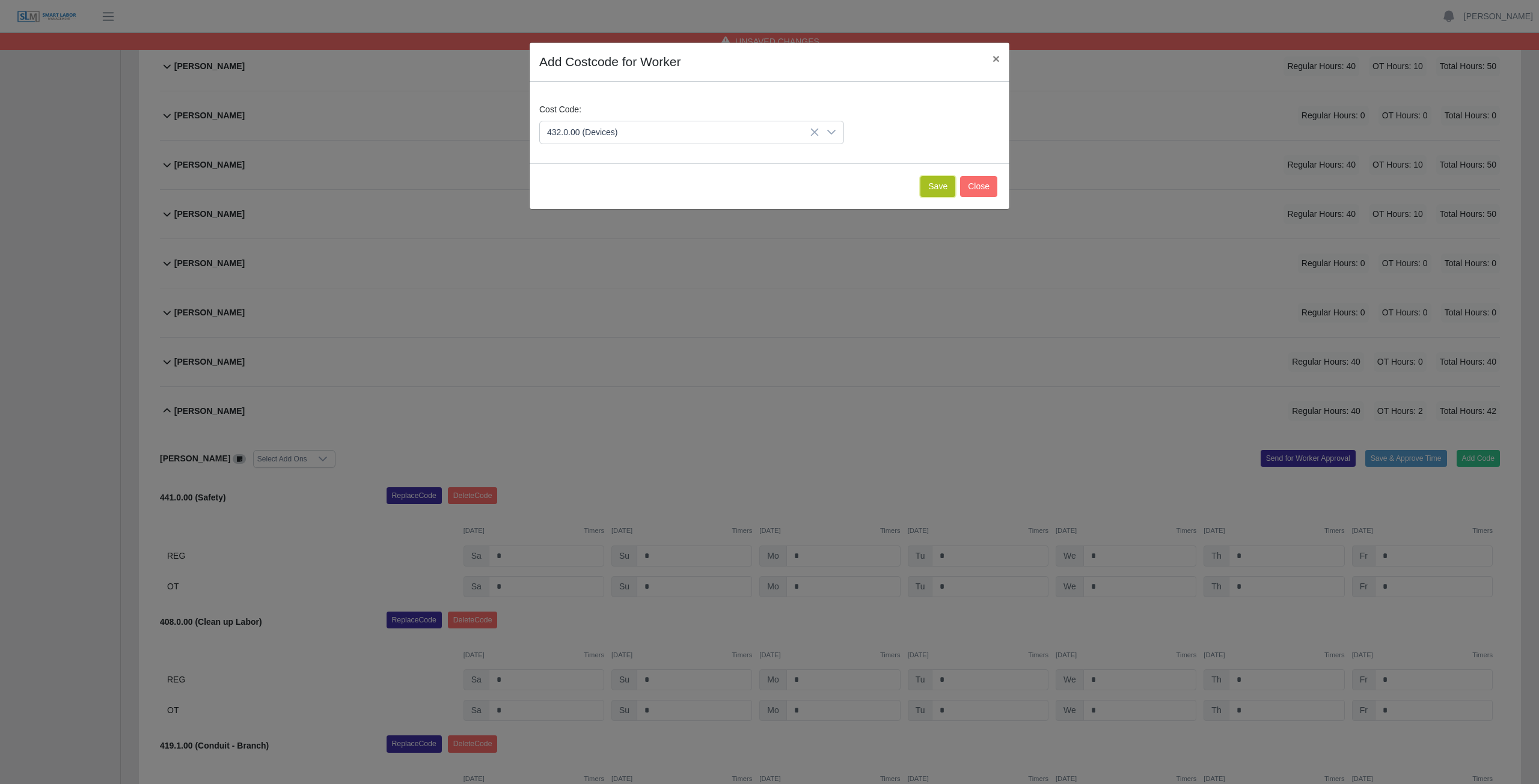
click at [936, 187] on button "Save" at bounding box center [937, 186] width 35 height 21
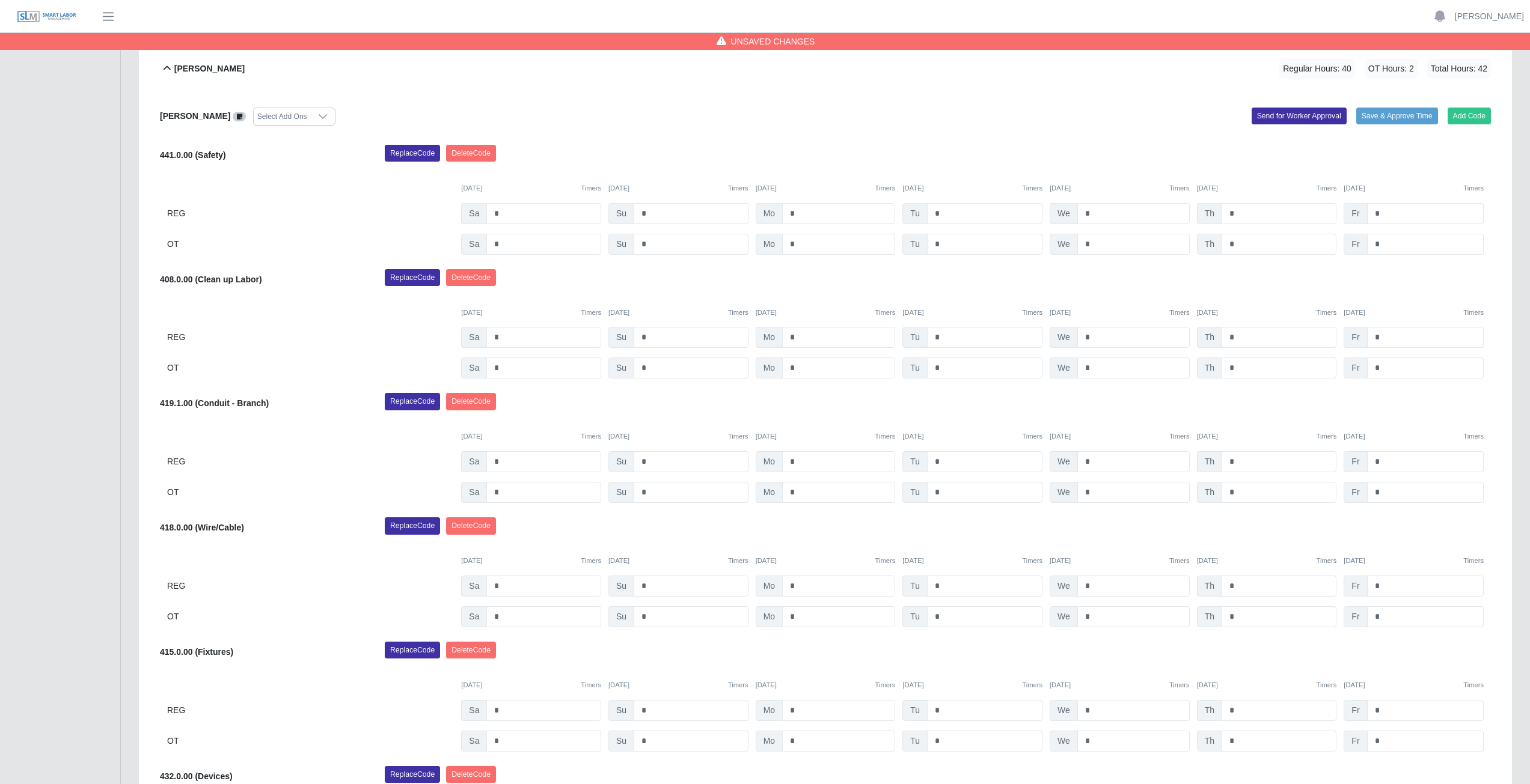
scroll to position [999, 0]
